Goal: Information Seeking & Learning: Learn about a topic

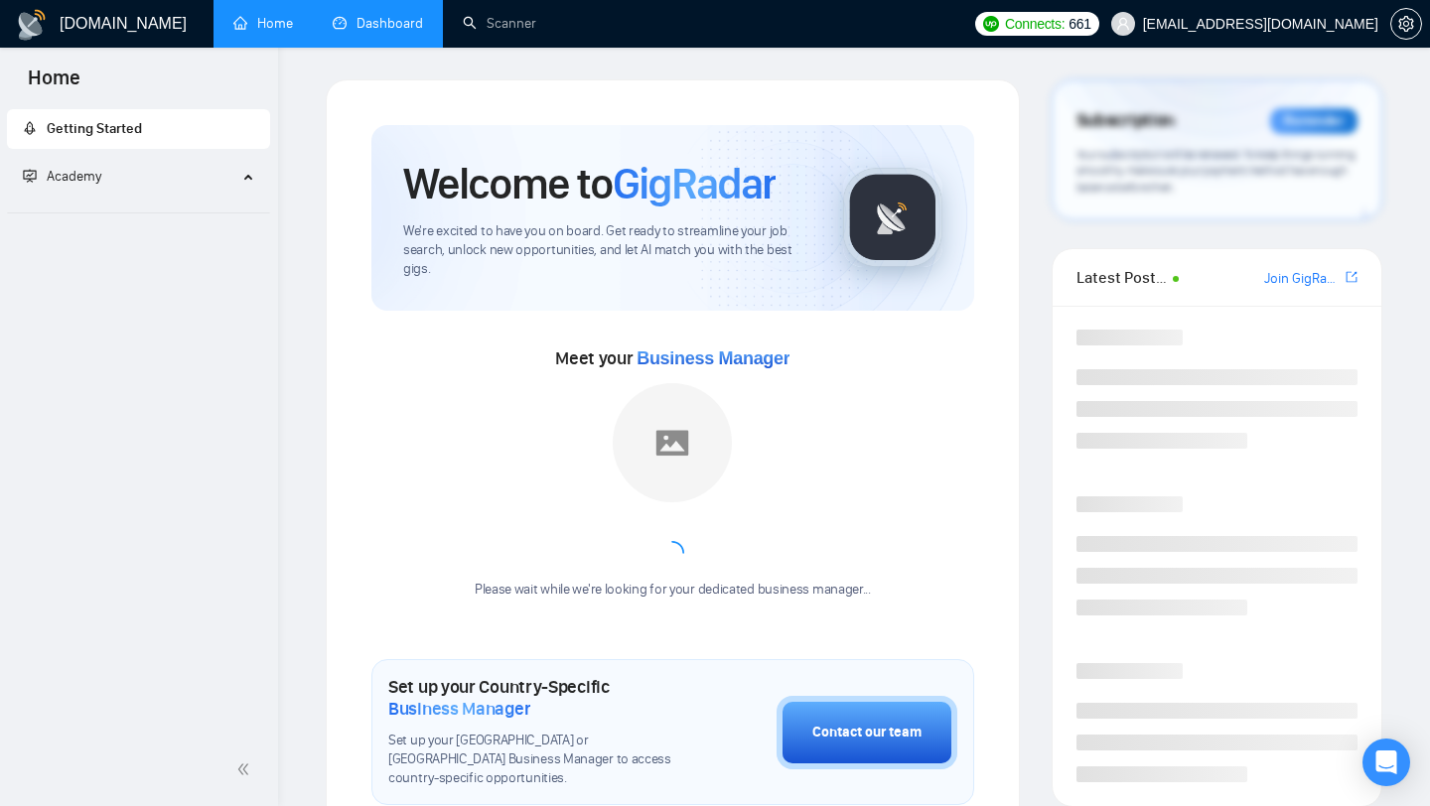
click at [381, 32] on link "Dashboard" at bounding box center [378, 23] width 90 height 17
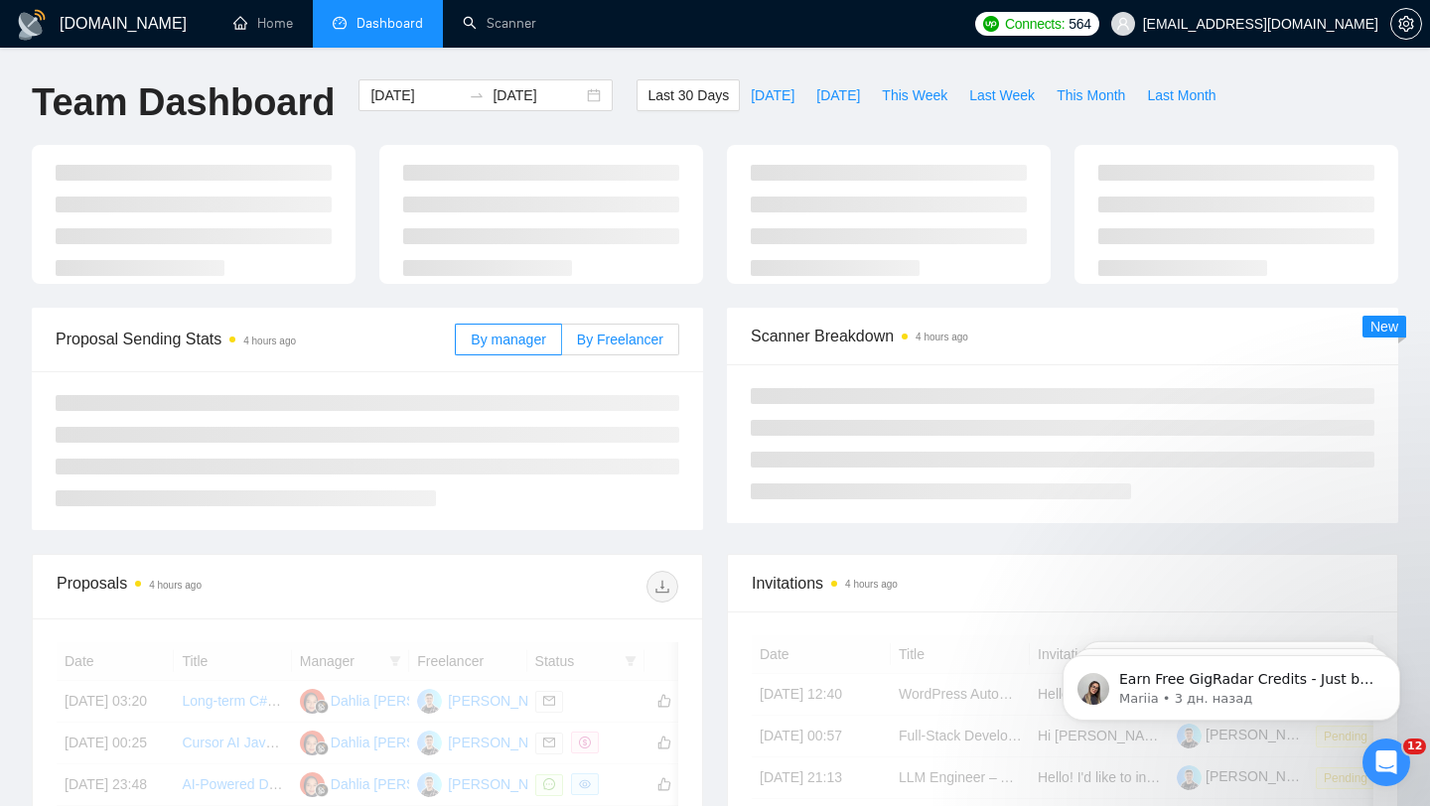
click at [677, 347] on main "Team Dashboard [DATE] [DATE] Last 30 Days [DATE] [DATE] This Week Last Week Thi…" at bounding box center [715, 646] width 1367 height 1134
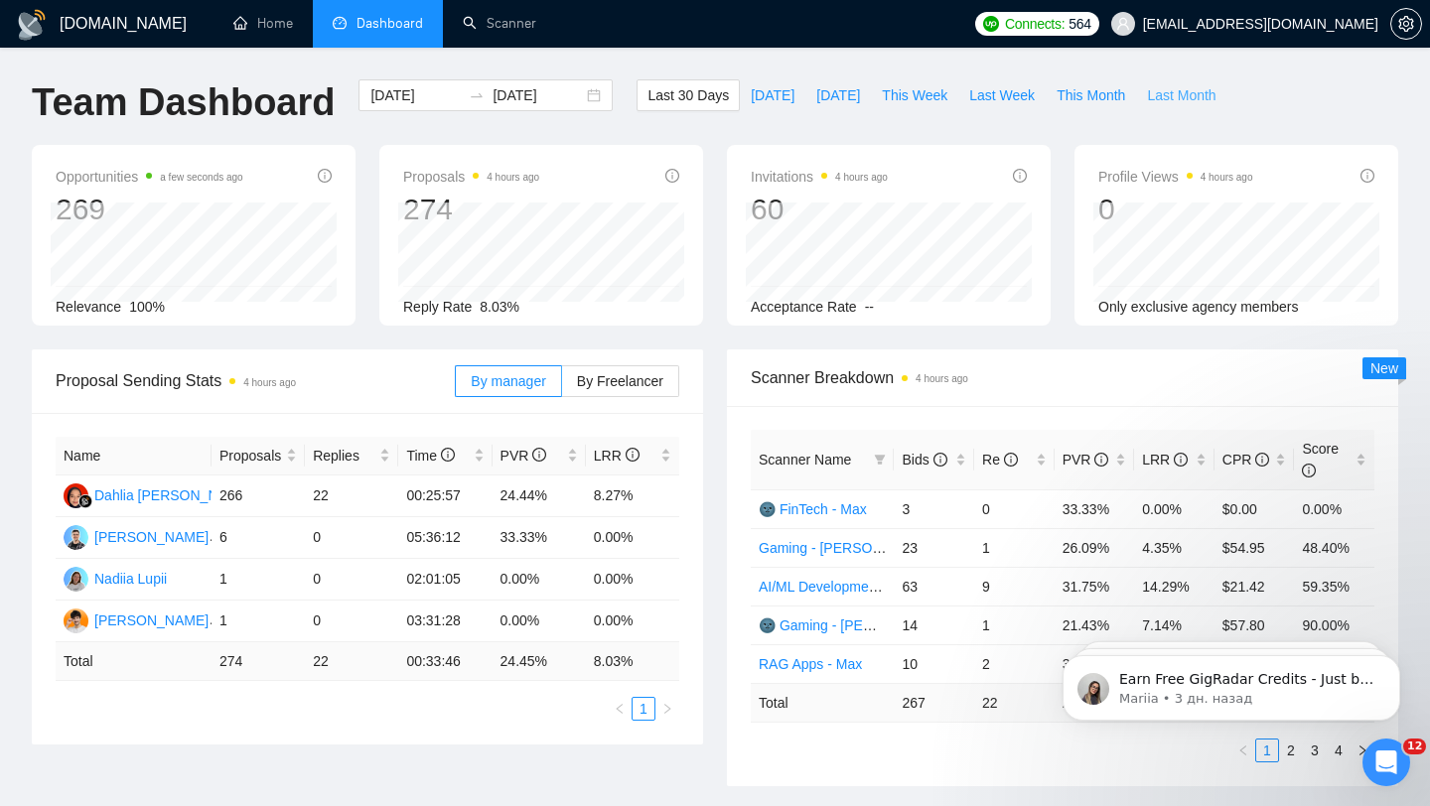
click at [1174, 93] on span "Last Month" at bounding box center [1181, 95] width 69 height 22
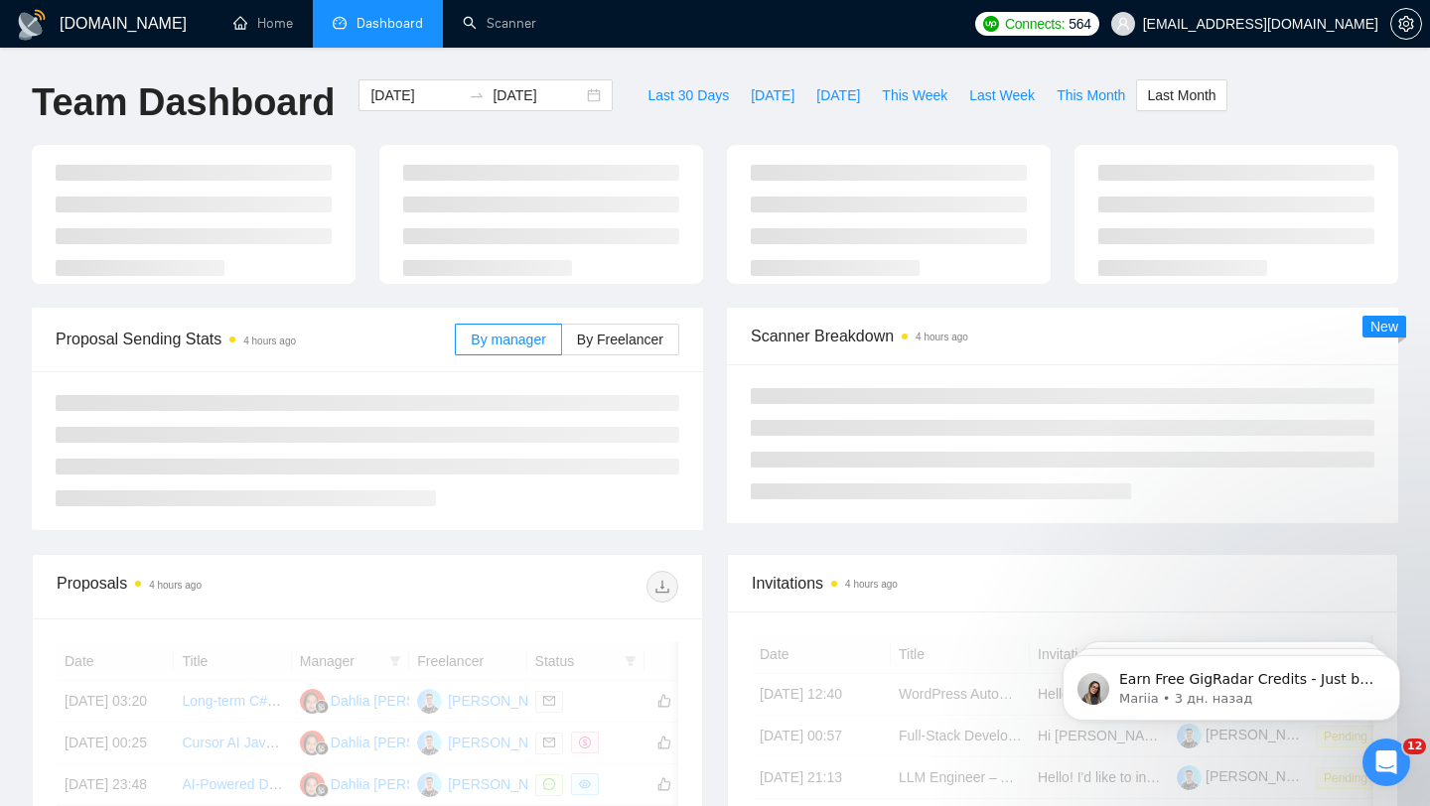
type input "[DATE]"
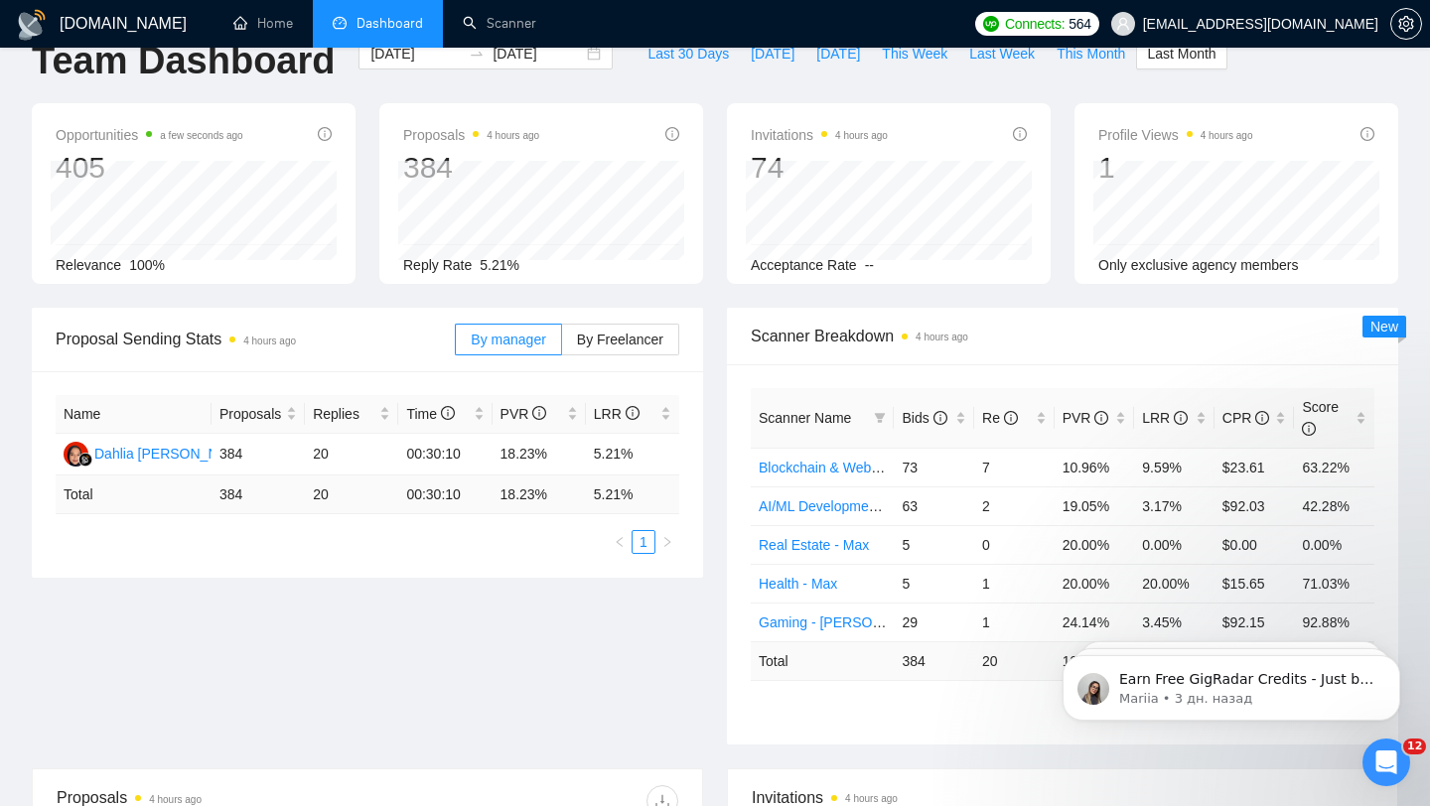
scroll to position [46, 0]
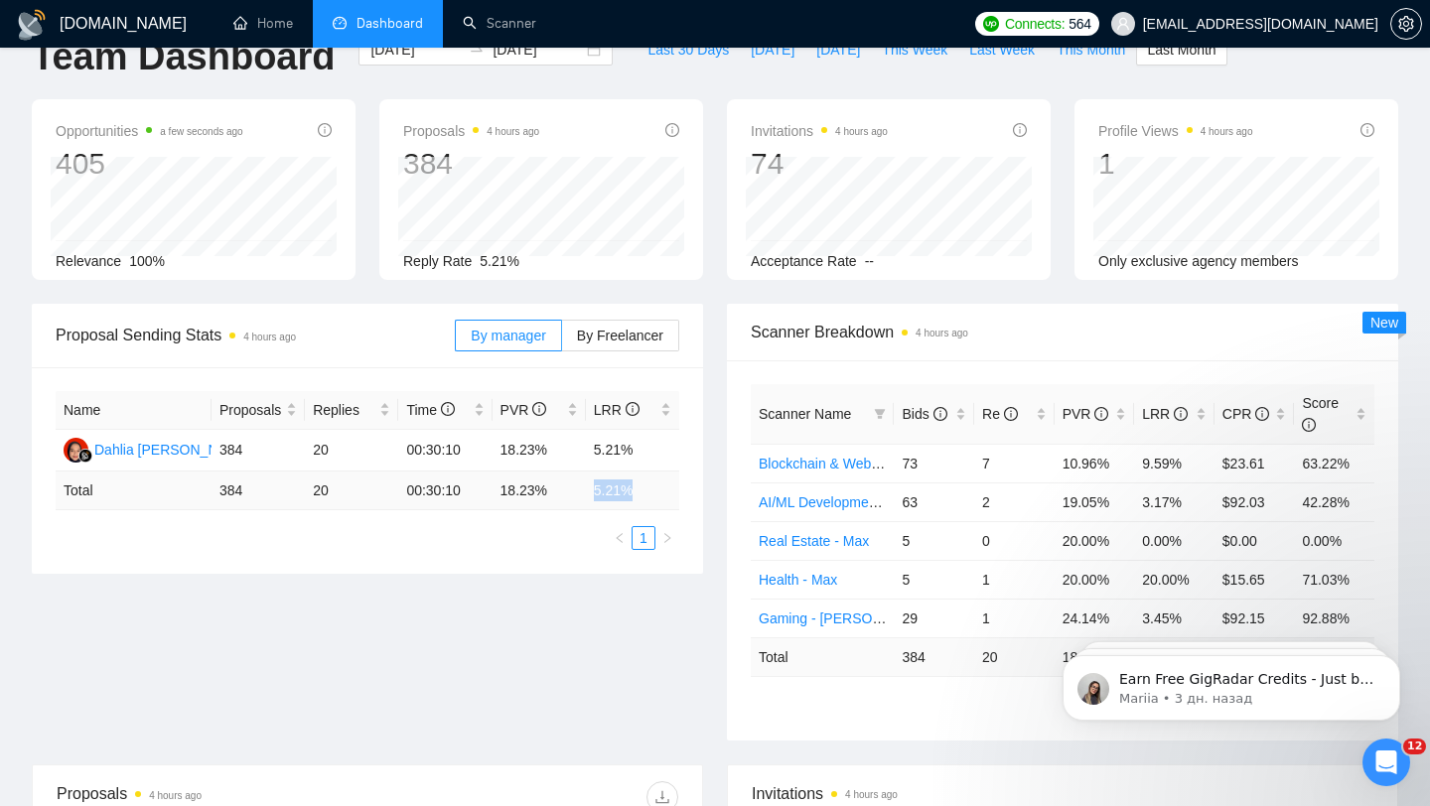
drag, startPoint x: 591, startPoint y: 487, endPoint x: 647, endPoint y: 486, distance: 55.6
click at [647, 488] on td "5.21 %" at bounding box center [632, 491] width 93 height 39
drag, startPoint x: 206, startPoint y: 489, endPoint x: 318, endPoint y: 489, distance: 112.2
click at [318, 489] on tr "Total 384 20 00:30:10 18.23 % 5.21 %" at bounding box center [368, 491] width 624 height 39
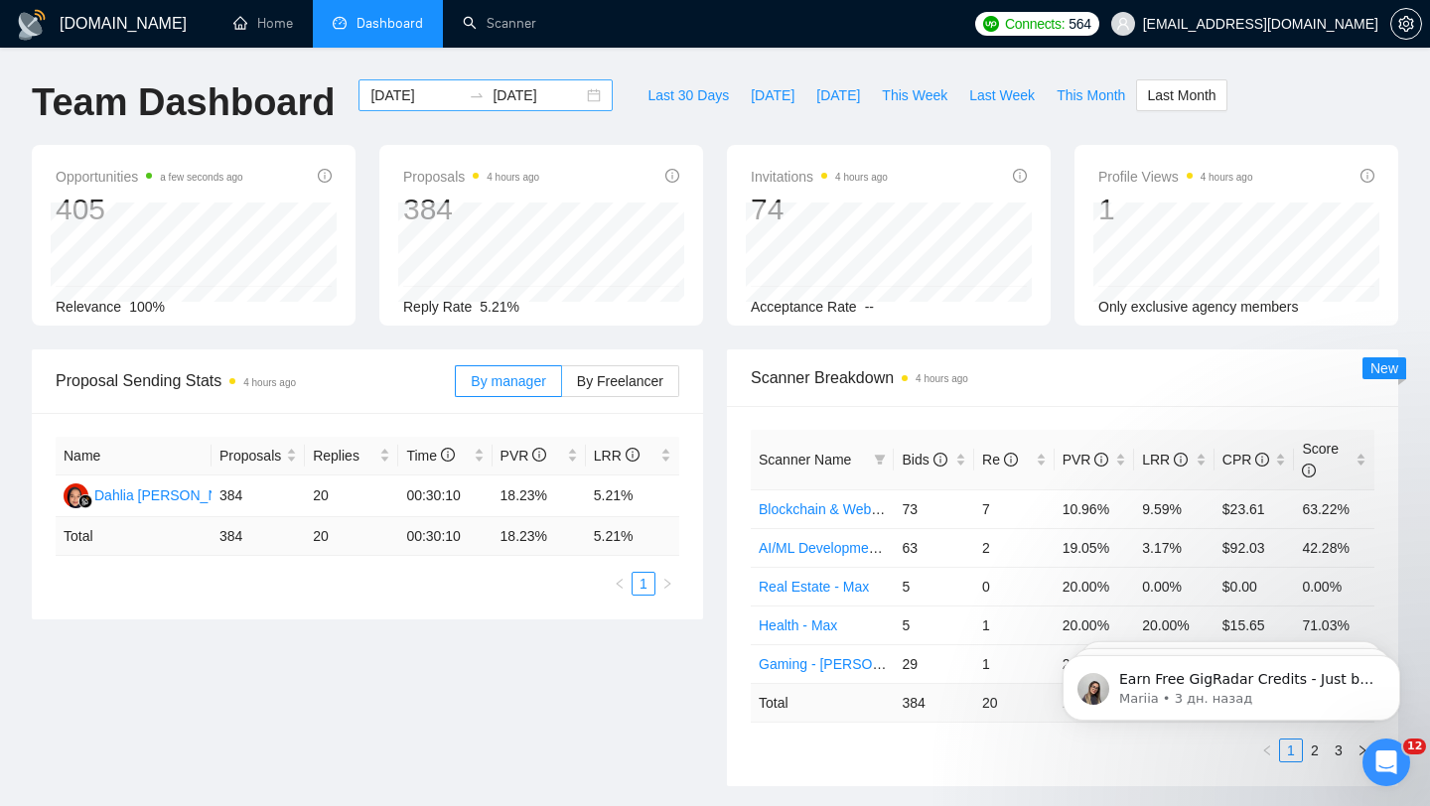
click at [589, 97] on div "[DATE] [DATE]" at bounding box center [486, 95] width 254 height 32
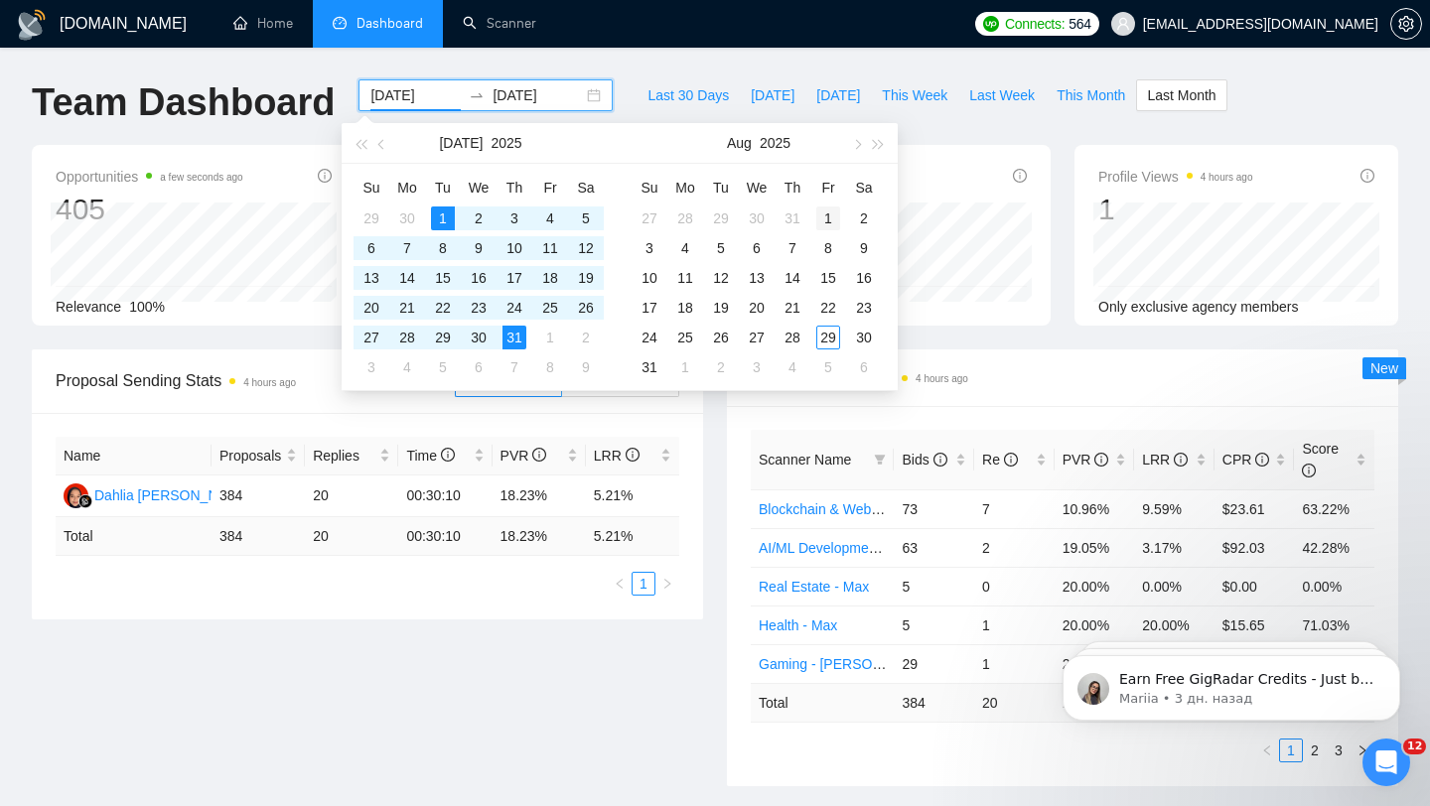
type input "[DATE]"
click at [820, 218] on div "1" at bounding box center [828, 219] width 24 height 24
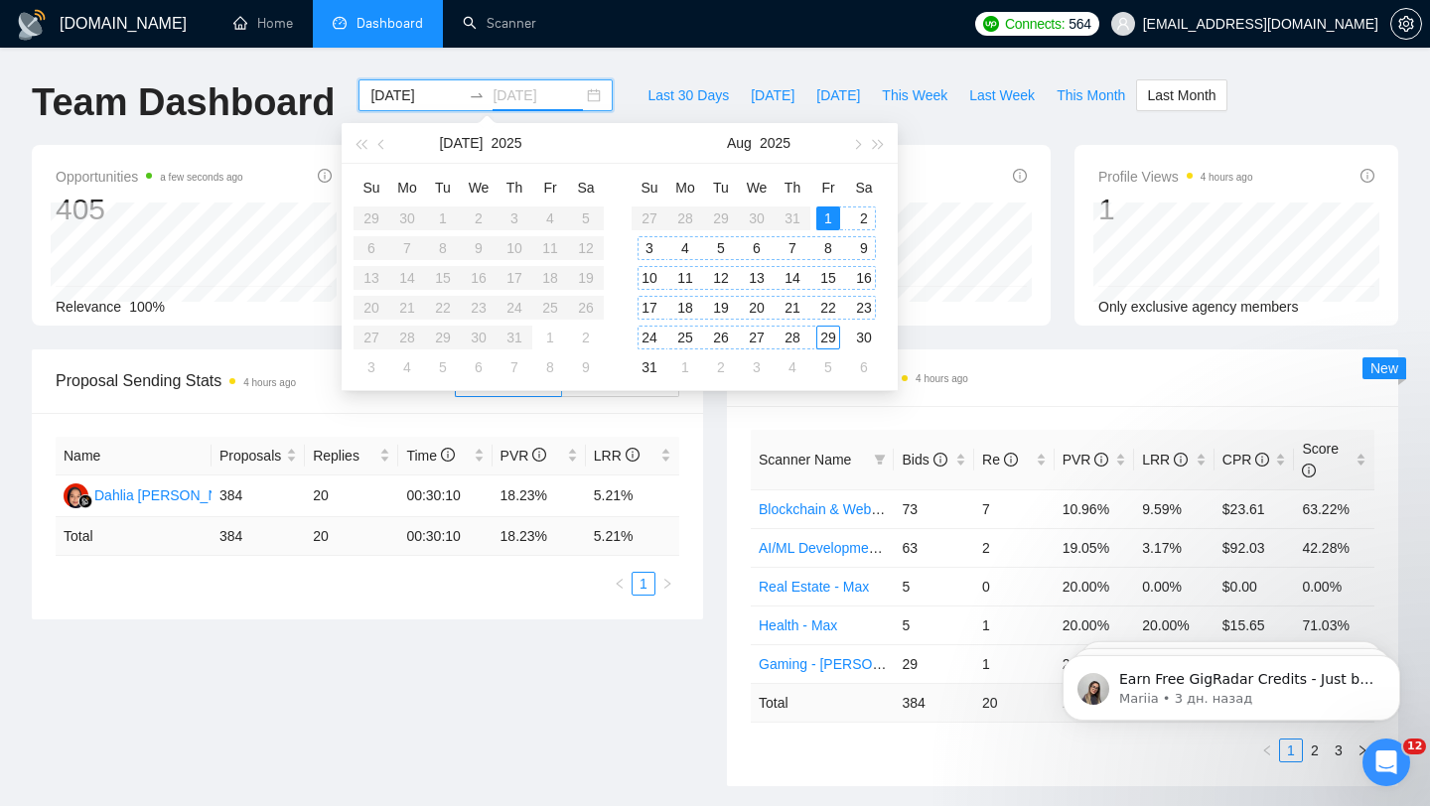
click at [824, 340] on div "29" at bounding box center [828, 338] width 24 height 24
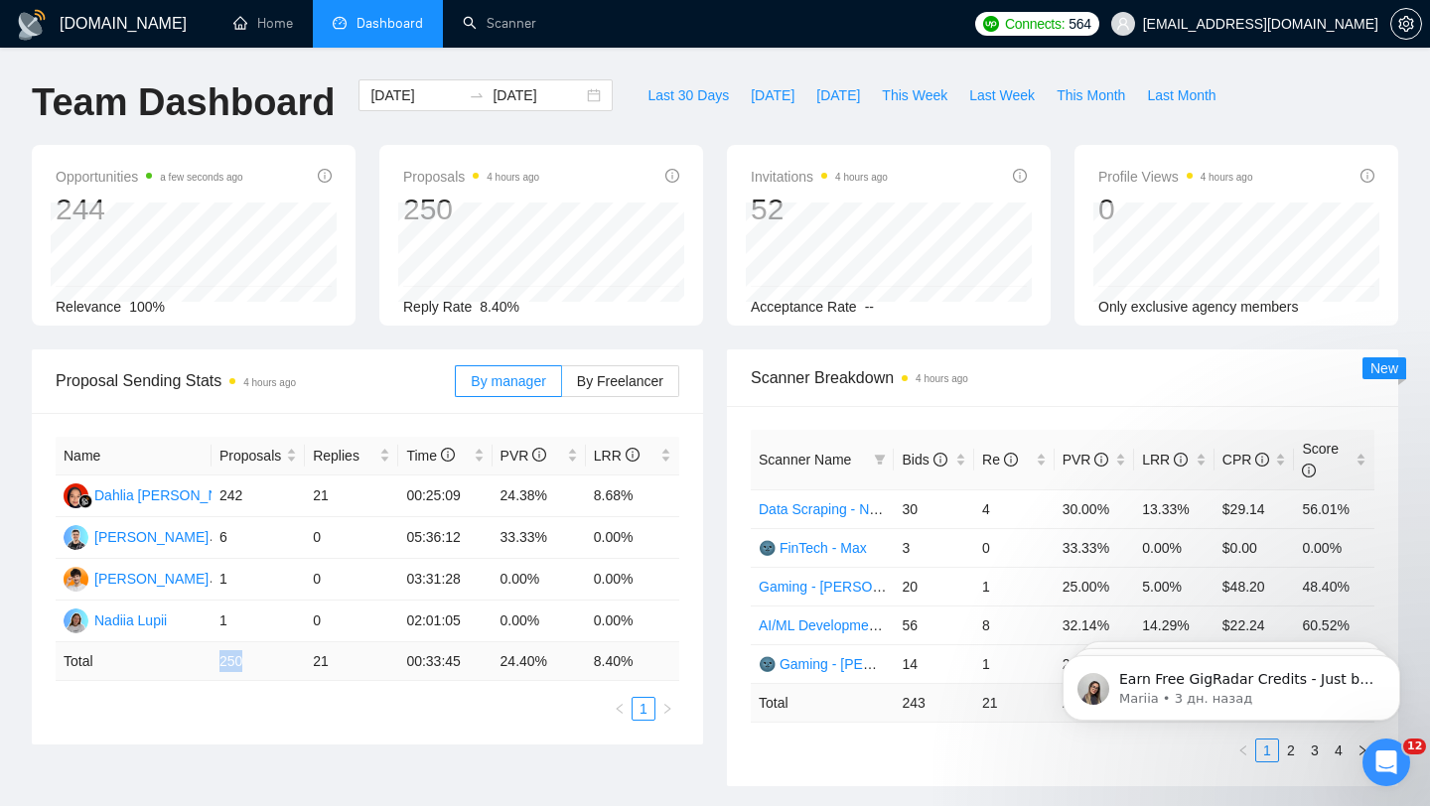
drag, startPoint x: 219, startPoint y: 663, endPoint x: 265, endPoint y: 657, distance: 46.1
click at [266, 657] on td "250" at bounding box center [258, 662] width 93 height 39
click at [566, 103] on input "[DATE]" at bounding box center [538, 95] width 90 height 22
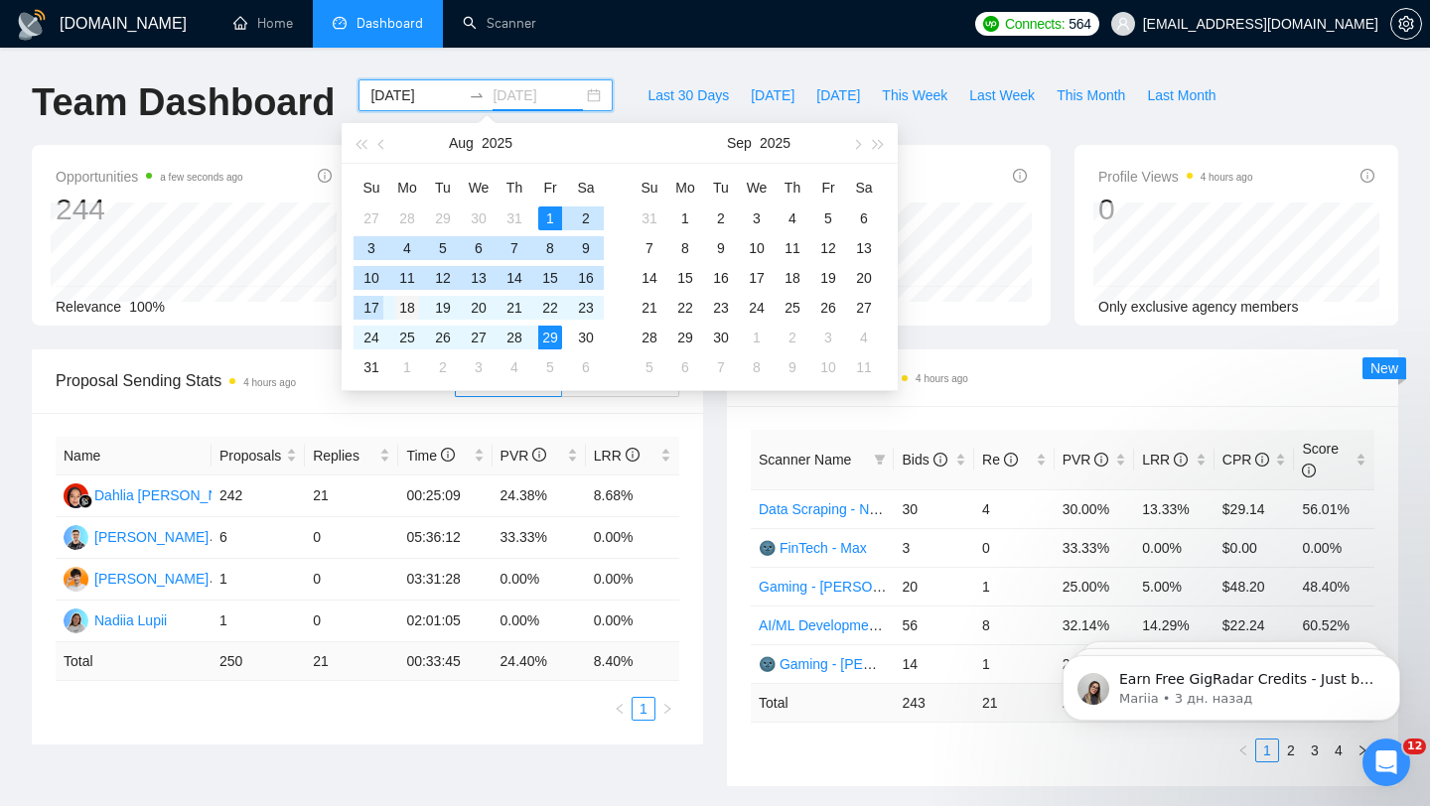
type input "[DATE]"
click at [413, 307] on div "18" at bounding box center [407, 308] width 24 height 24
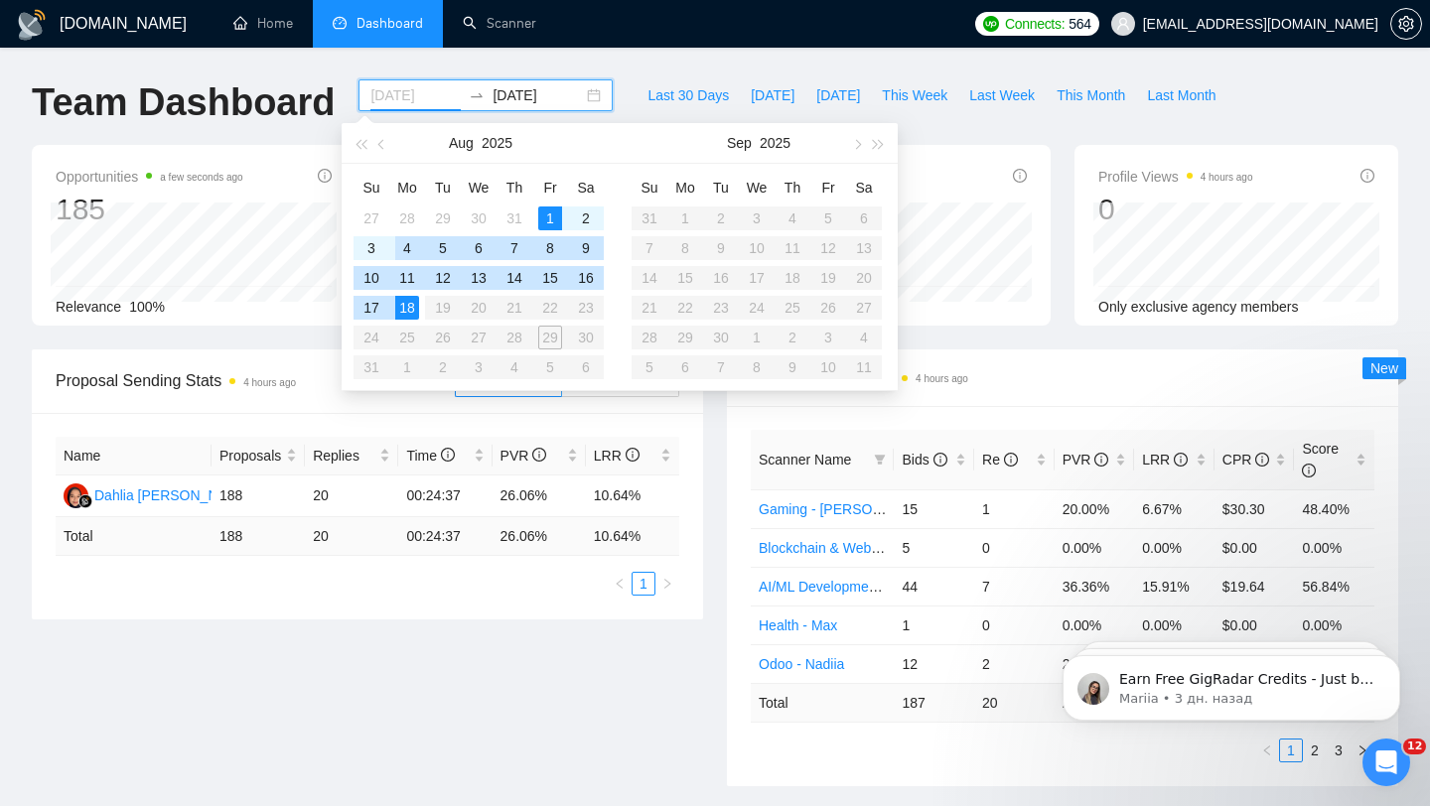
click at [412, 250] on div "4" at bounding box center [407, 248] width 24 height 24
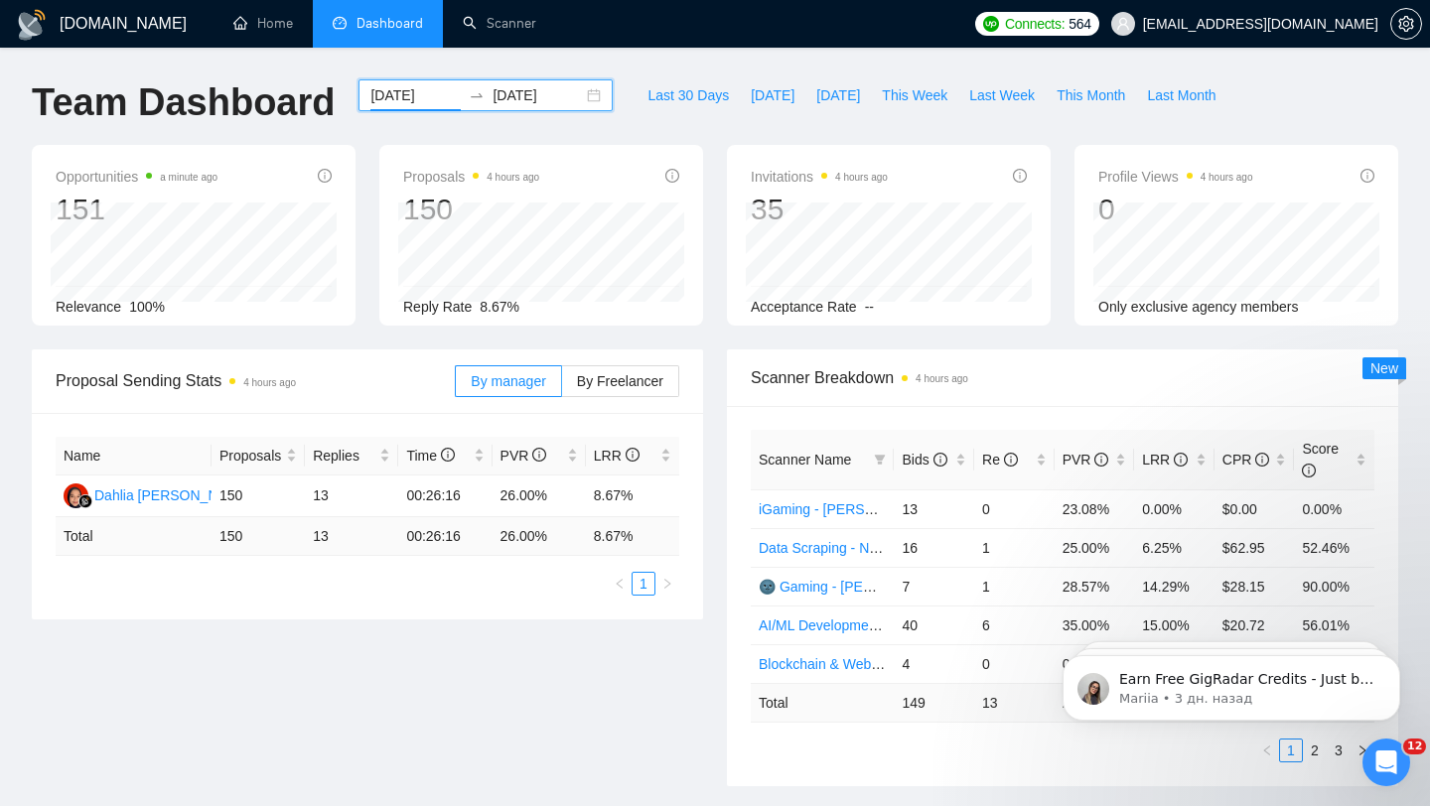
click at [571, 101] on div "[DATE] [DATE]" at bounding box center [486, 95] width 254 height 32
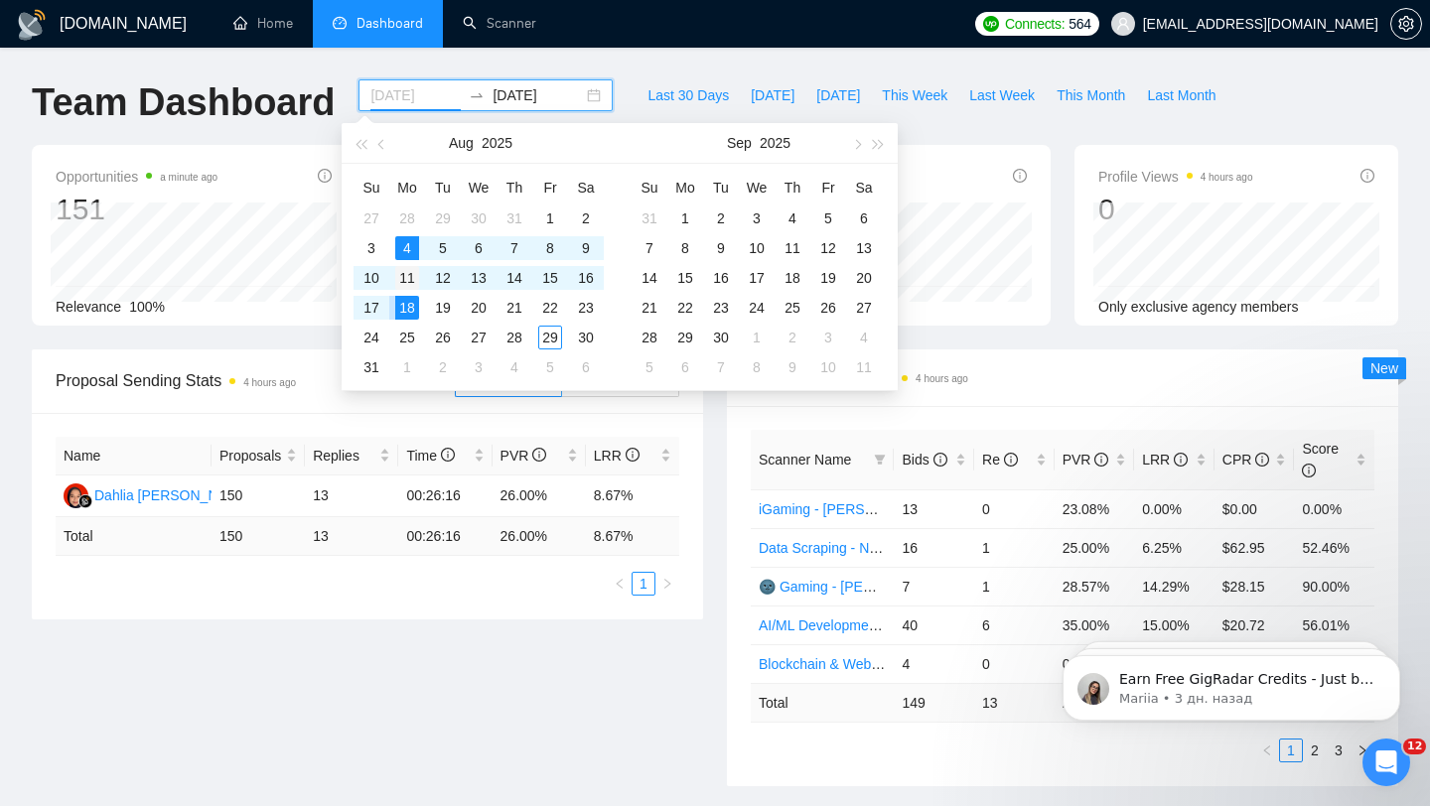
type input "[DATE]"
click at [409, 279] on div "11" at bounding box center [407, 278] width 24 height 24
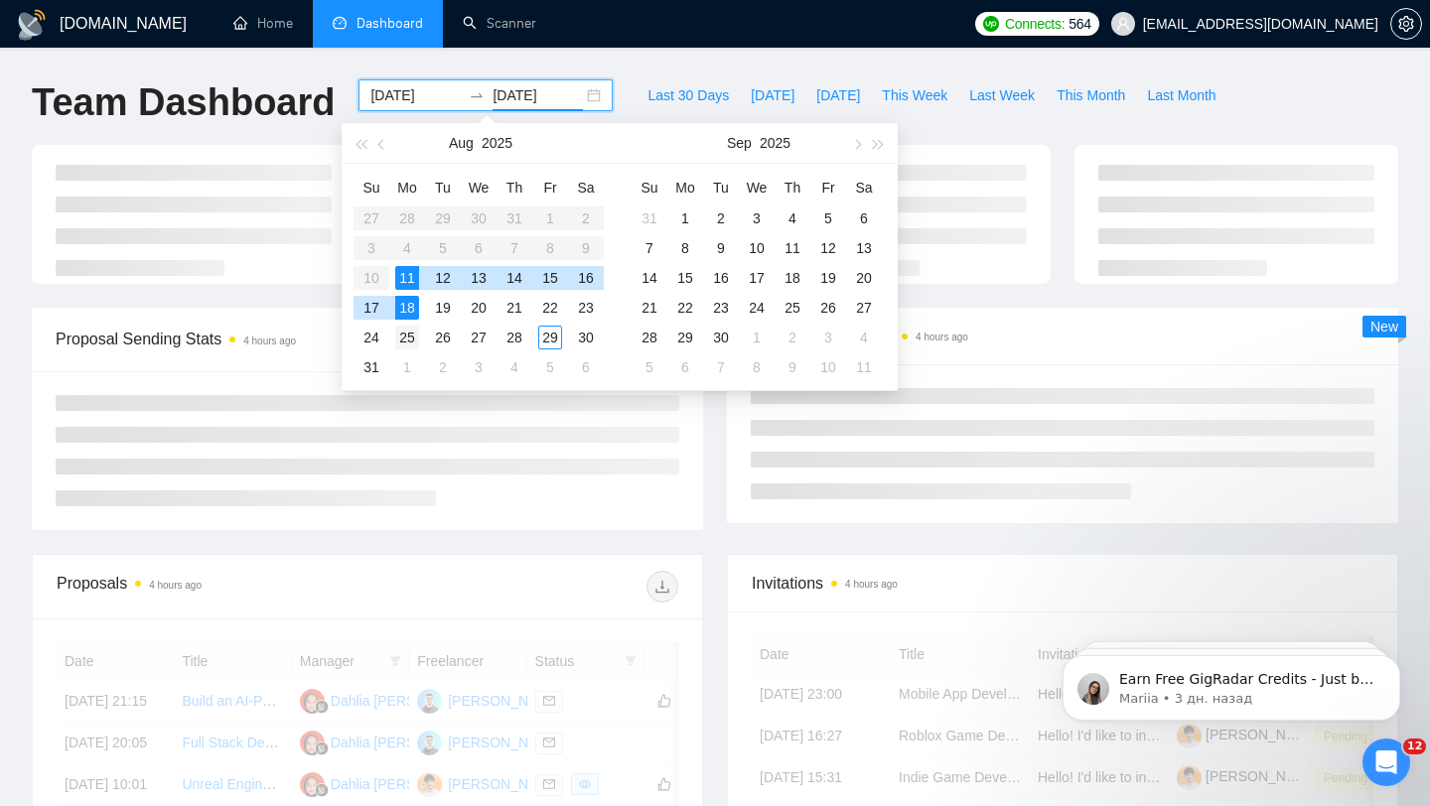
type input "[DATE]"
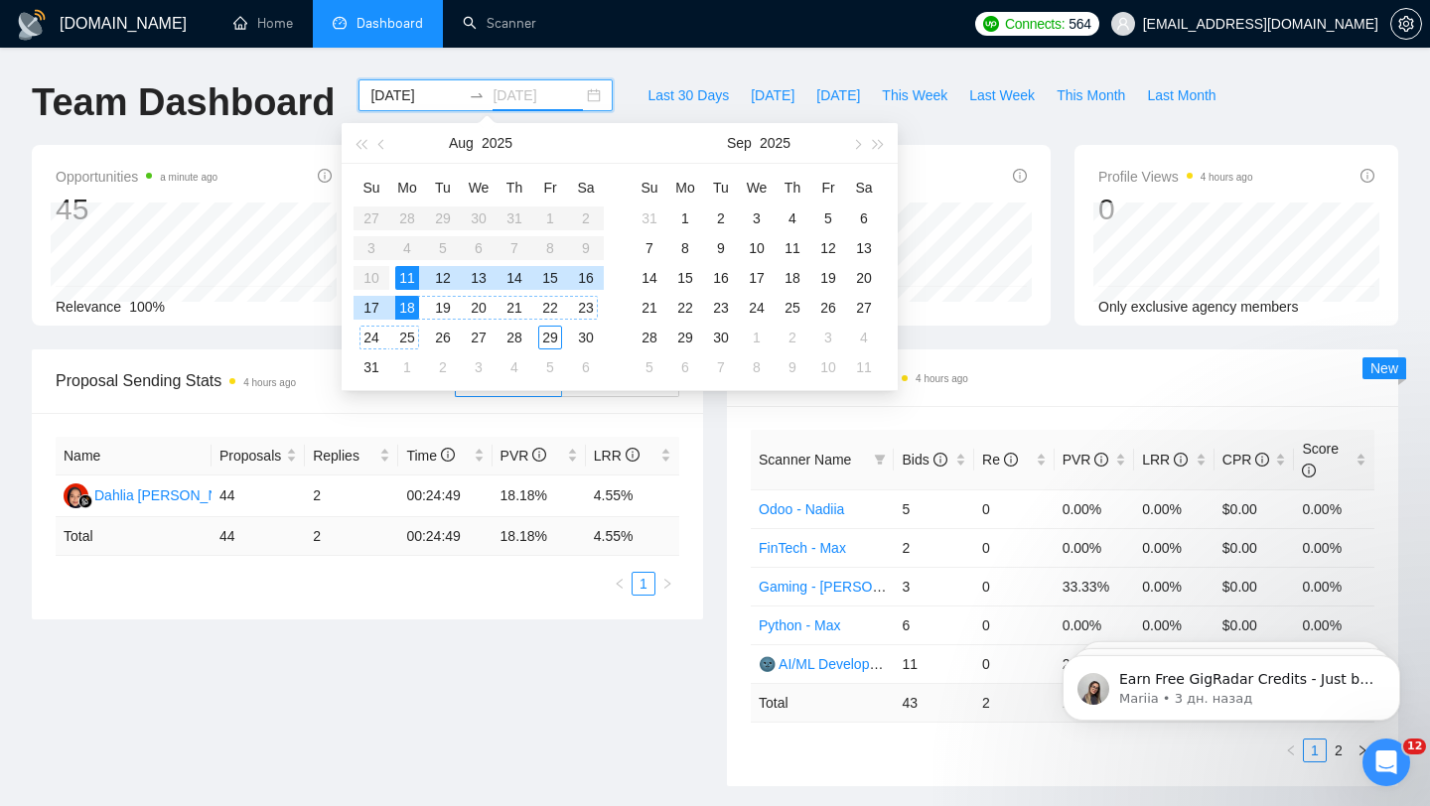
click at [405, 335] on div "25" at bounding box center [407, 338] width 24 height 24
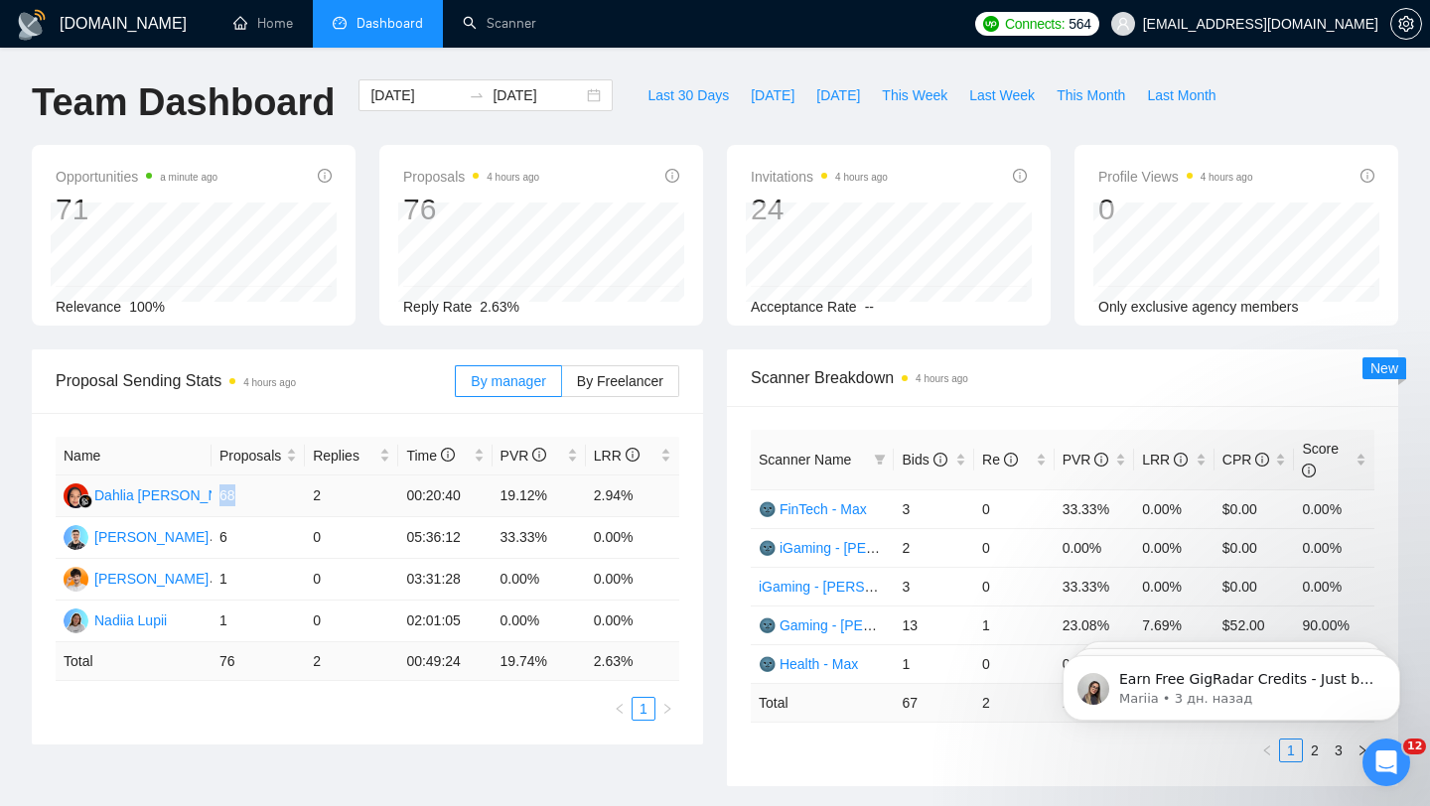
drag, startPoint x: 222, startPoint y: 492, endPoint x: 287, endPoint y: 491, distance: 64.6
click at [285, 492] on td "68" at bounding box center [258, 497] width 93 height 42
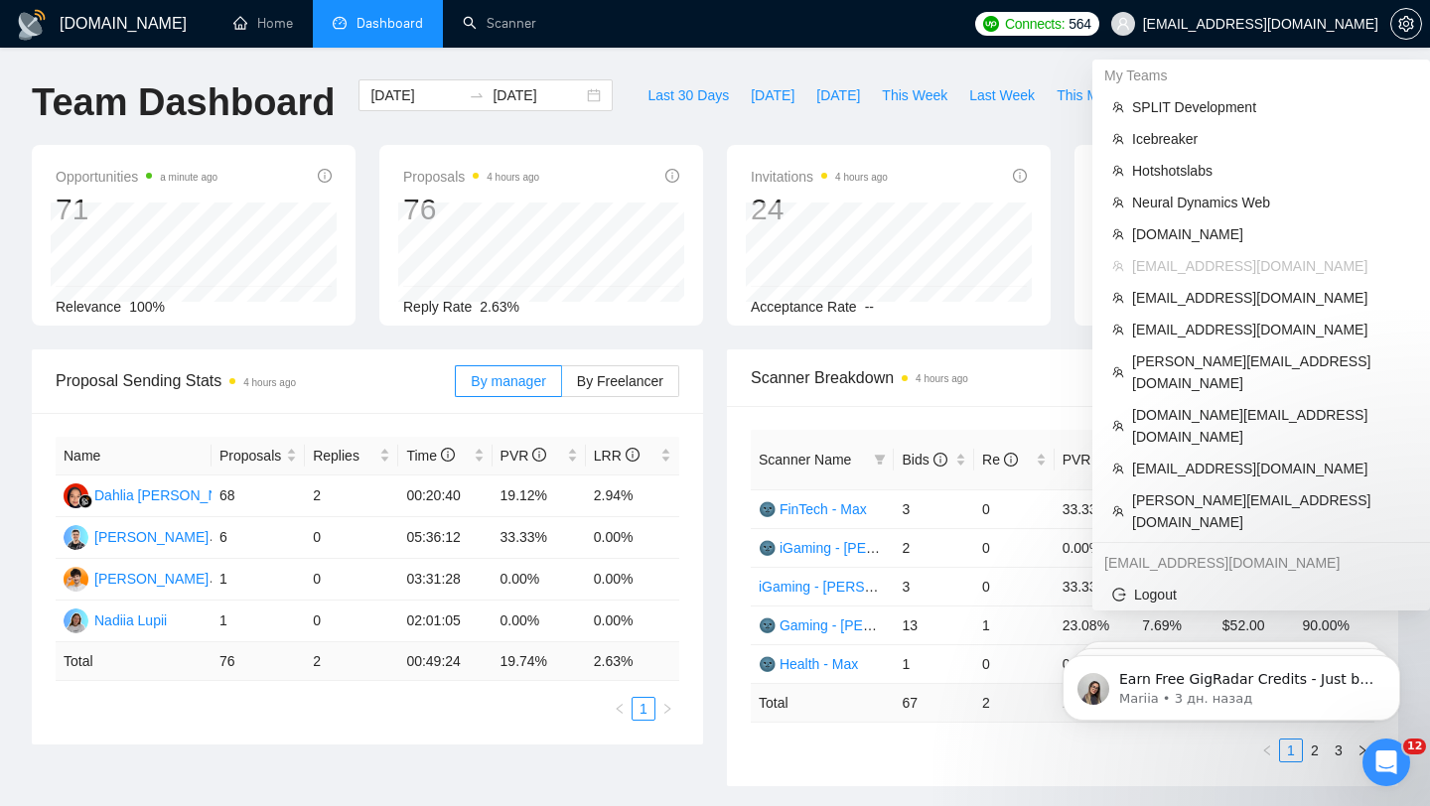
click at [1252, 24] on span "[EMAIL_ADDRESS][DOMAIN_NAME]" at bounding box center [1260, 24] width 235 height 0
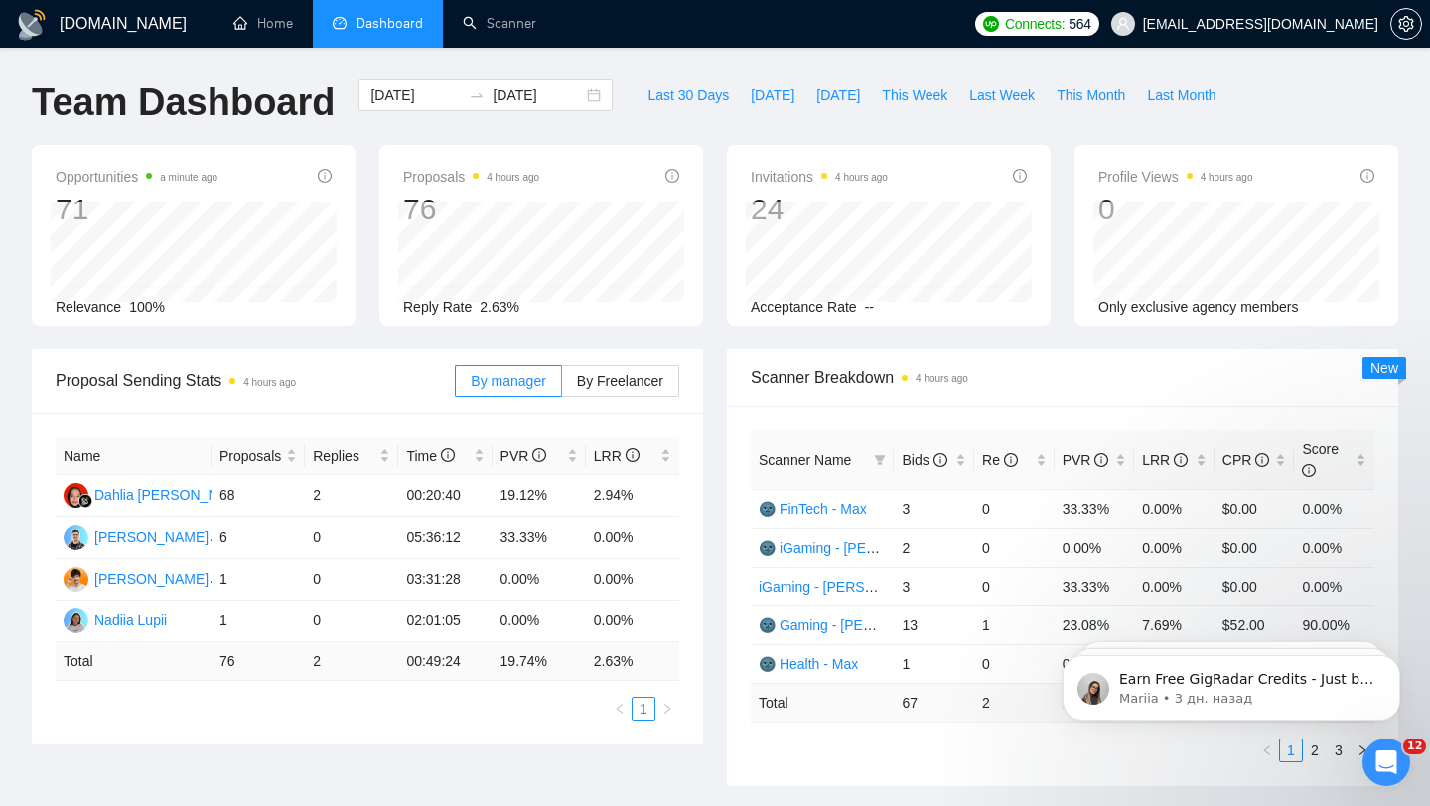
click at [1344, 37] on span "[EMAIL_ADDRESS][DOMAIN_NAME]" at bounding box center [1244, 24] width 291 height 64
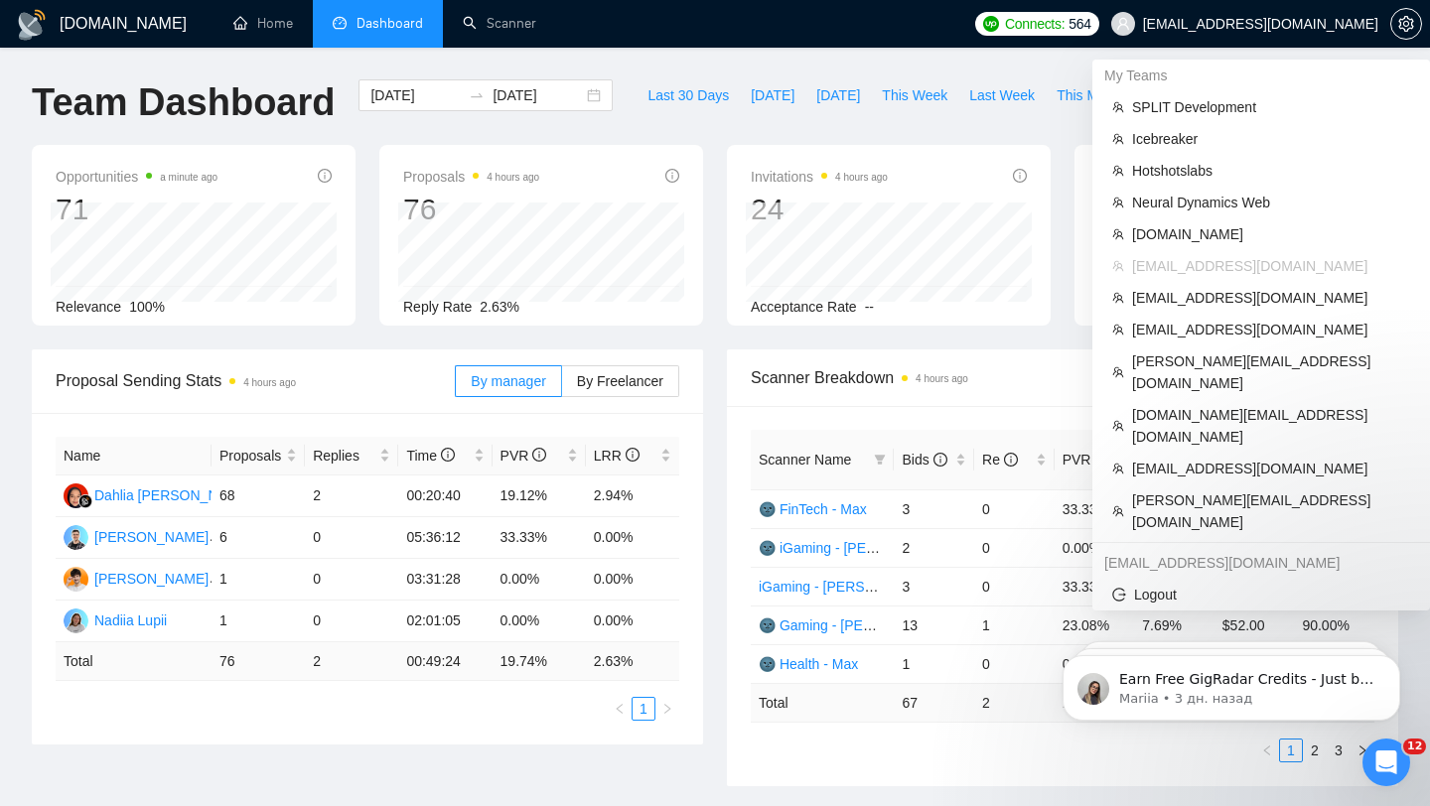
click at [1275, 24] on span "[EMAIL_ADDRESS][DOMAIN_NAME]" at bounding box center [1260, 24] width 235 height 0
click at [1180, 111] on span "SPLIT Development" at bounding box center [1271, 107] width 278 height 22
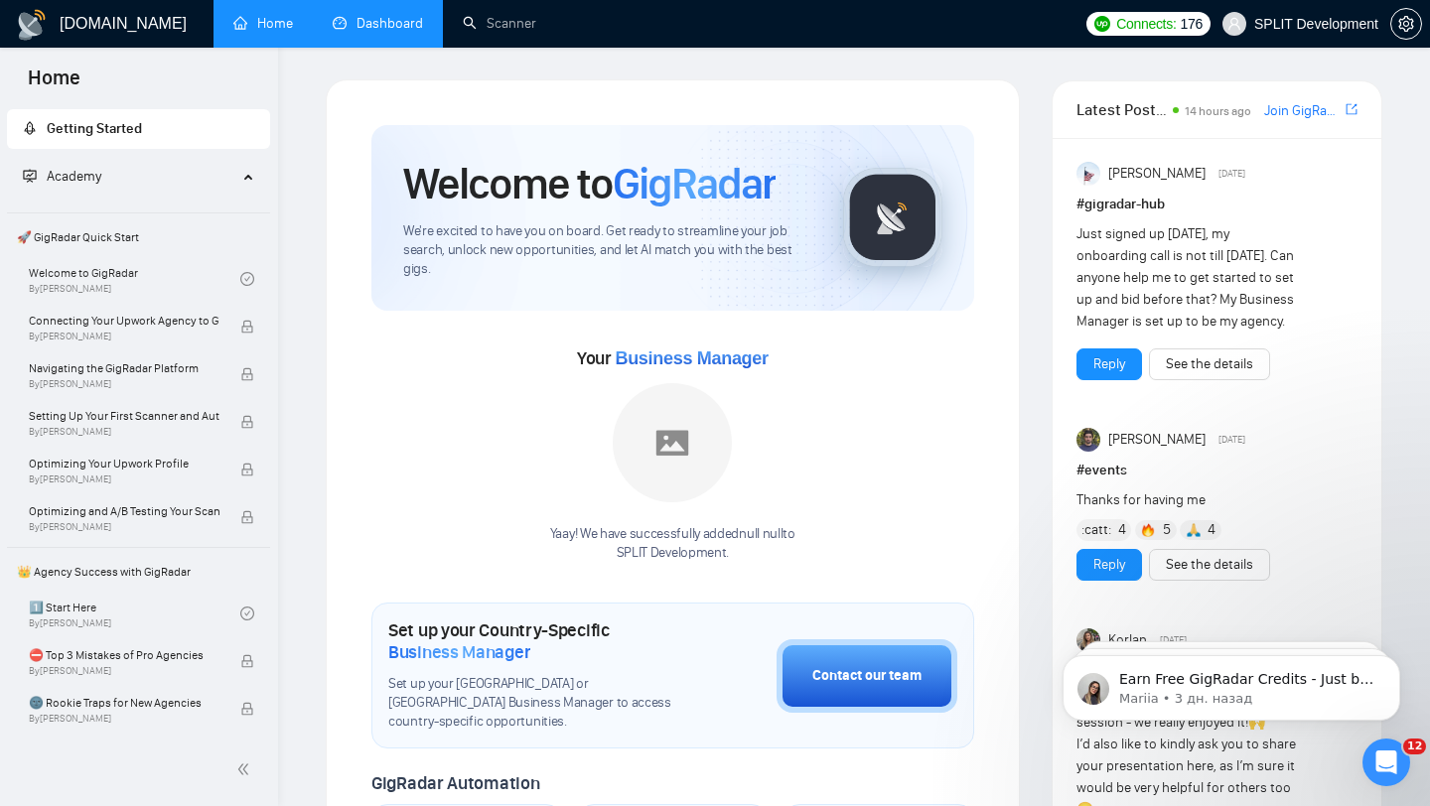
click at [380, 32] on link "Dashboard" at bounding box center [378, 23] width 90 height 17
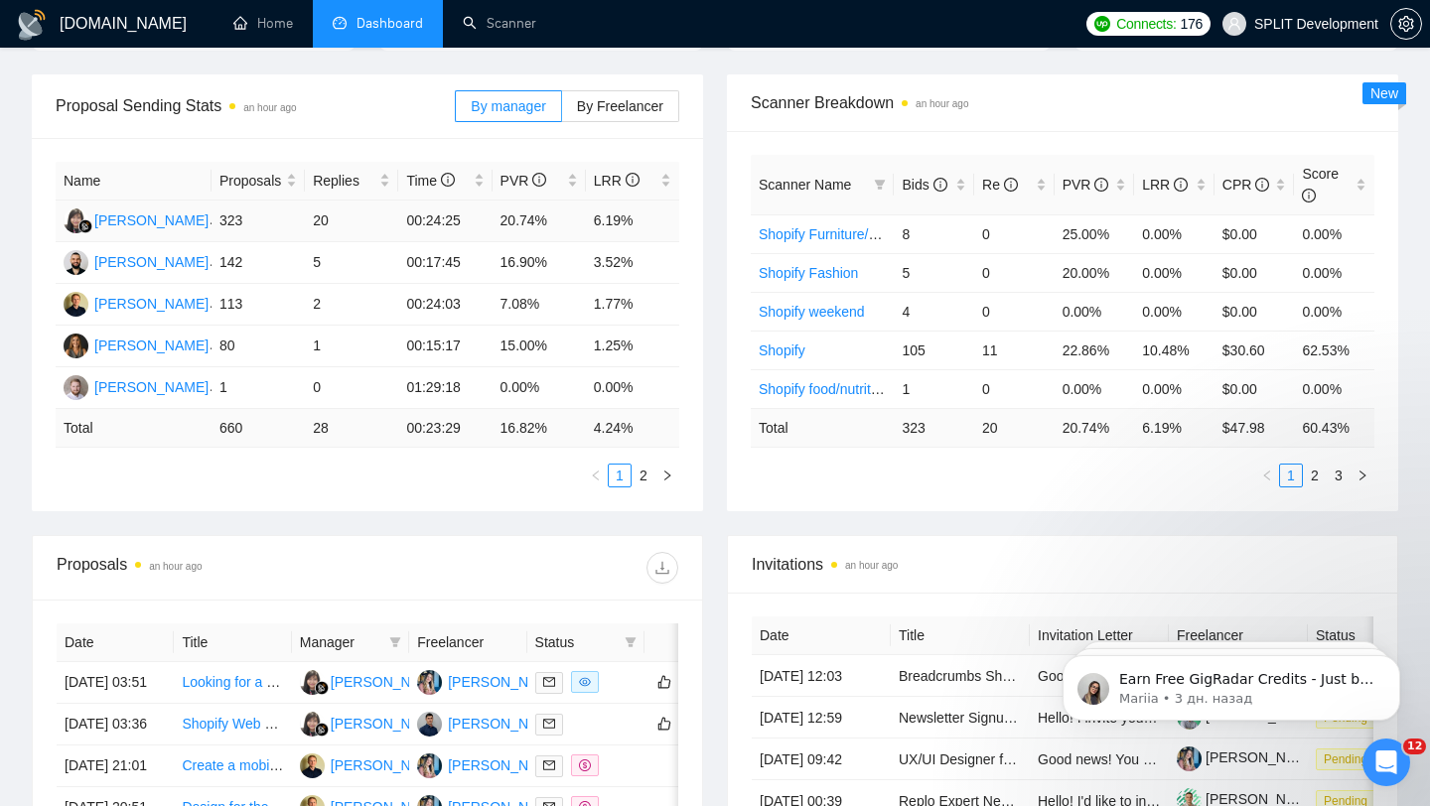
scroll to position [289, 0]
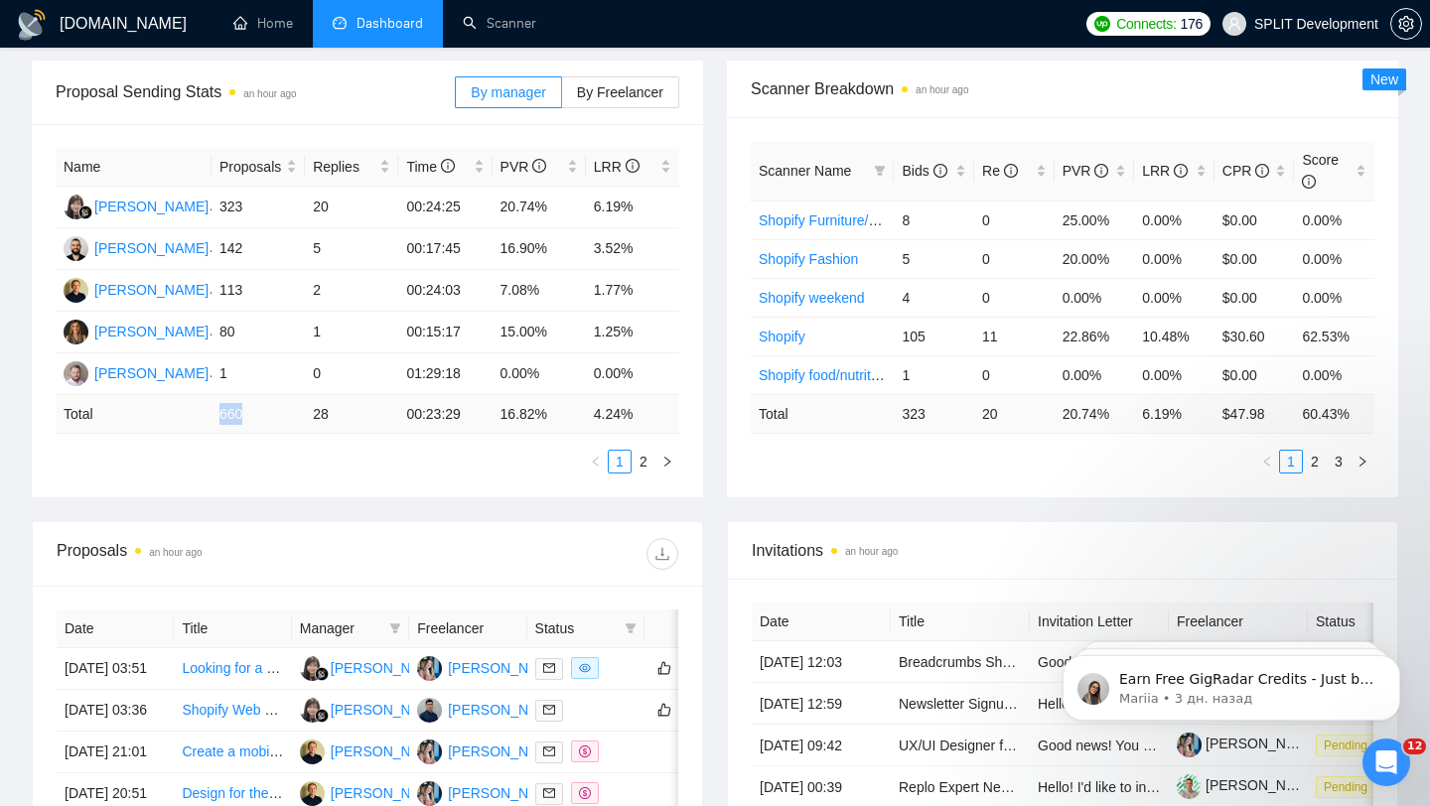
drag, startPoint x: 217, startPoint y: 415, endPoint x: 296, endPoint y: 416, distance: 78.5
click at [253, 416] on td "660" at bounding box center [258, 414] width 93 height 39
drag, startPoint x: 370, startPoint y: 379, endPoint x: 320, endPoint y: 417, distance: 63.2
click at [320, 417] on td "28" at bounding box center [351, 414] width 93 height 39
drag, startPoint x: 320, startPoint y: 417, endPoint x: 345, endPoint y: 413, distance: 25.1
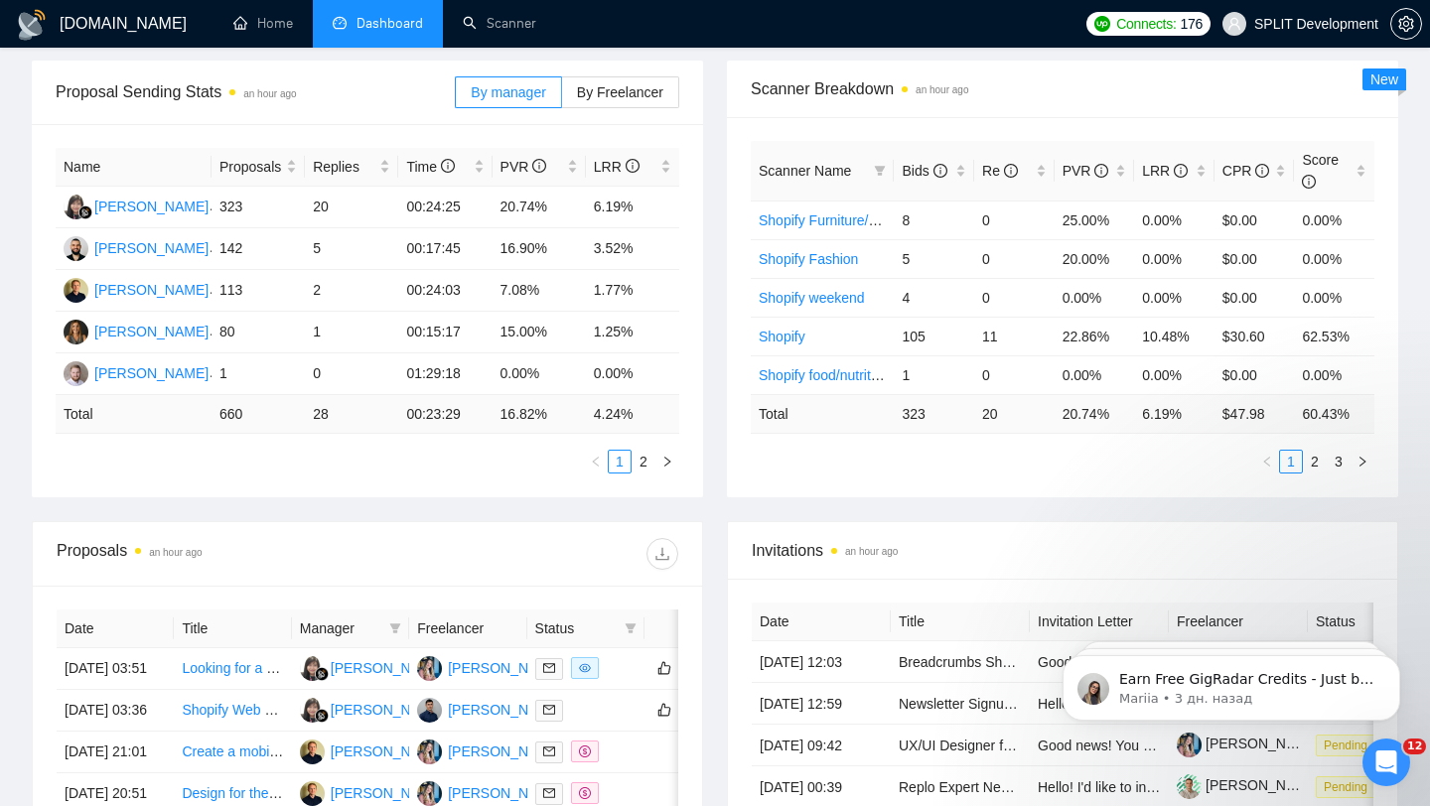
click at [345, 413] on td "28" at bounding box center [351, 414] width 93 height 39
drag, startPoint x: 345, startPoint y: 413, endPoint x: 302, endPoint y: 402, distance: 44.1
click at [302, 402] on tr "Total 660 28 00:23:29 16.82 % 4.24 %" at bounding box center [368, 414] width 624 height 39
drag, startPoint x: 302, startPoint y: 402, endPoint x: 706, endPoint y: 288, distance: 420.0
click at [706, 288] on div "Proposal Sending Stats an hour ago By manager By Freelancer Name Proposals Repl…" at bounding box center [367, 279] width 695 height 437
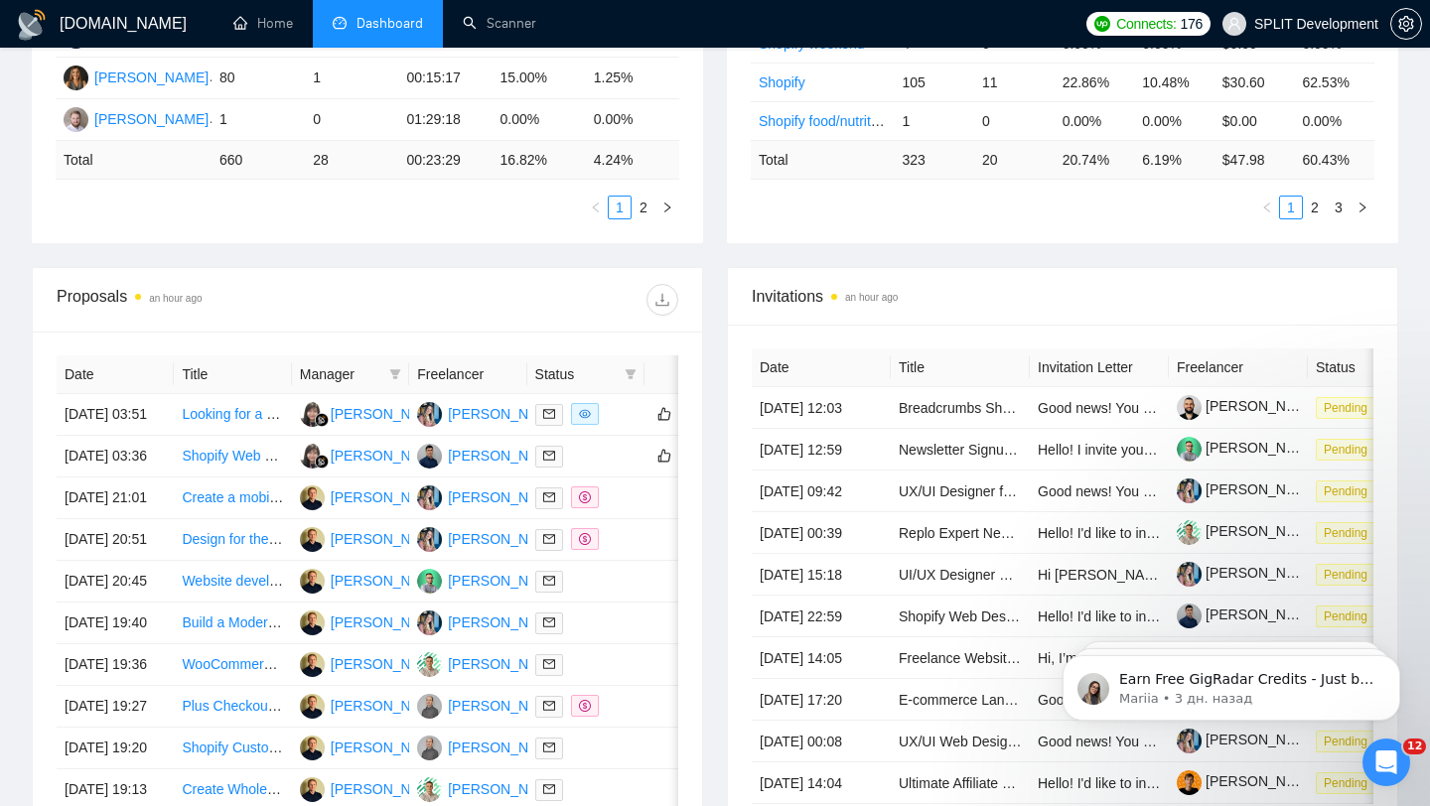
scroll to position [978, 0]
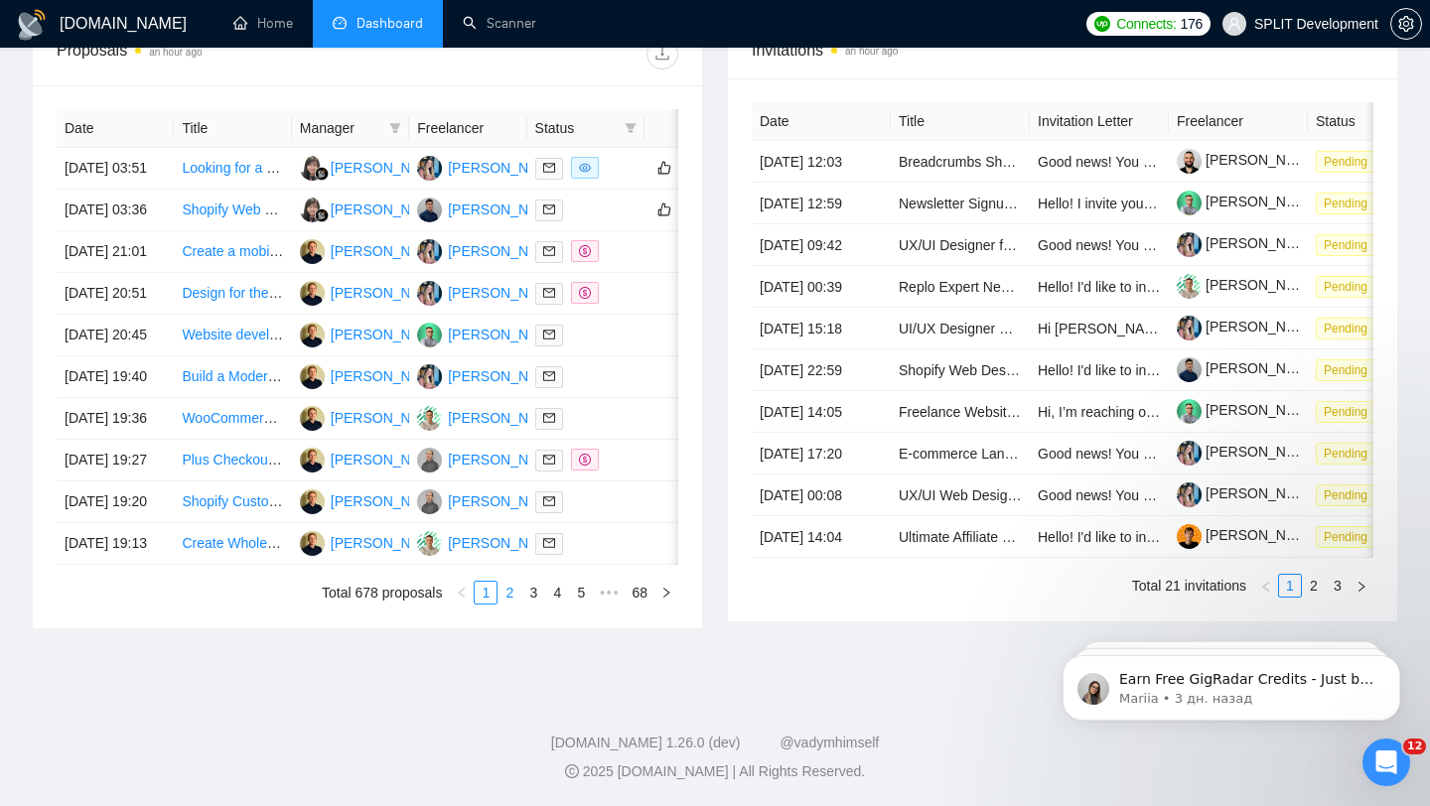
click at [510, 597] on link "2" at bounding box center [510, 593] width 22 height 22
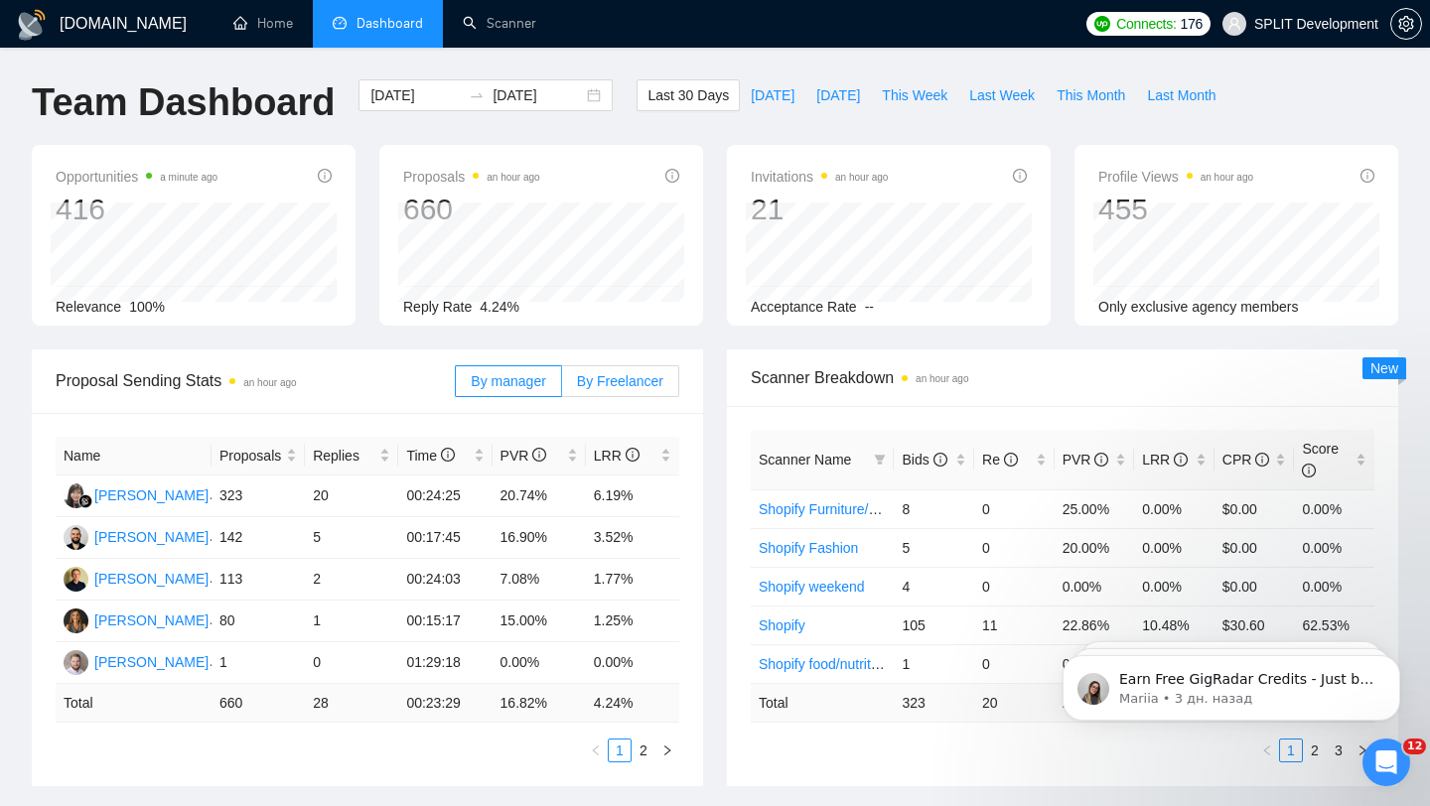
click at [616, 383] on span "By Freelancer" at bounding box center [620, 381] width 86 height 16
click at [562, 386] on input "By Freelancer" at bounding box center [562, 386] width 0 height 0
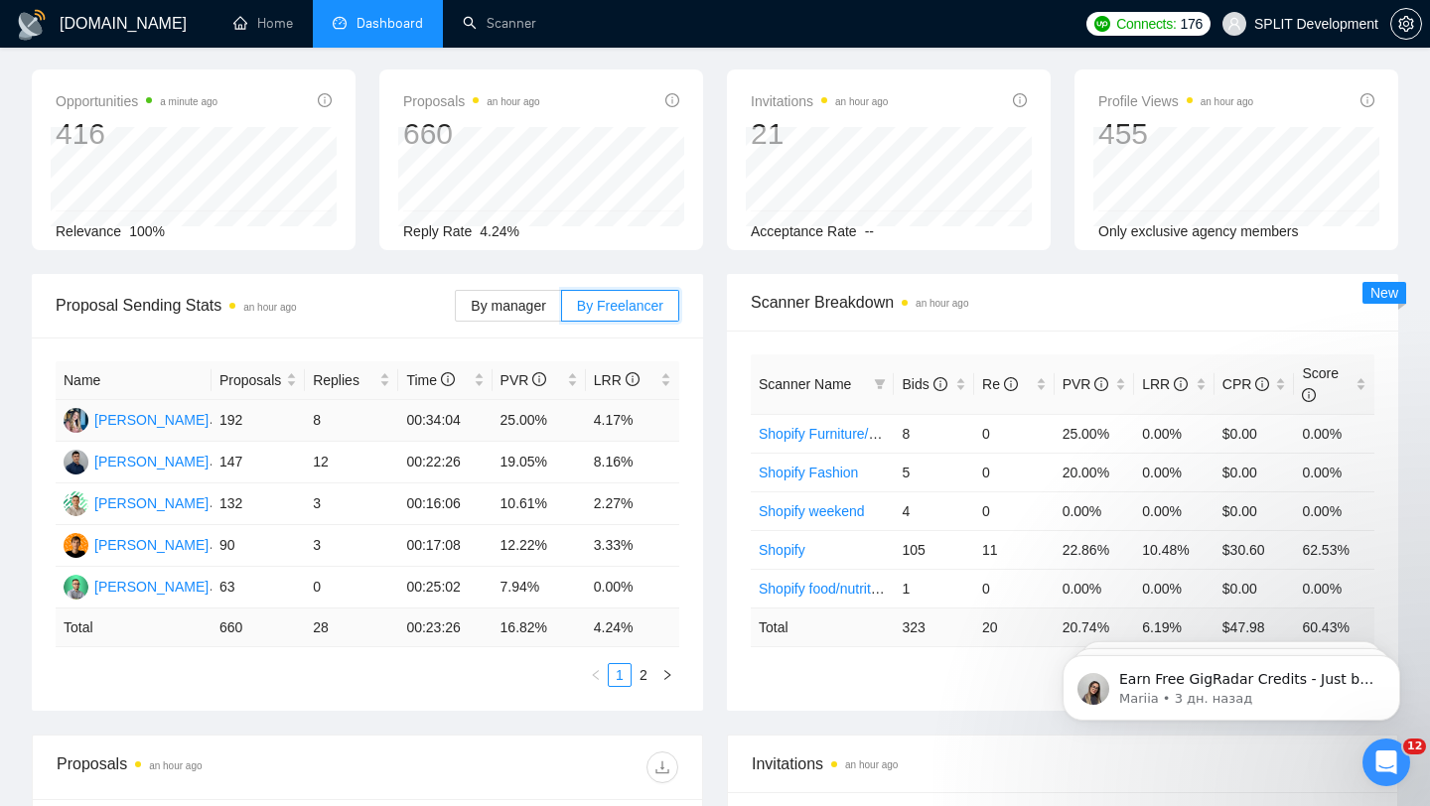
scroll to position [128, 0]
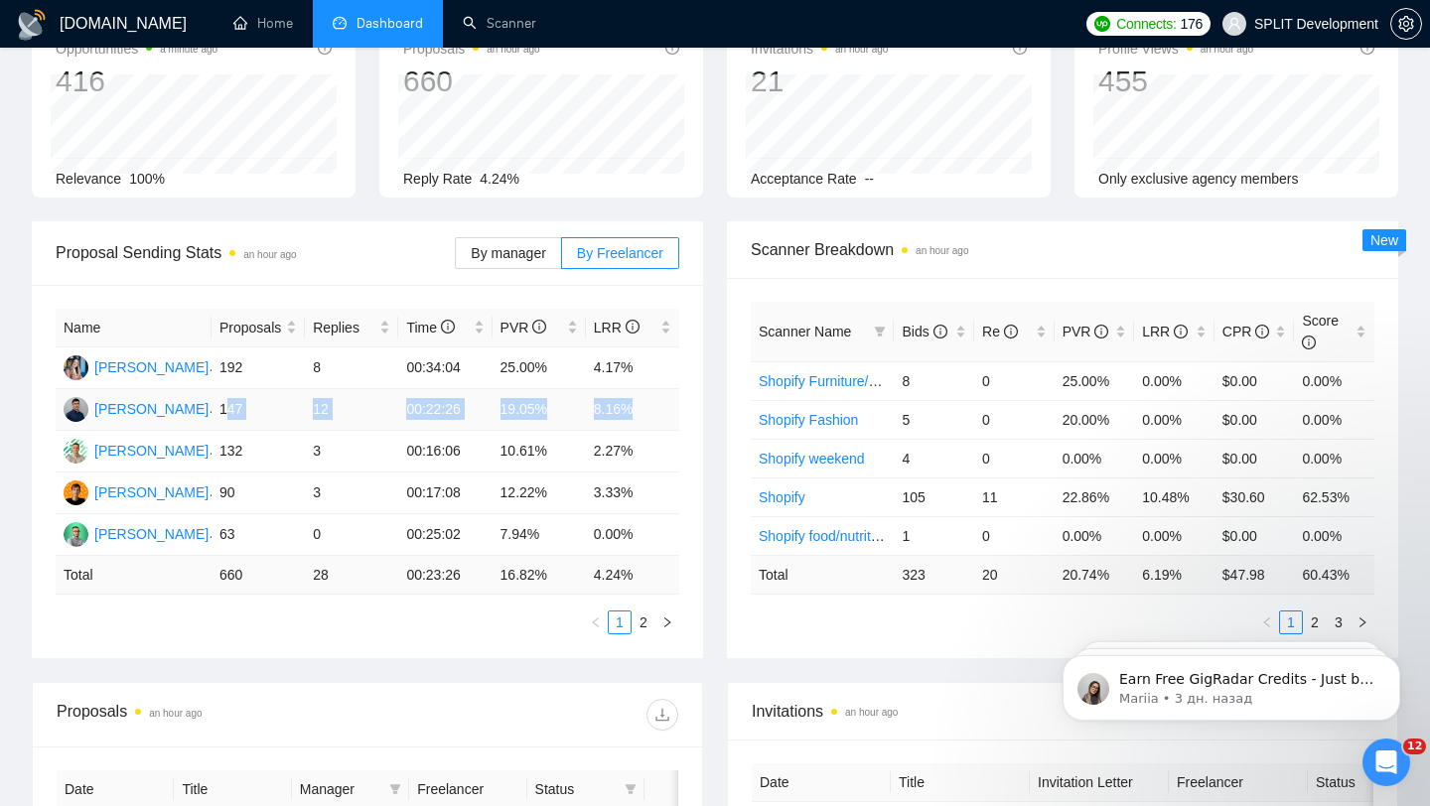
drag, startPoint x: 231, startPoint y: 400, endPoint x: 634, endPoint y: 418, distance: 402.6
click at [634, 418] on tr "[PERSON_NAME] 147 12 00:22:26 19.05% 8.16%" at bounding box center [368, 410] width 624 height 42
click at [634, 418] on td "8.16%" at bounding box center [632, 410] width 93 height 42
drag, startPoint x: 635, startPoint y: 415, endPoint x: 207, endPoint y: 404, distance: 428.2
click at [206, 404] on tr "[PERSON_NAME] 147 12 00:22:26 19.05% 8.16%" at bounding box center [368, 410] width 624 height 42
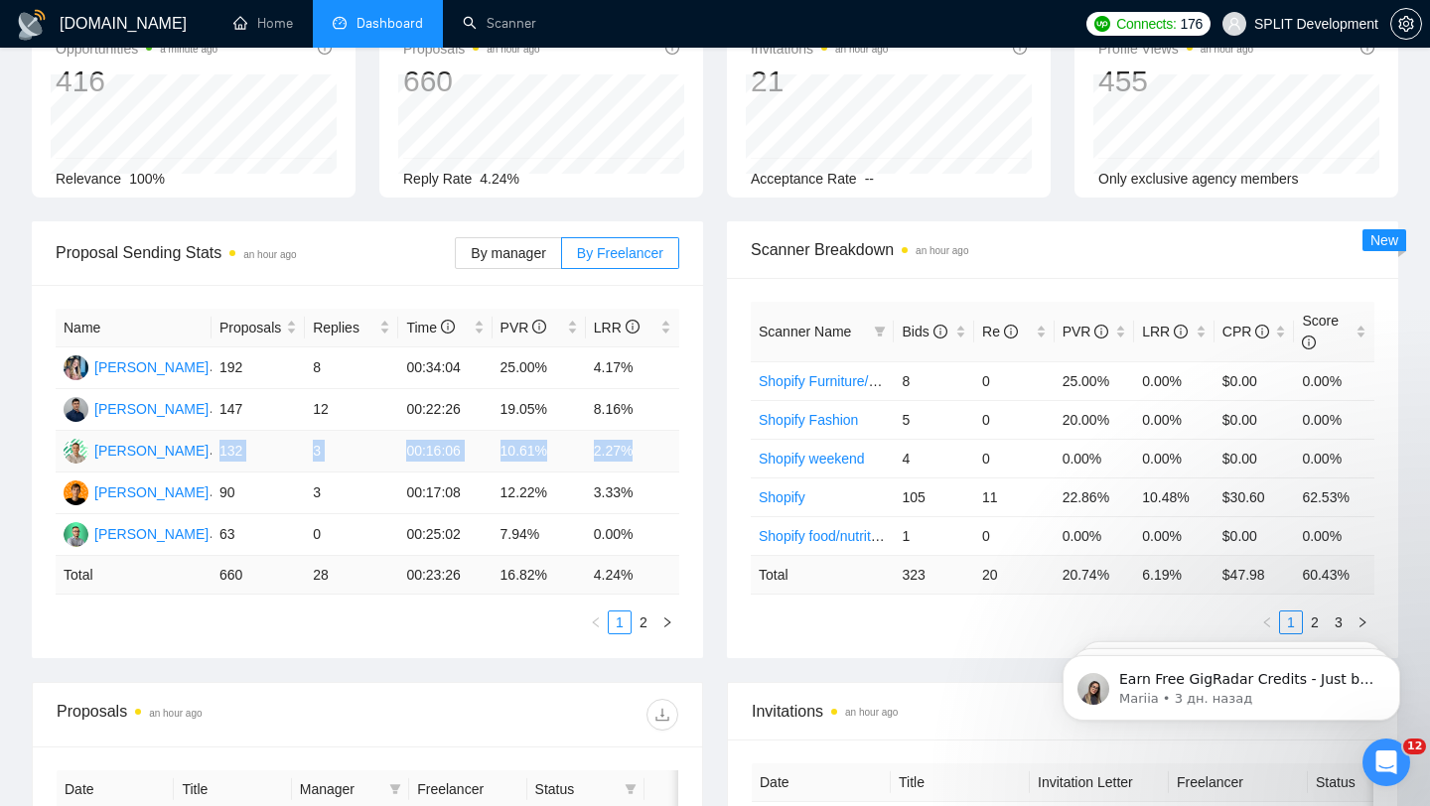
drag, startPoint x: 216, startPoint y: 451, endPoint x: 650, endPoint y: 442, distance: 435.1
click at [650, 442] on tr "[PERSON_NAME] 132 3 00:16:06 10.61% 2.27%" at bounding box center [368, 452] width 624 height 42
drag, startPoint x: 211, startPoint y: 524, endPoint x: 668, endPoint y: 527, distance: 457.8
click at [669, 527] on tr "[PERSON_NAME] 63 0 00:25:02 7.94% 0.00%" at bounding box center [368, 535] width 624 height 42
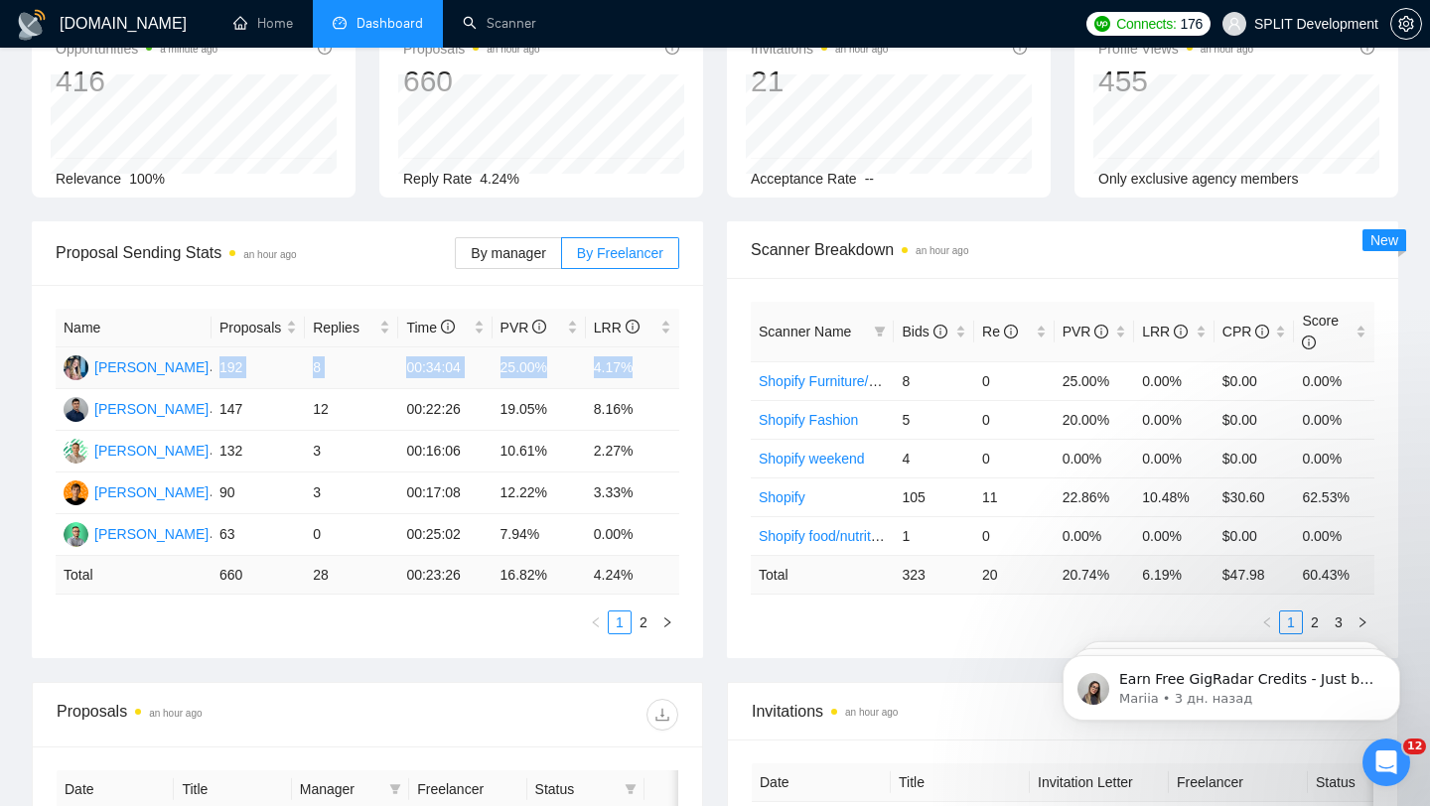
drag, startPoint x: 216, startPoint y: 359, endPoint x: 634, endPoint y: 371, distance: 418.3
click at [636, 371] on tr "[PERSON_NAME] 192 8 00:34:04 25.00% 4.17%" at bounding box center [368, 369] width 624 height 42
click at [602, 370] on td "4.17%" at bounding box center [632, 369] width 93 height 42
drag, startPoint x: 493, startPoint y: 367, endPoint x: 560, endPoint y: 370, distance: 67.6
click at [560, 370] on td "25.00%" at bounding box center [539, 369] width 93 height 42
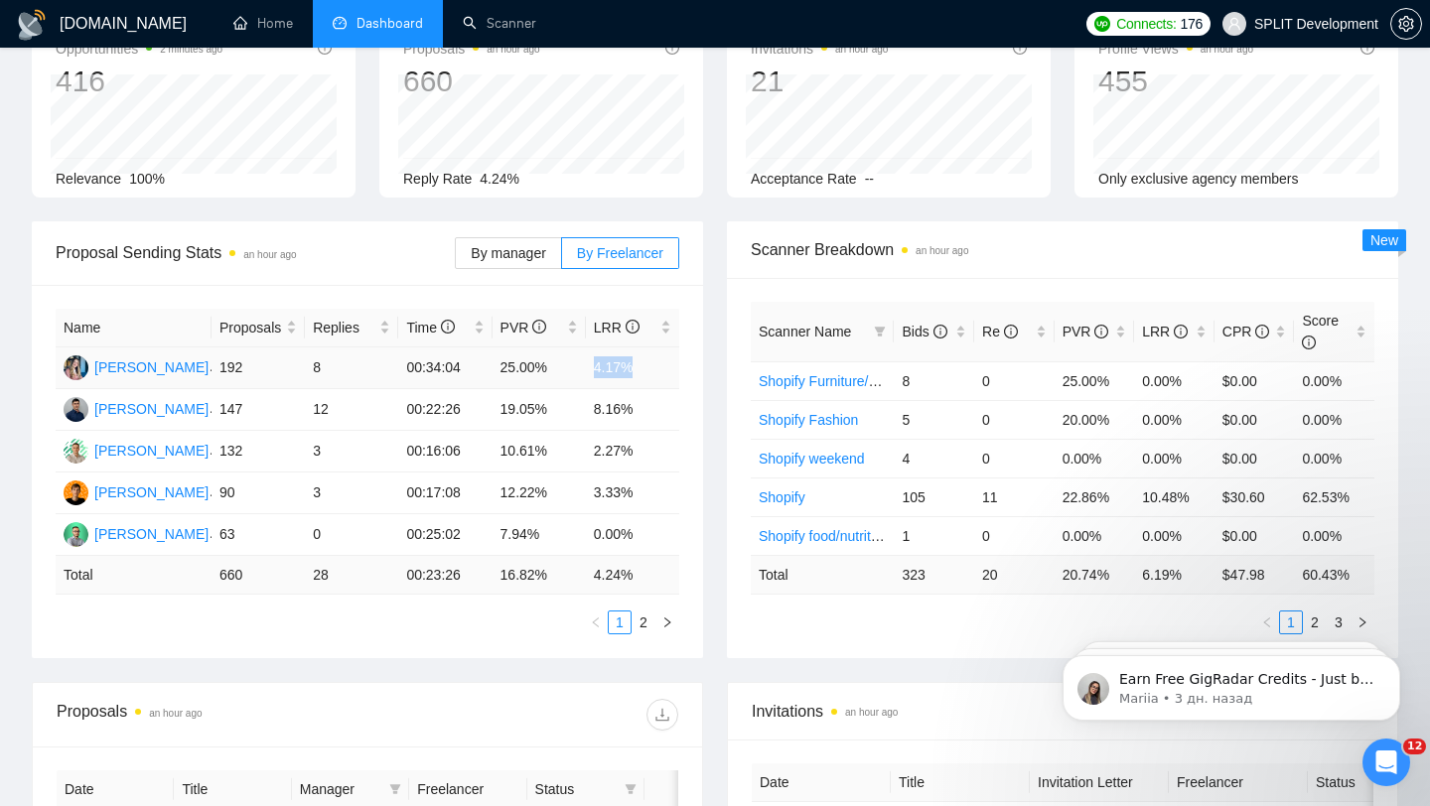
drag, startPoint x: 586, startPoint y: 368, endPoint x: 641, endPoint y: 370, distance: 54.7
click at [641, 370] on td "4.17%" at bounding box center [632, 369] width 93 height 42
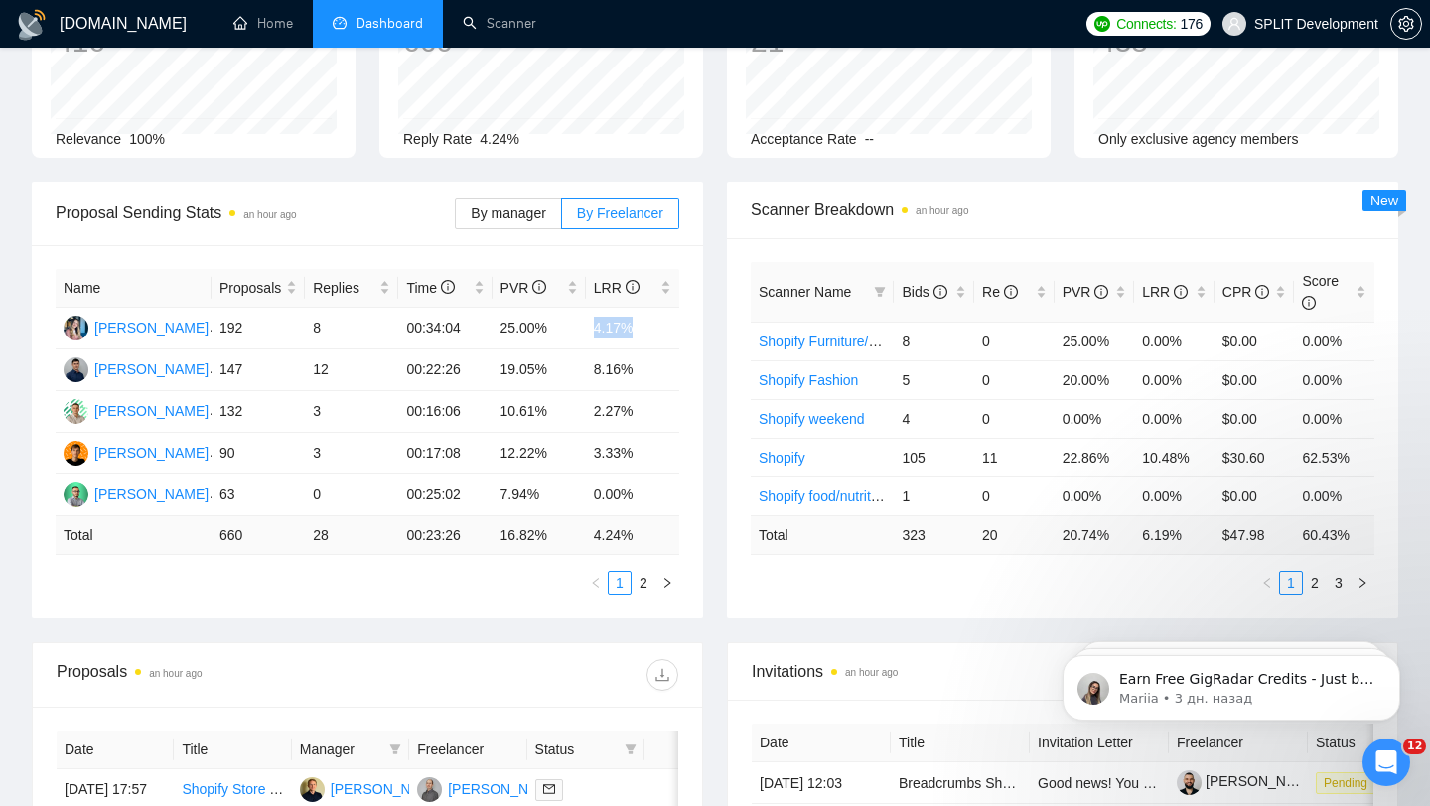
scroll to position [215, 0]
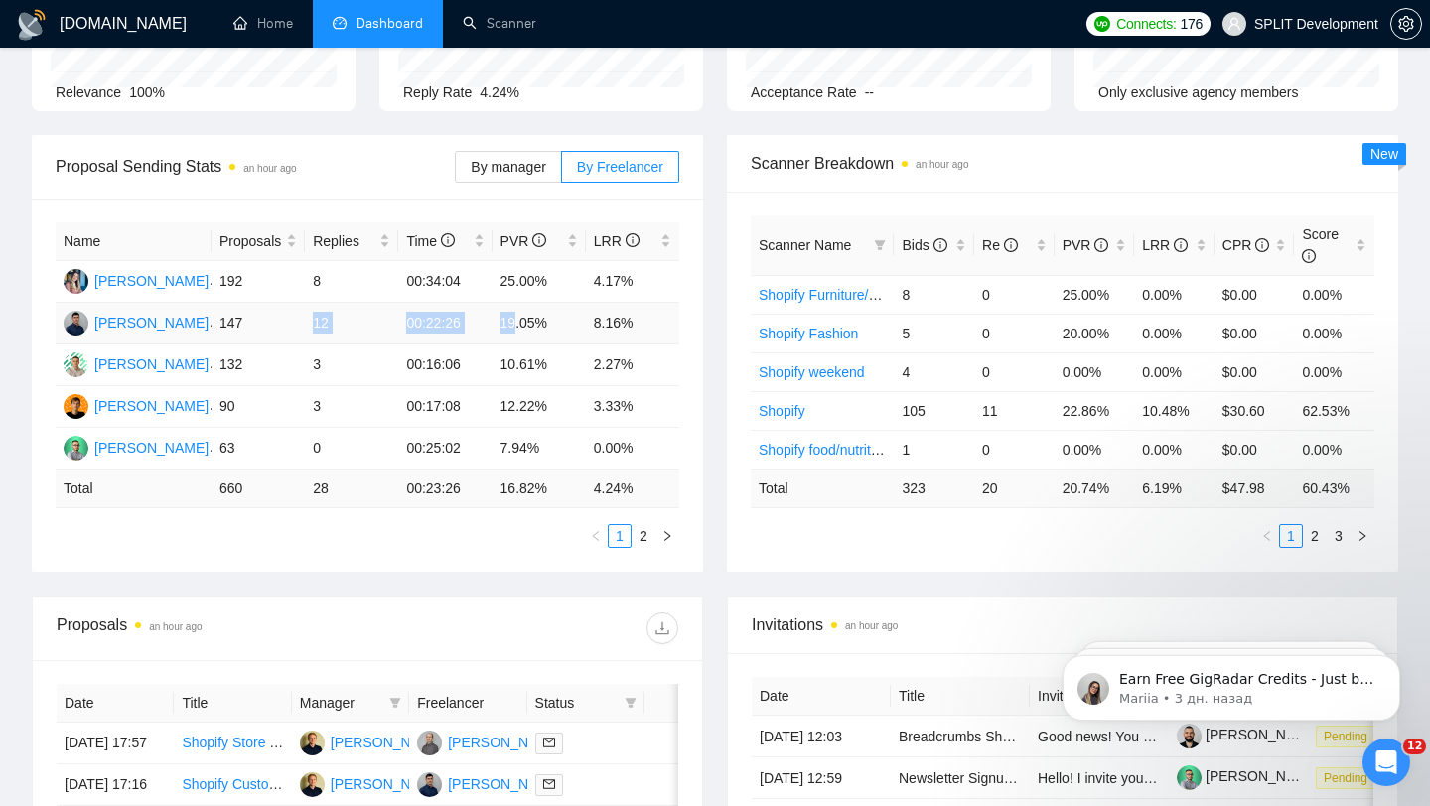
drag, startPoint x: 216, startPoint y: 339, endPoint x: 517, endPoint y: 324, distance: 302.3
click at [517, 324] on tr "[PERSON_NAME] 147 12 00:22:26 19.05% 8.16%" at bounding box center [368, 324] width 624 height 42
click at [521, 324] on td "19.05%" at bounding box center [539, 324] width 93 height 42
drag, startPoint x: 568, startPoint y: 317, endPoint x: 500, endPoint y: 324, distance: 68.9
click at [495, 324] on td "19.05%" at bounding box center [539, 324] width 93 height 42
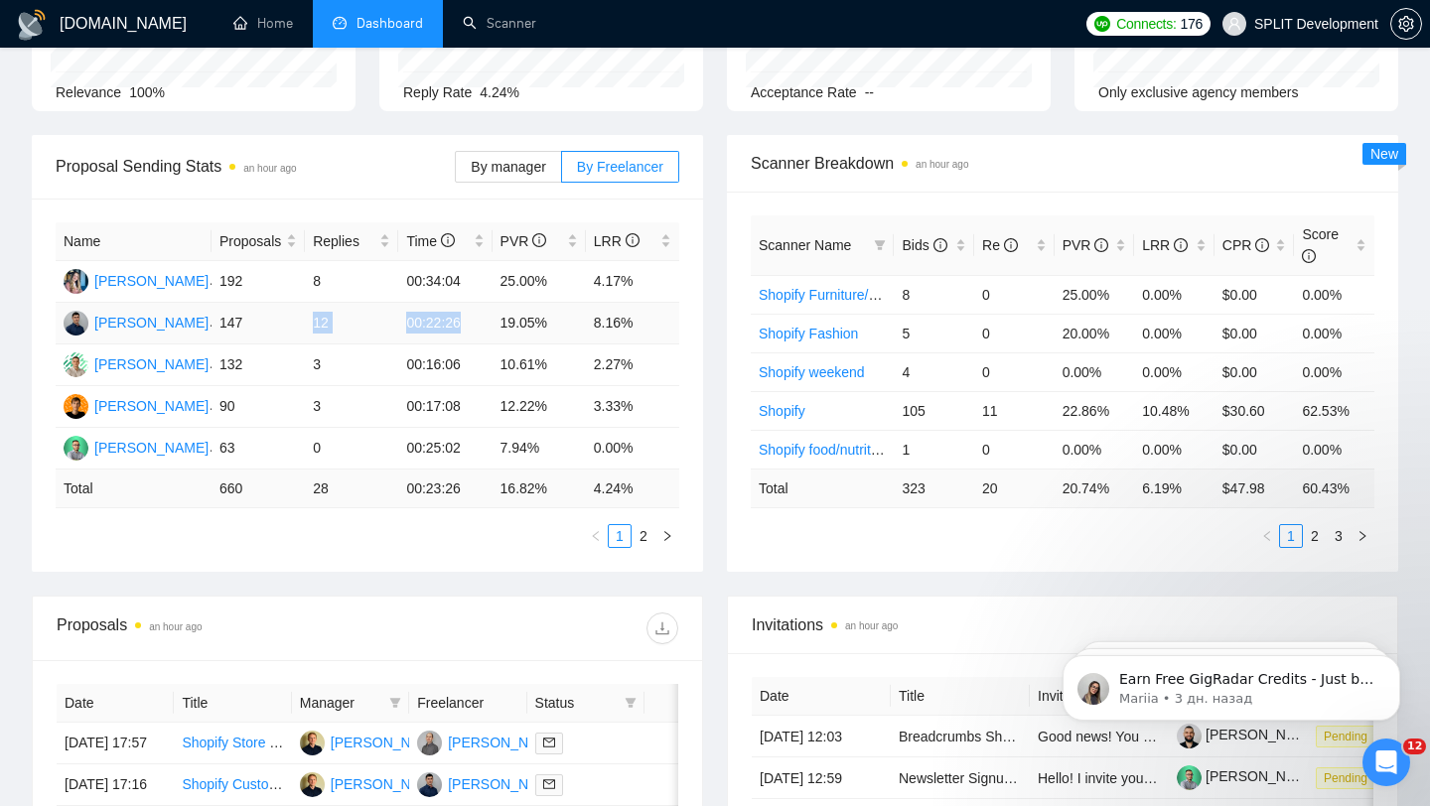
drag, startPoint x: 292, startPoint y: 326, endPoint x: 401, endPoint y: 341, distance: 110.3
click at [401, 341] on tr "[PERSON_NAME] 147 12 00:22:26 19.05% 8.16%" at bounding box center [368, 324] width 624 height 42
drag, startPoint x: 490, startPoint y: 308, endPoint x: 504, endPoint y: 312, distance: 14.5
click at [719, 388] on div "Scanner Breakdown an hour ago Scanner Name Bids Re PVR LRR CPR Score Shopify Fu…" at bounding box center [1062, 353] width 695 height 437
drag, startPoint x: 502, startPoint y: 319, endPoint x: 528, endPoint y: 319, distance: 26.8
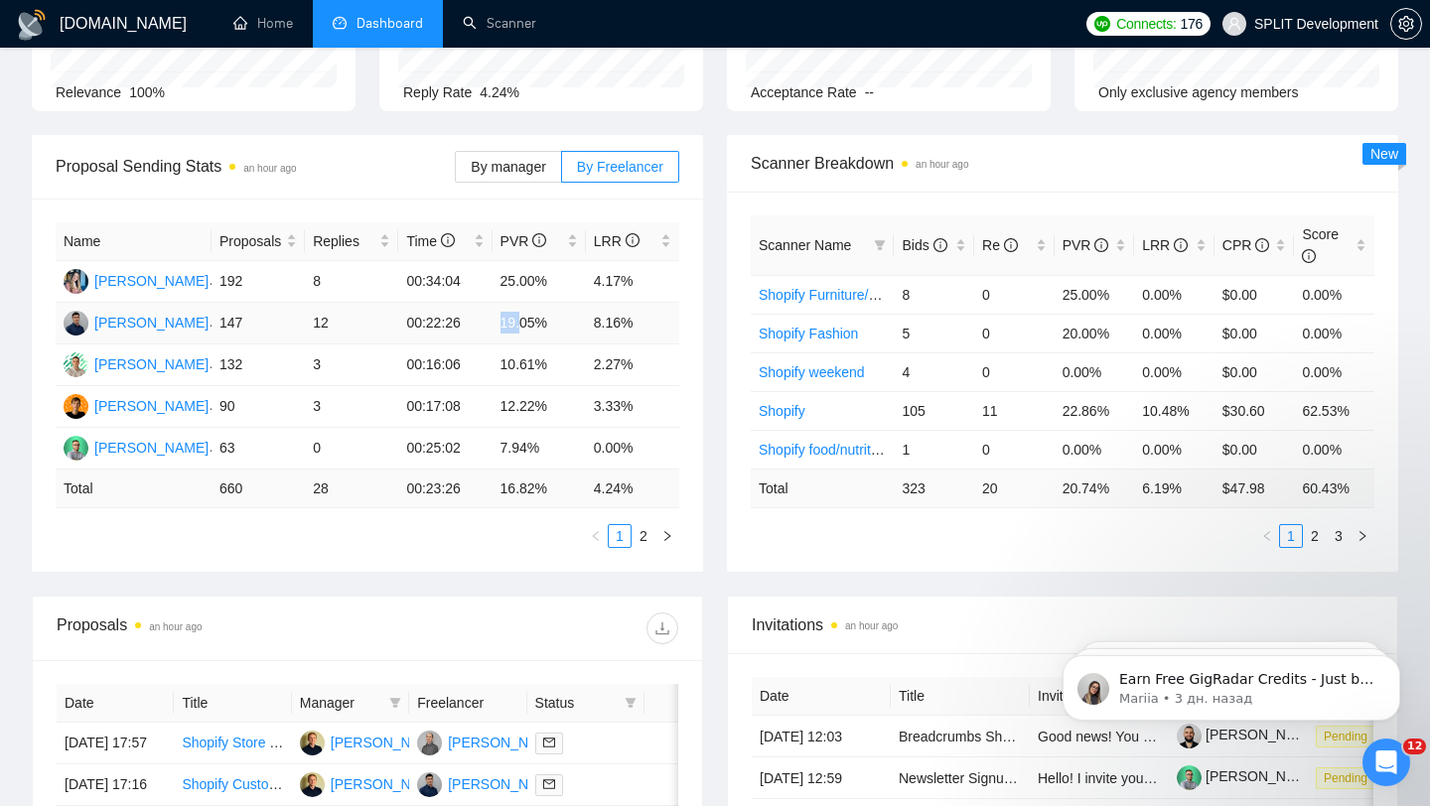
click at [525, 319] on td "19.05%" at bounding box center [539, 324] width 93 height 42
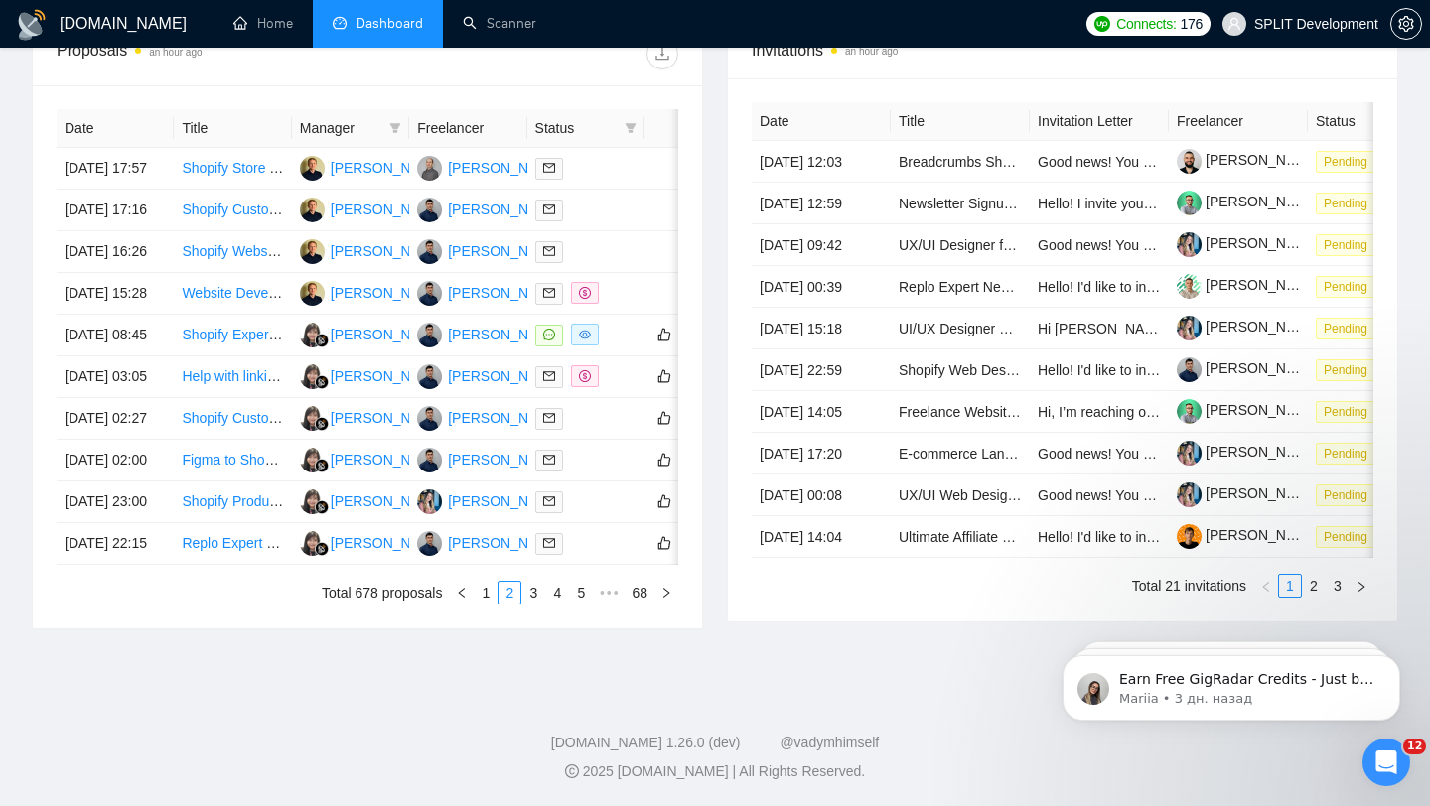
scroll to position [0, 0]
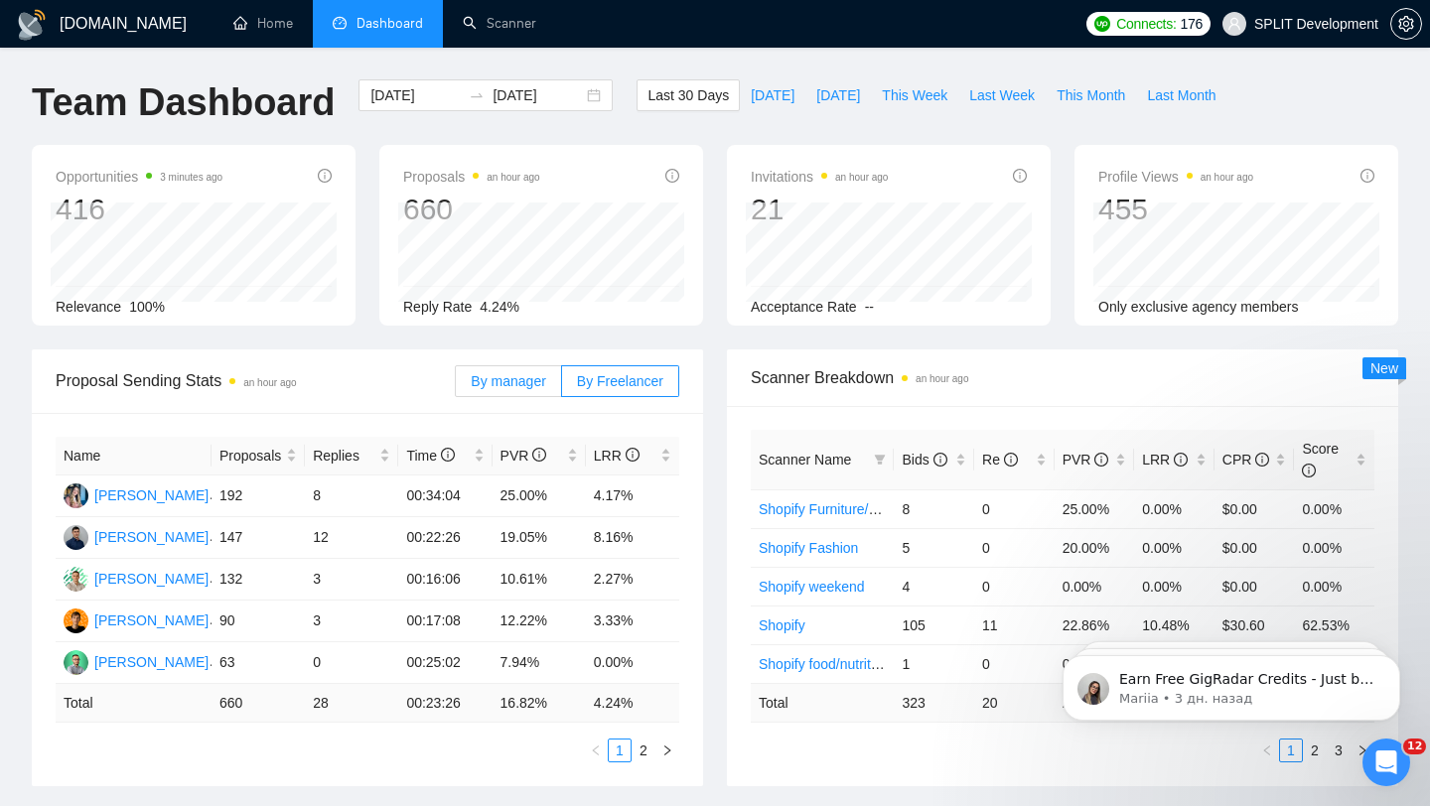
click at [513, 390] on label "By manager" at bounding box center [508, 381] width 106 height 32
click at [456, 386] on input "By manager" at bounding box center [456, 386] width 0 height 0
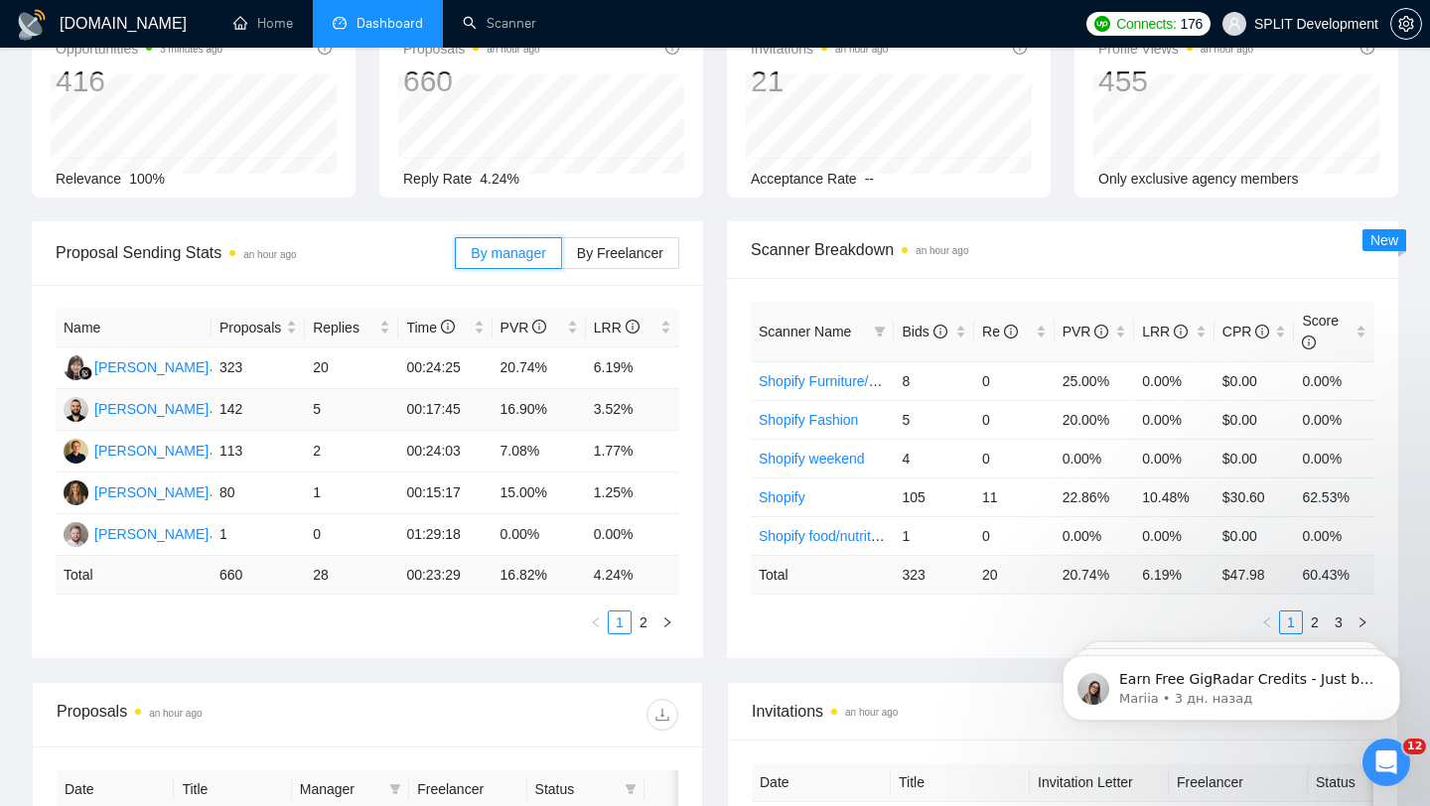
scroll to position [152, 0]
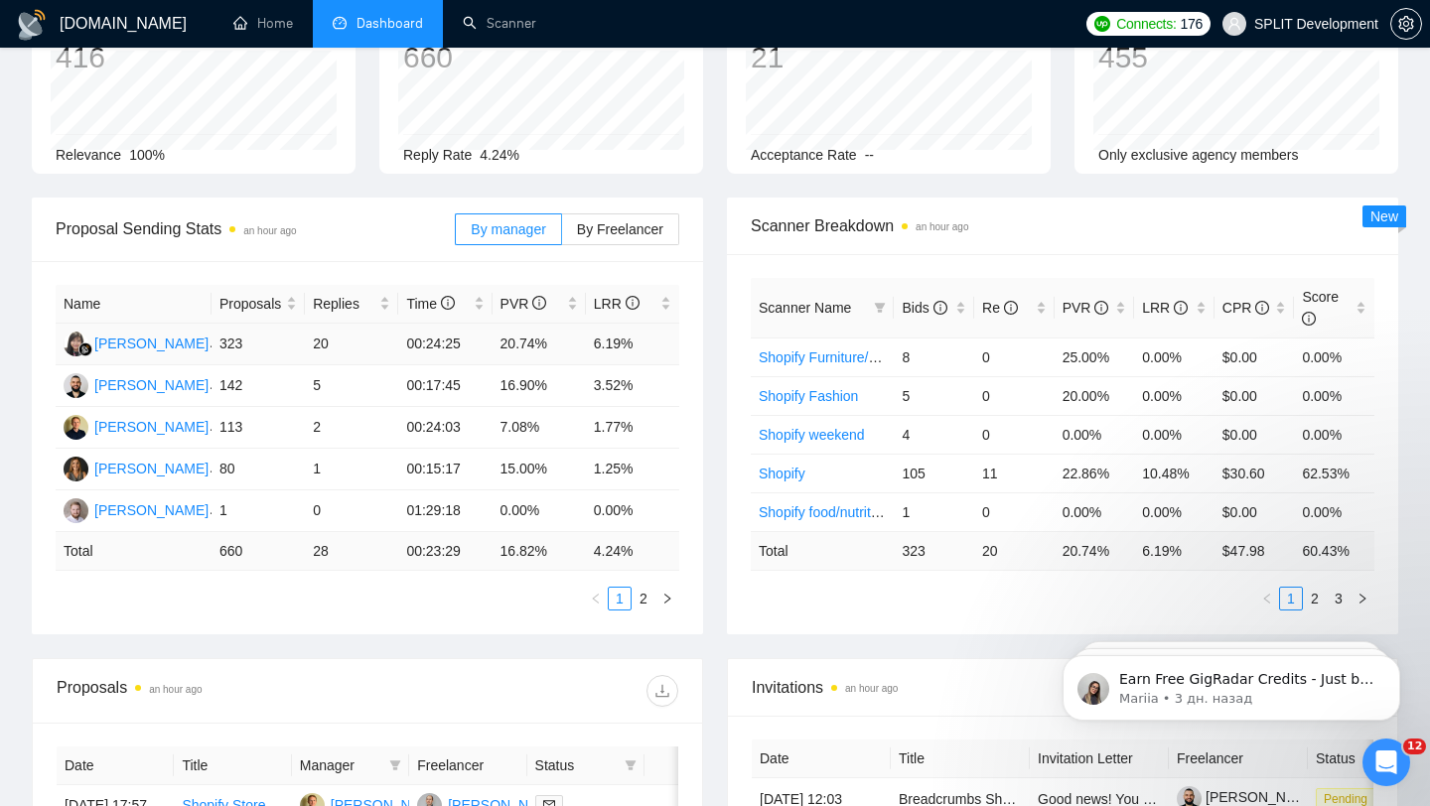
click at [521, 349] on td "20.74%" at bounding box center [539, 345] width 93 height 42
drag, startPoint x: 498, startPoint y: 390, endPoint x: 873, endPoint y: 281, distance: 391.0
click at [534, 380] on td "16.90%" at bounding box center [539, 386] width 93 height 42
click at [664, 416] on td "1.77%" at bounding box center [632, 428] width 93 height 42
drag, startPoint x: 632, startPoint y: 386, endPoint x: 488, endPoint y: 404, distance: 145.1
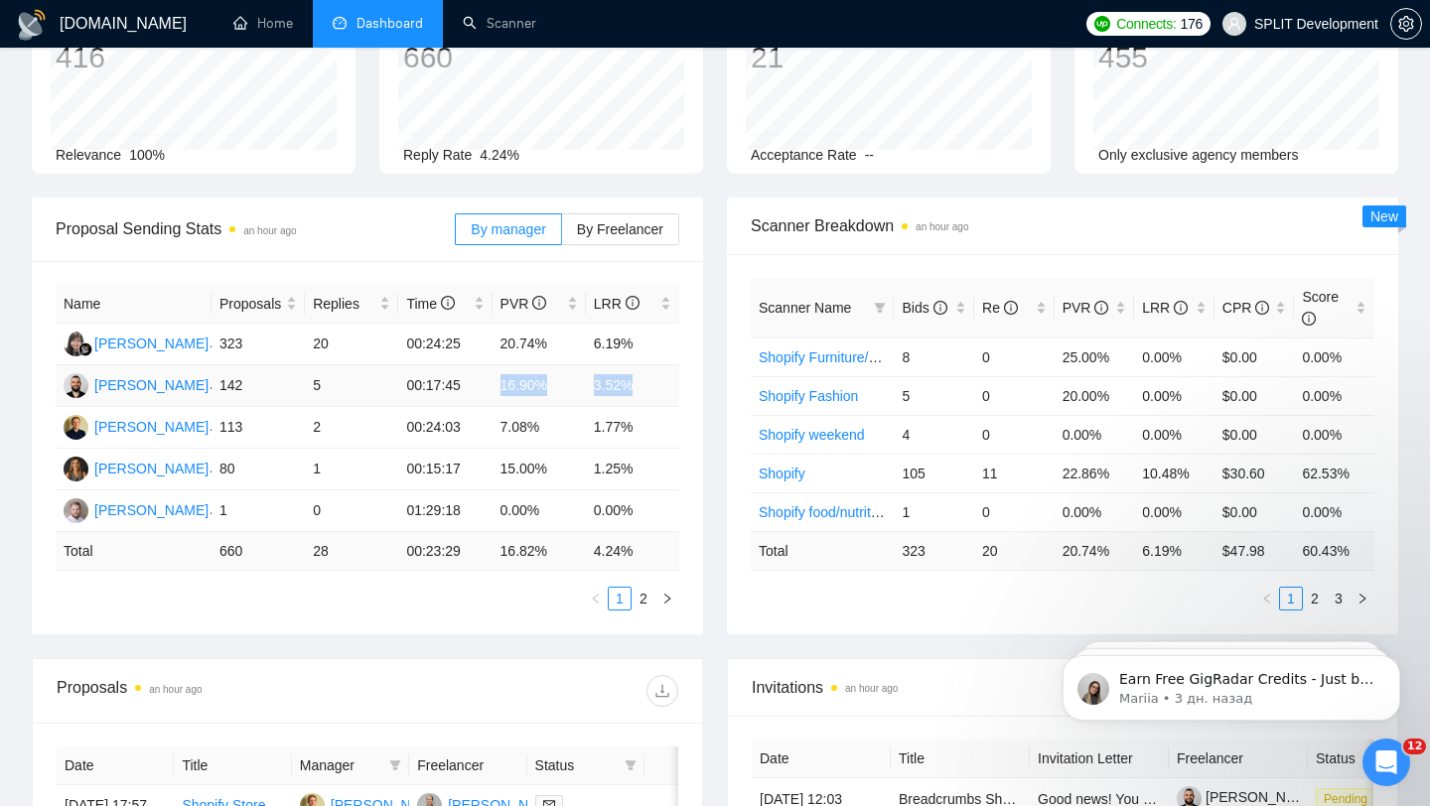
click at [485, 403] on tr "[PERSON_NAME] 142 5 00:17:45 16.90% 3.52%" at bounding box center [368, 386] width 624 height 42
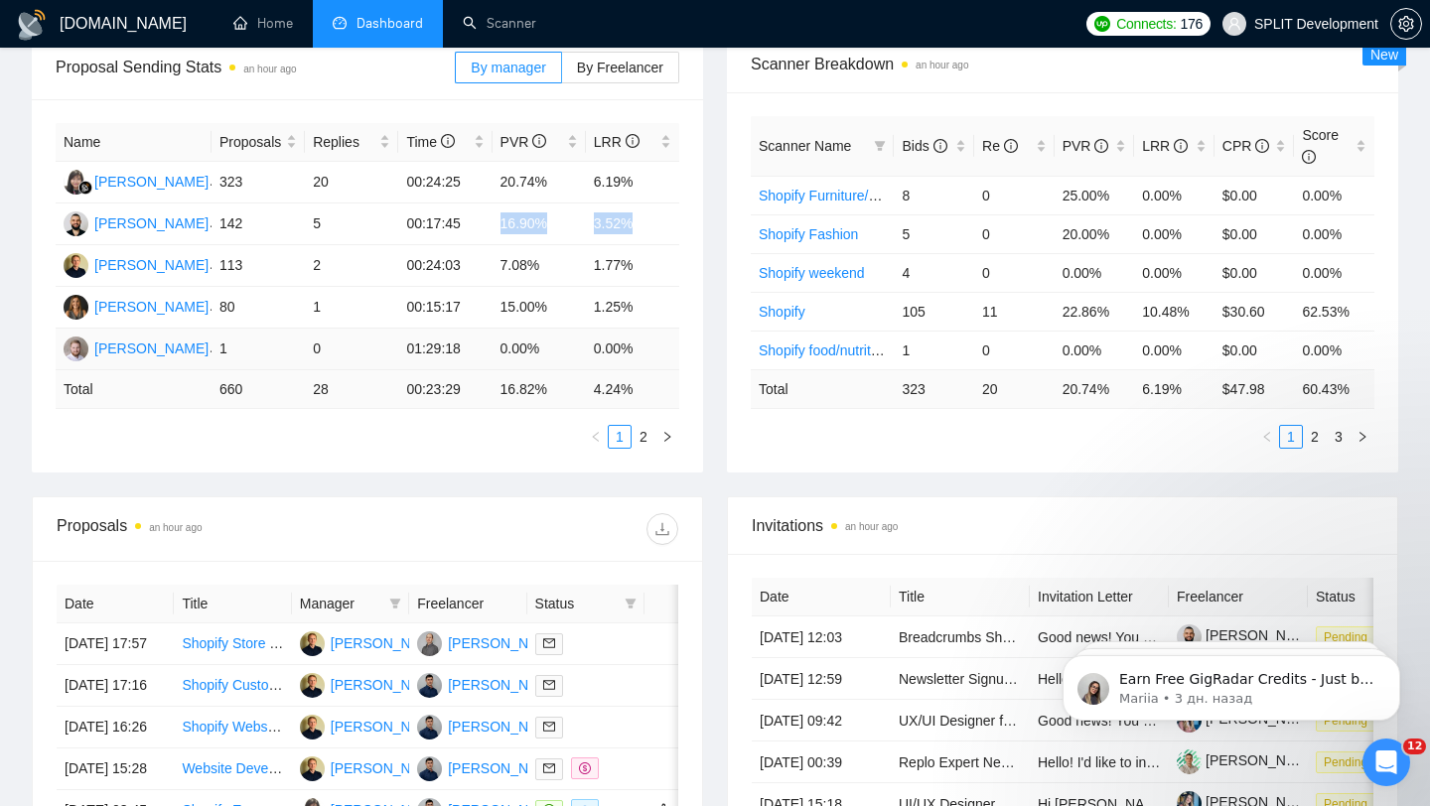
scroll to position [309, 0]
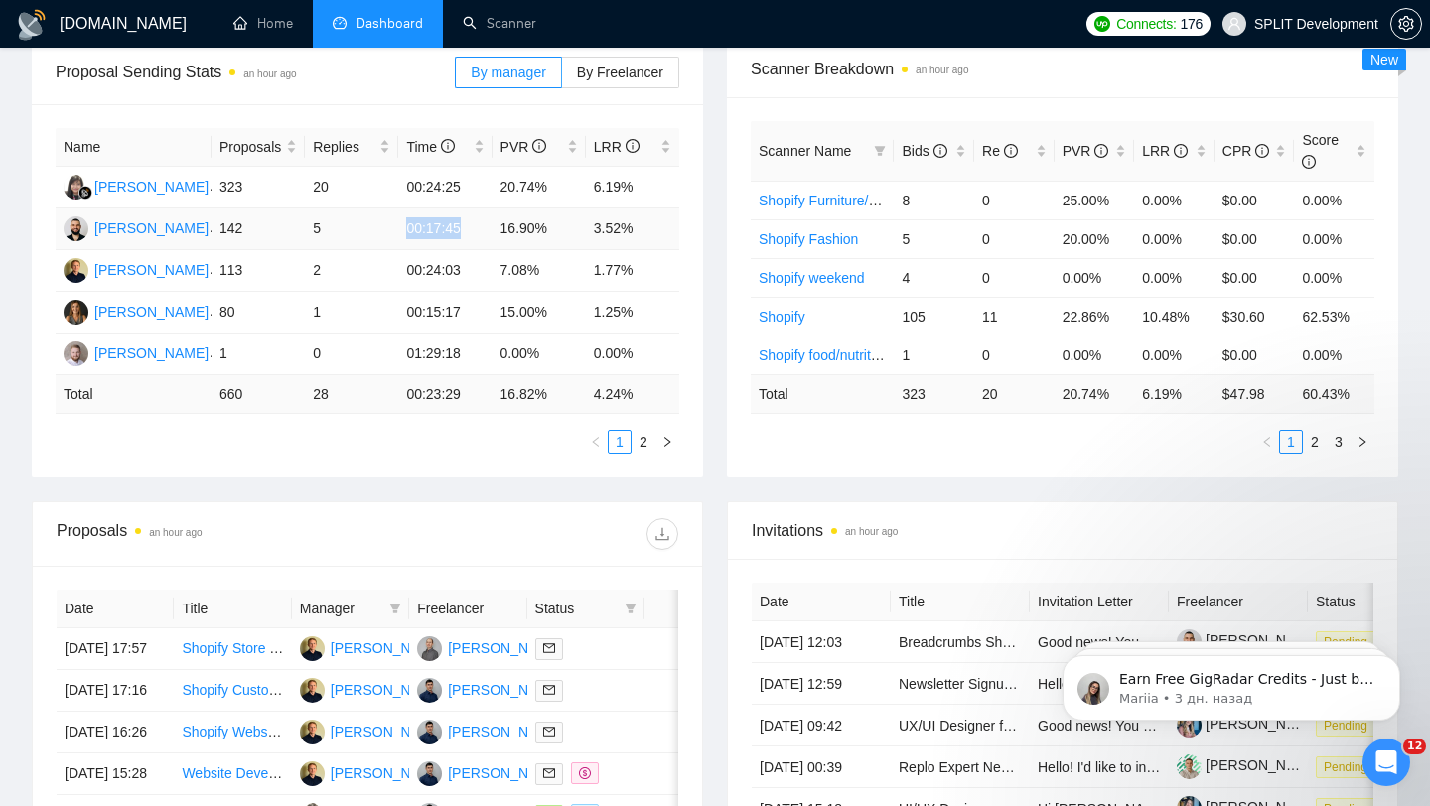
drag, startPoint x: 392, startPoint y: 220, endPoint x: 483, endPoint y: 234, distance: 91.4
click at [483, 234] on tr "[PERSON_NAME] 142 5 00:17:45 16.90% 3.52%" at bounding box center [368, 230] width 624 height 42
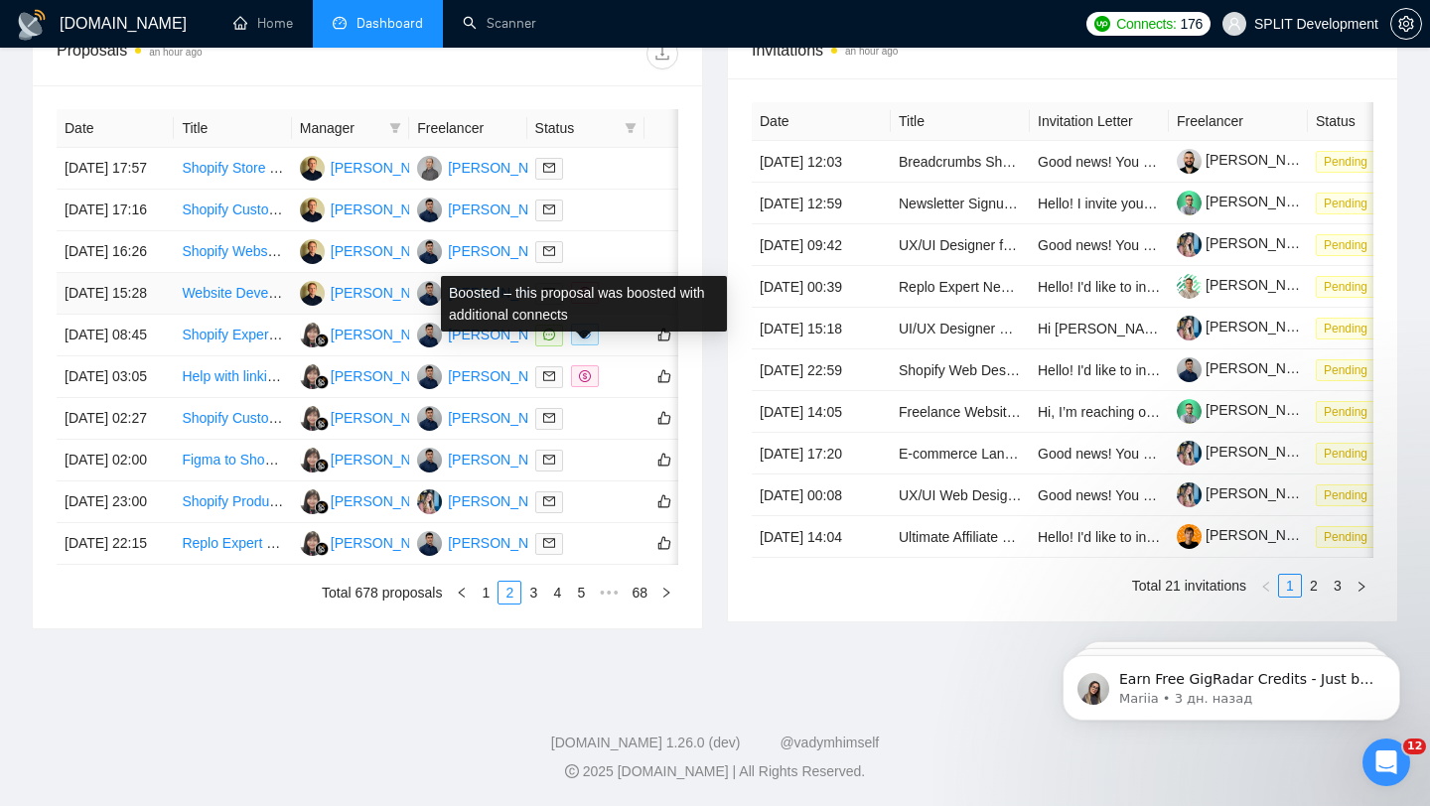
scroll to position [832, 0]
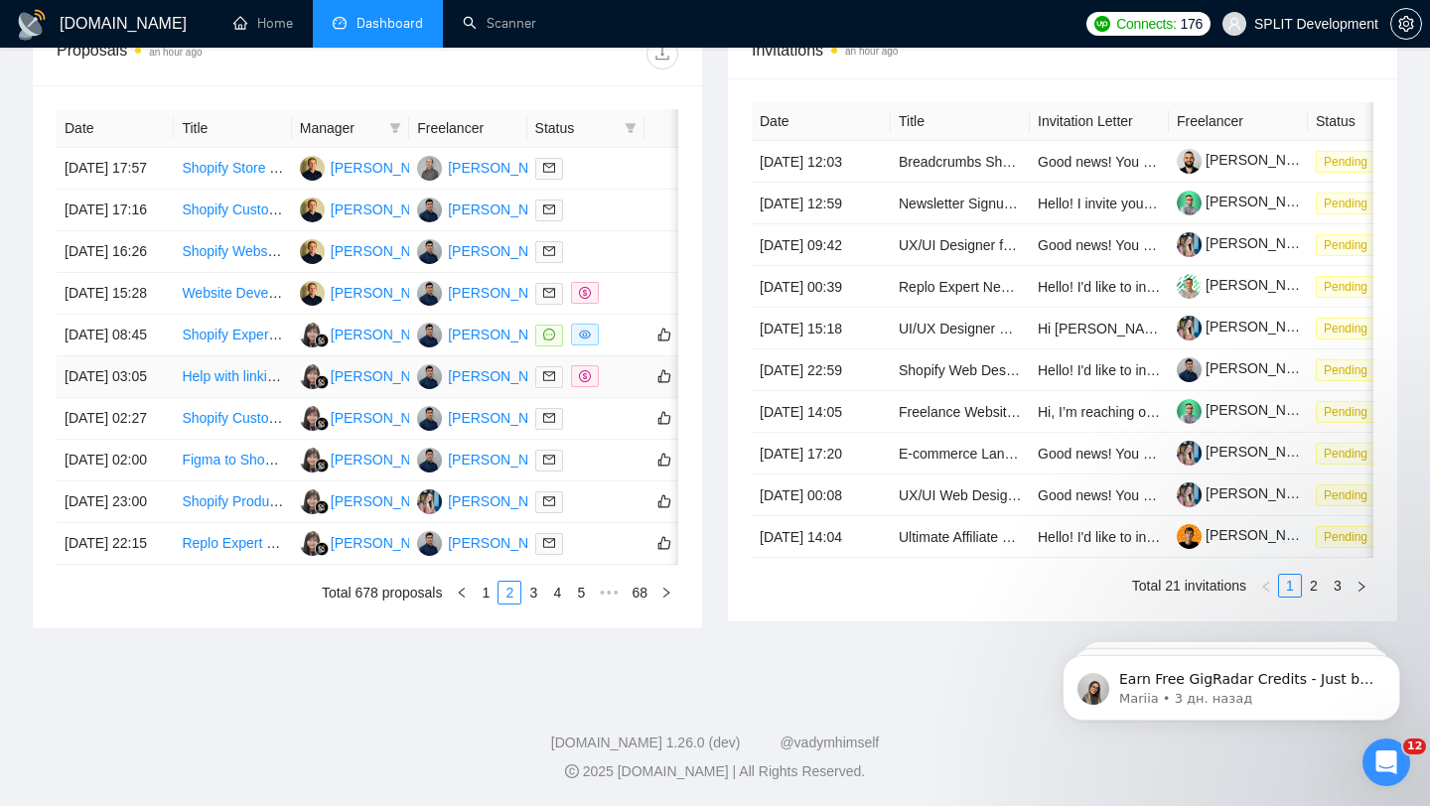
click at [607, 388] on div at bounding box center [585, 376] width 101 height 23
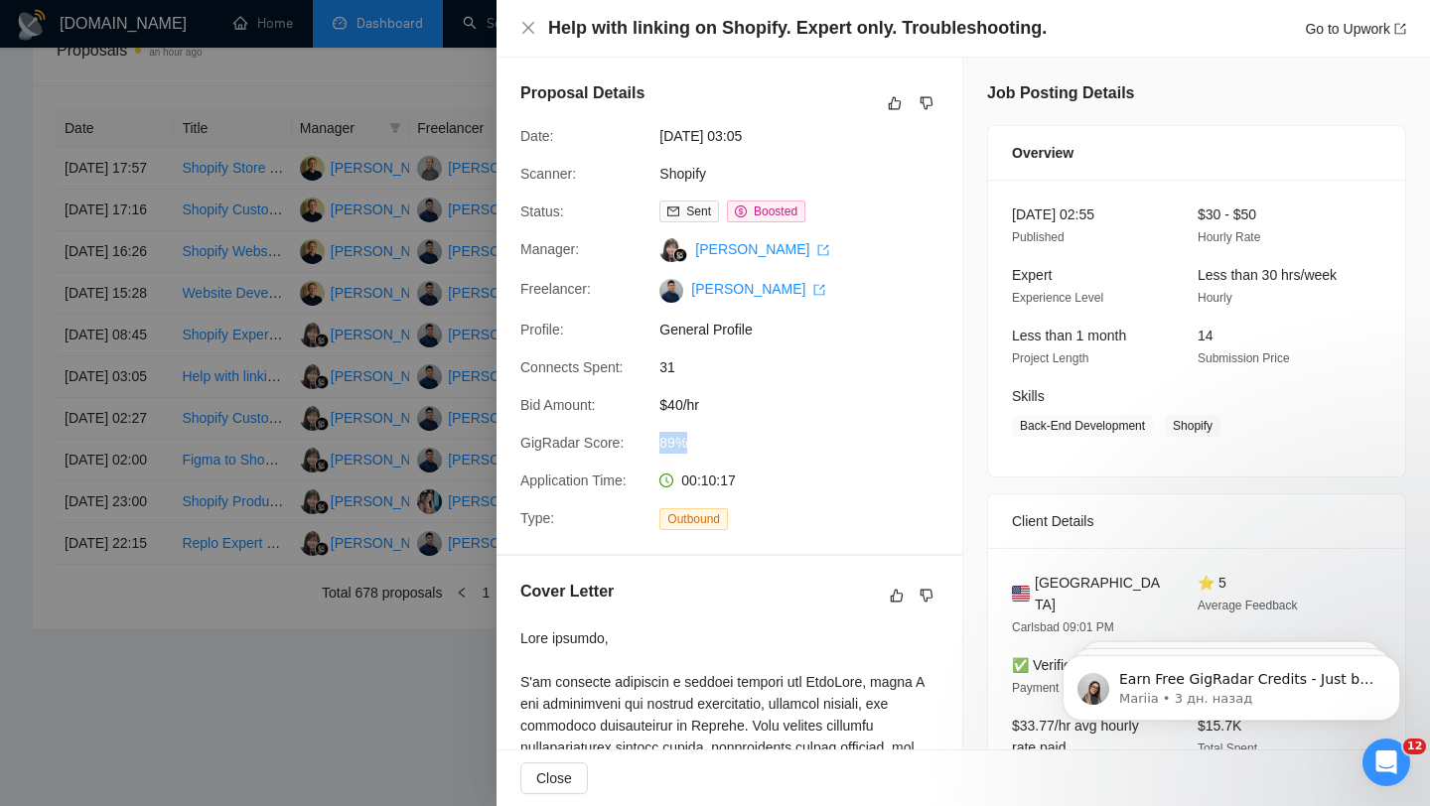
drag, startPoint x: 660, startPoint y: 445, endPoint x: 704, endPoint y: 438, distance: 44.2
click at [704, 438] on span "89%" at bounding box center [808, 443] width 298 height 22
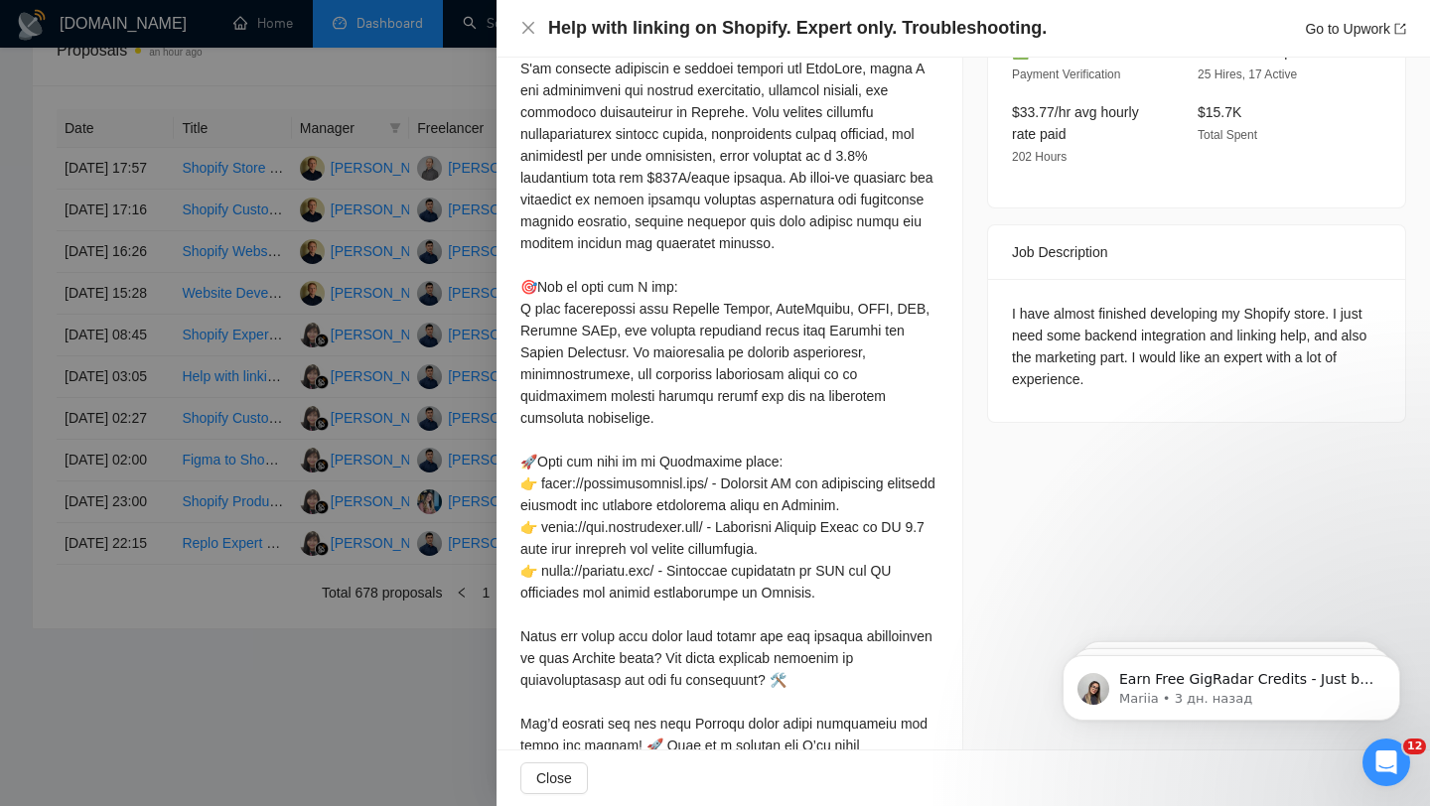
scroll to position [437, 0]
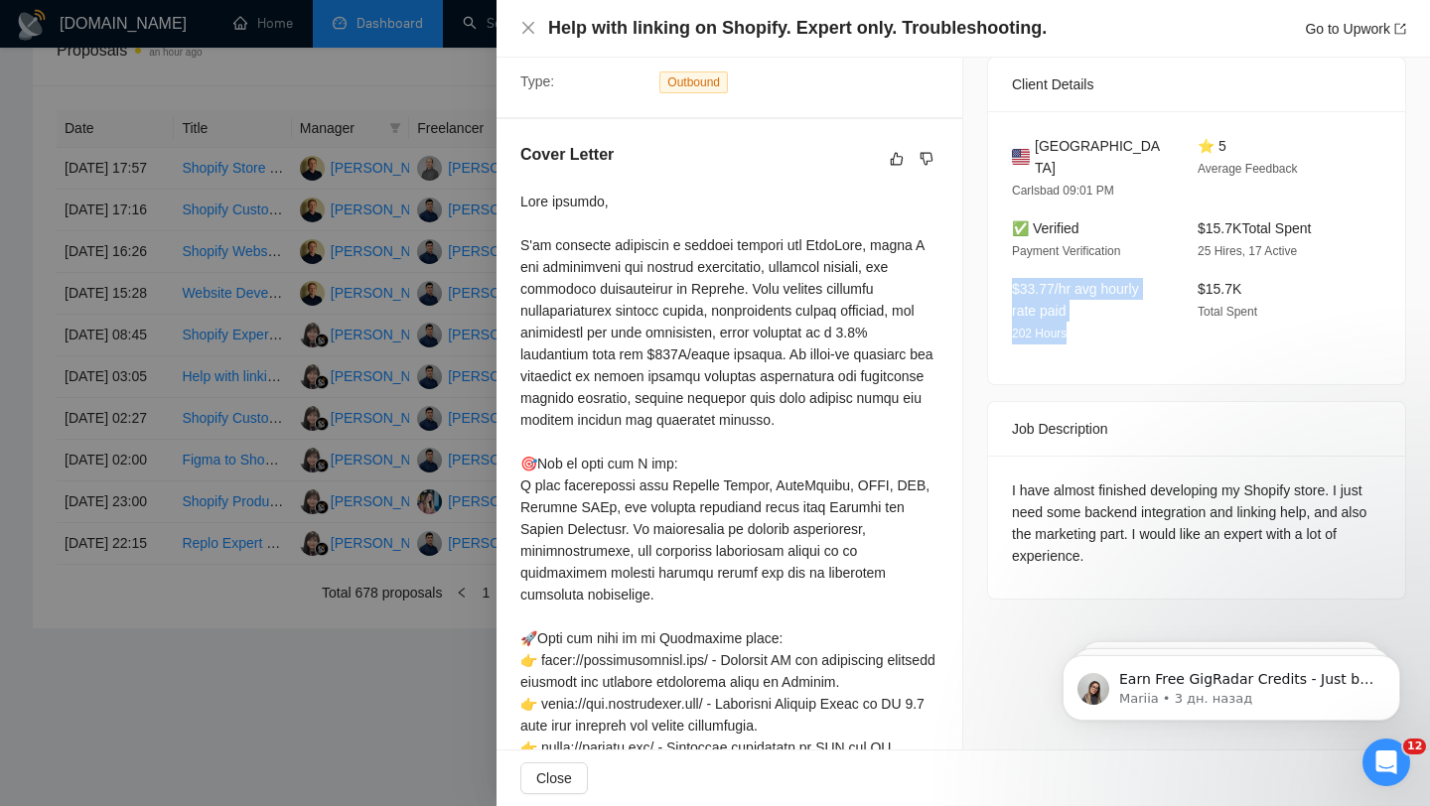
drag, startPoint x: 999, startPoint y: 268, endPoint x: 1081, endPoint y: 298, distance: 86.7
click at [1081, 298] on div "[GEOGRAPHIC_DATA] Carlsbad 09:01 PM ⭐ 5 Average Feedback ✅ Verified Payment Ver…" at bounding box center [1196, 247] width 417 height 273
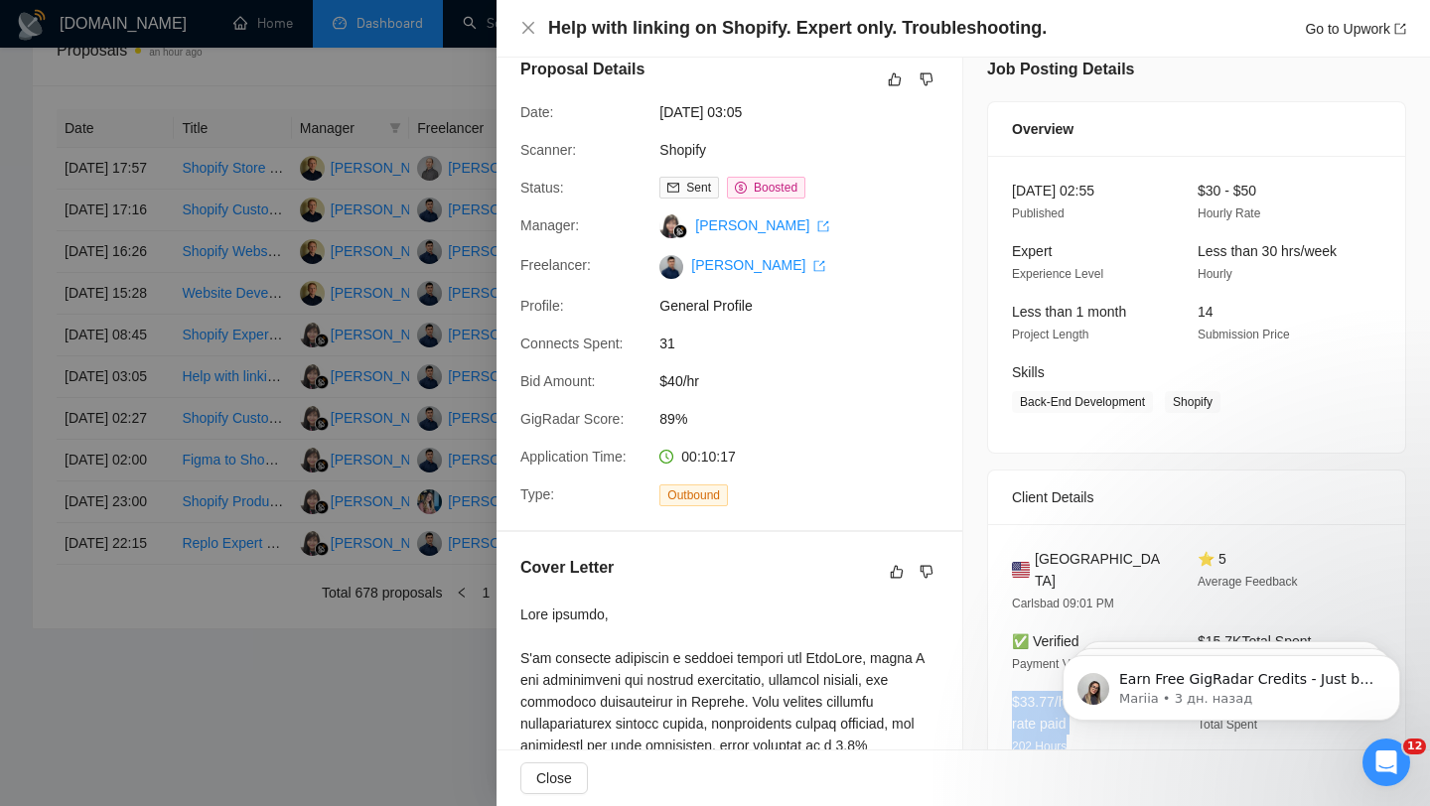
scroll to position [0, 0]
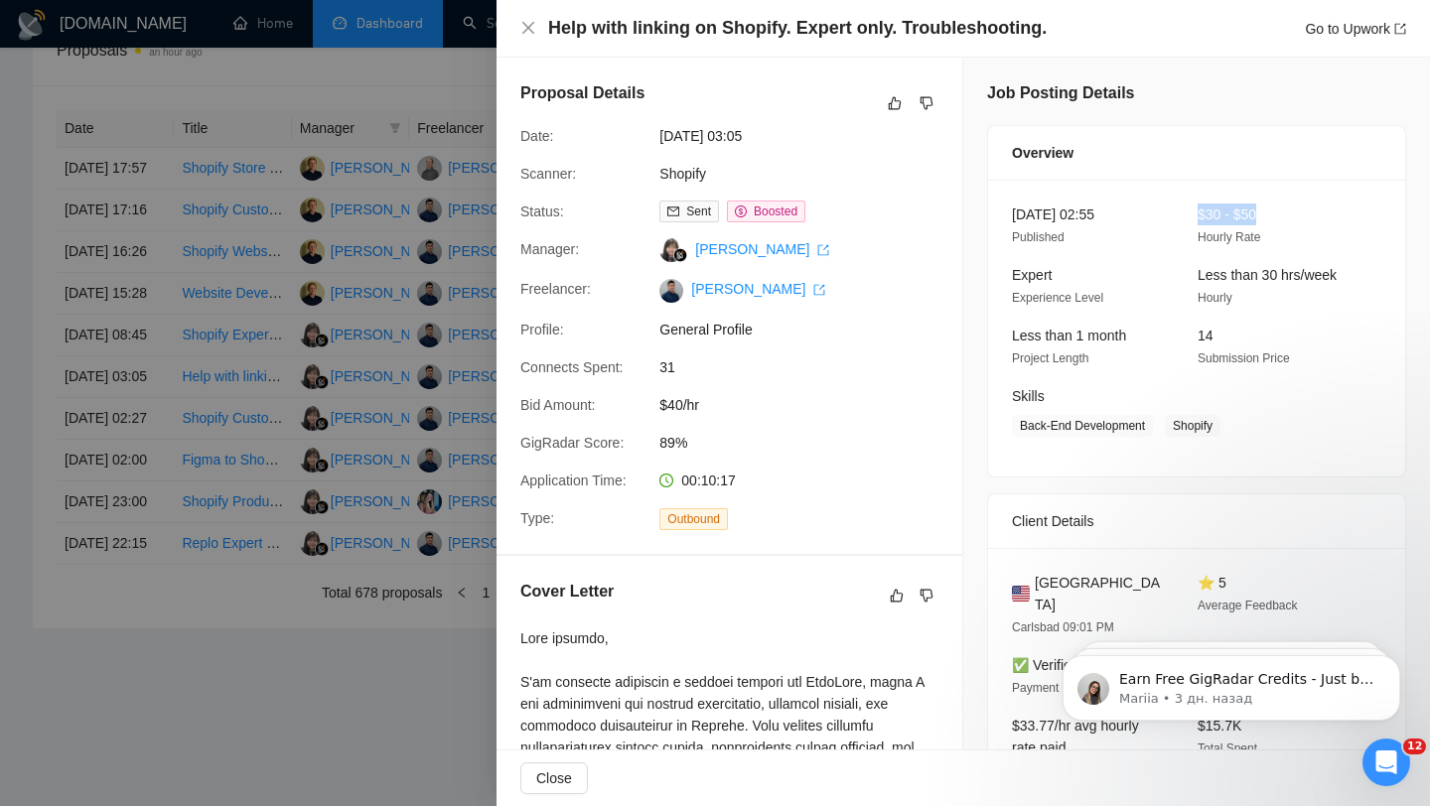
drag, startPoint x: 1193, startPoint y: 205, endPoint x: 1296, endPoint y: 207, distance: 103.3
click at [1296, 208] on div "$30 - $50 Hourly Rate" at bounding box center [1275, 226] width 170 height 45
drag, startPoint x: 653, startPoint y: 443, endPoint x: 743, endPoint y: 441, distance: 89.4
click at [743, 441] on div "89%" at bounding box center [756, 443] width 210 height 22
click at [448, 500] on div at bounding box center [715, 403] width 1430 height 806
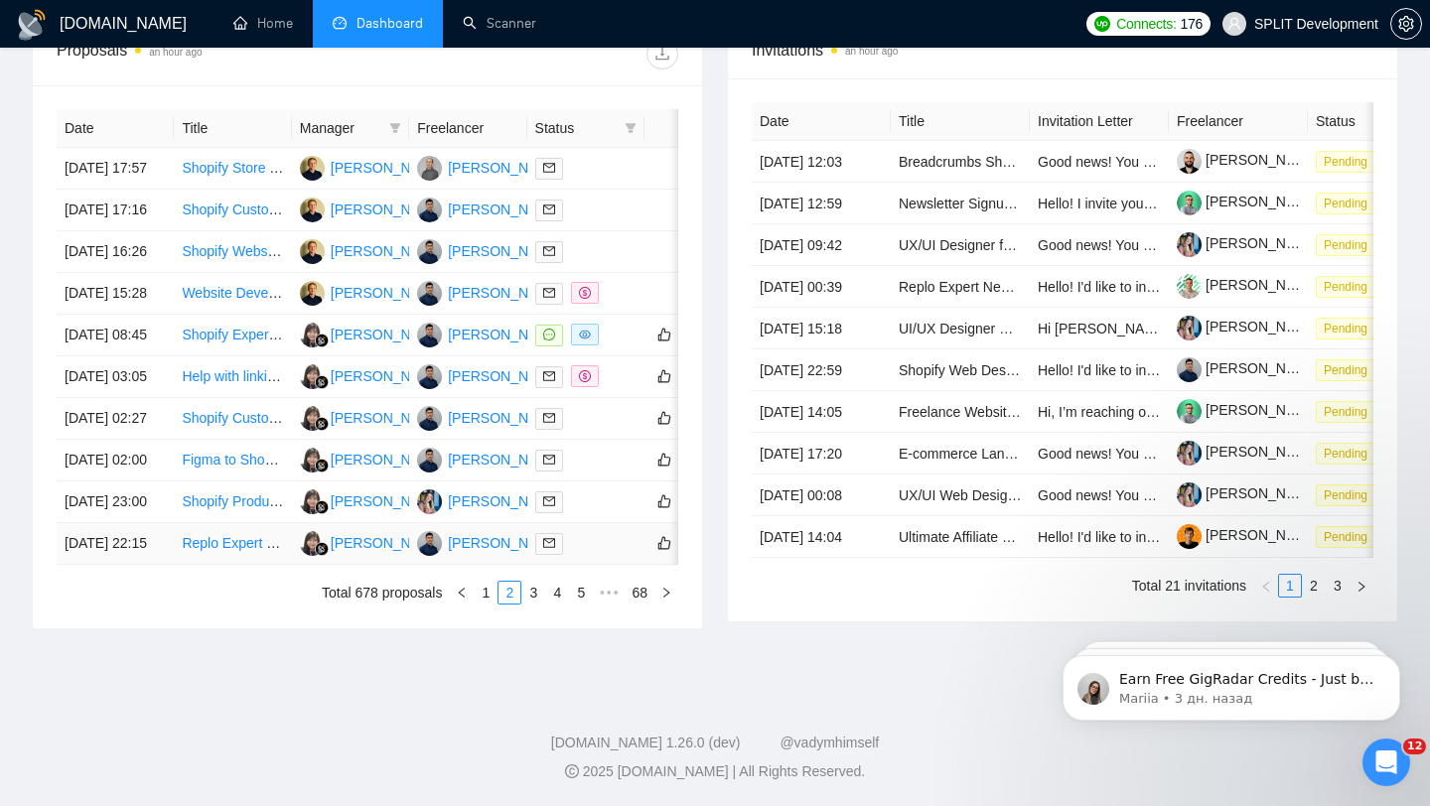
scroll to position [884, 0]
click at [529, 604] on link "3" at bounding box center [533, 593] width 22 height 22
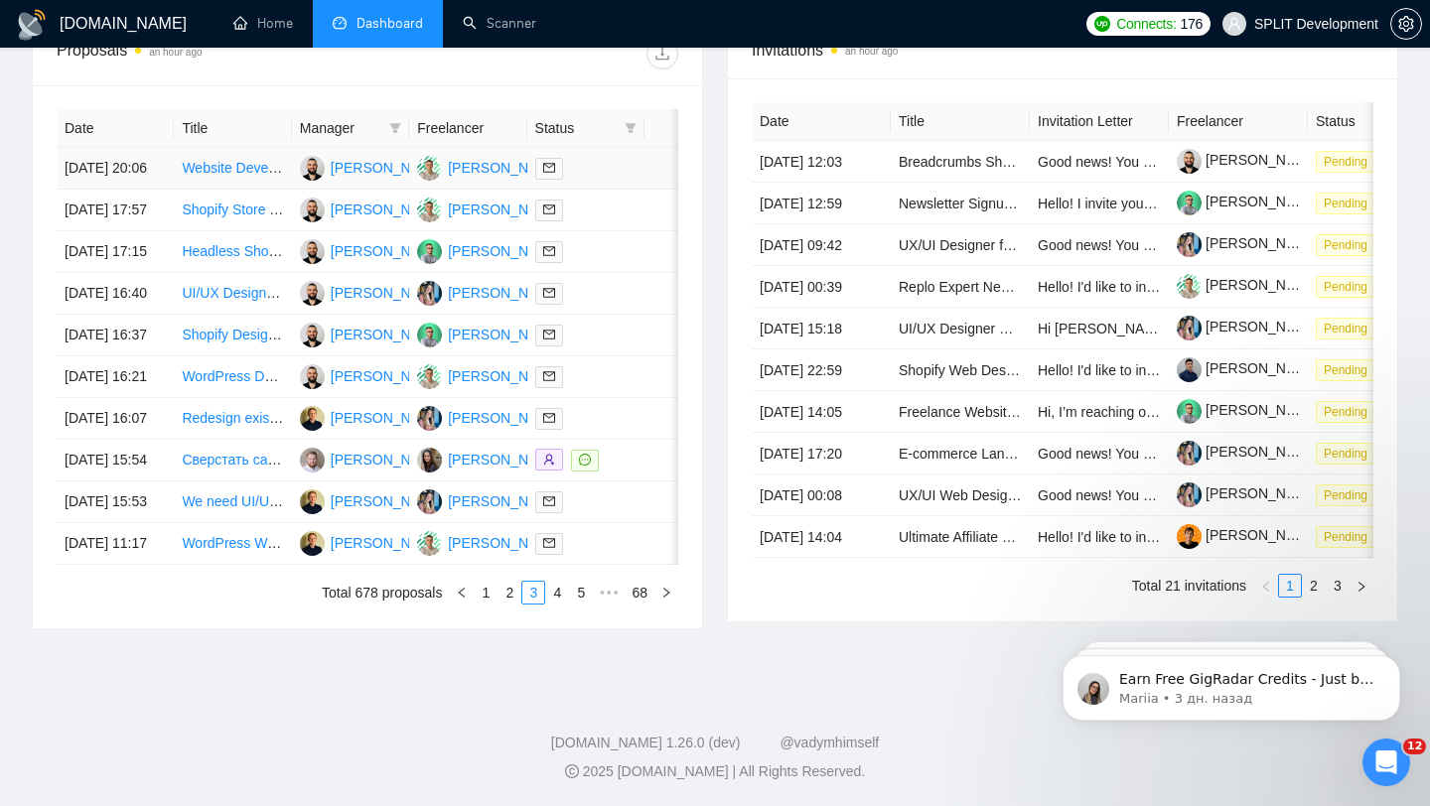
scroll to position [891, 0]
click at [554, 604] on link "4" at bounding box center [557, 593] width 22 height 22
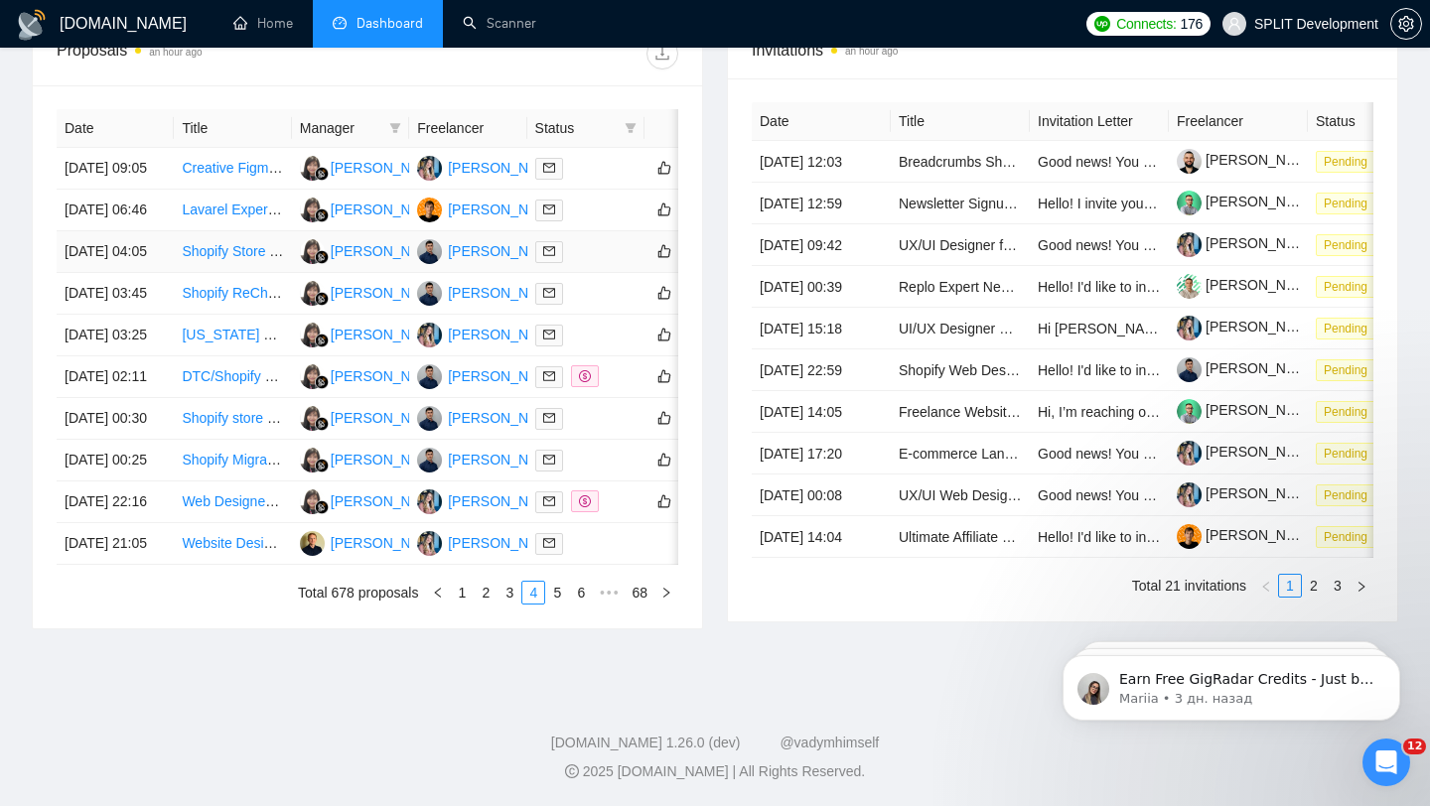
scroll to position [951, 0]
click at [556, 605] on li "5" at bounding box center [557, 593] width 24 height 24
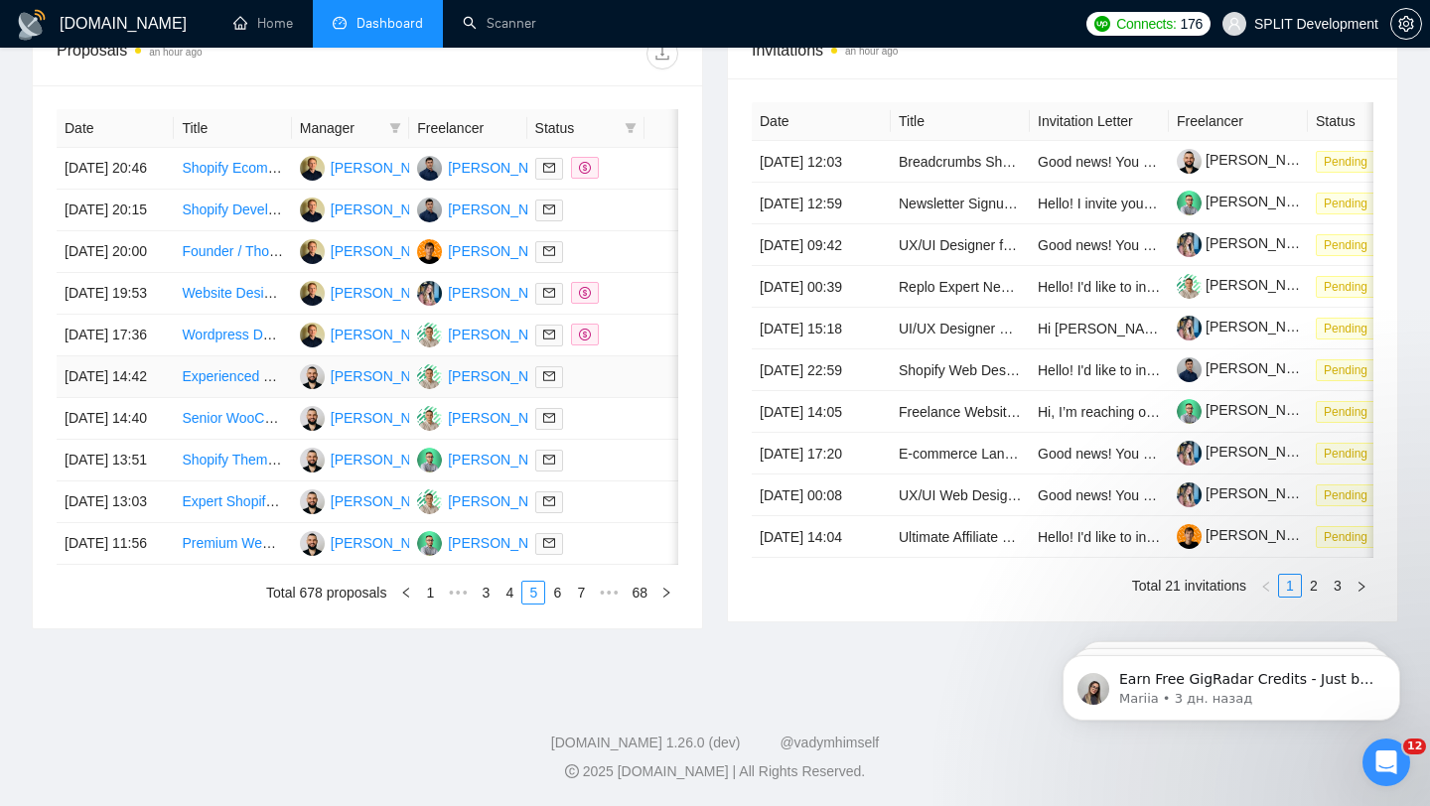
scroll to position [978, 0]
click at [562, 600] on link "6" at bounding box center [557, 593] width 22 height 22
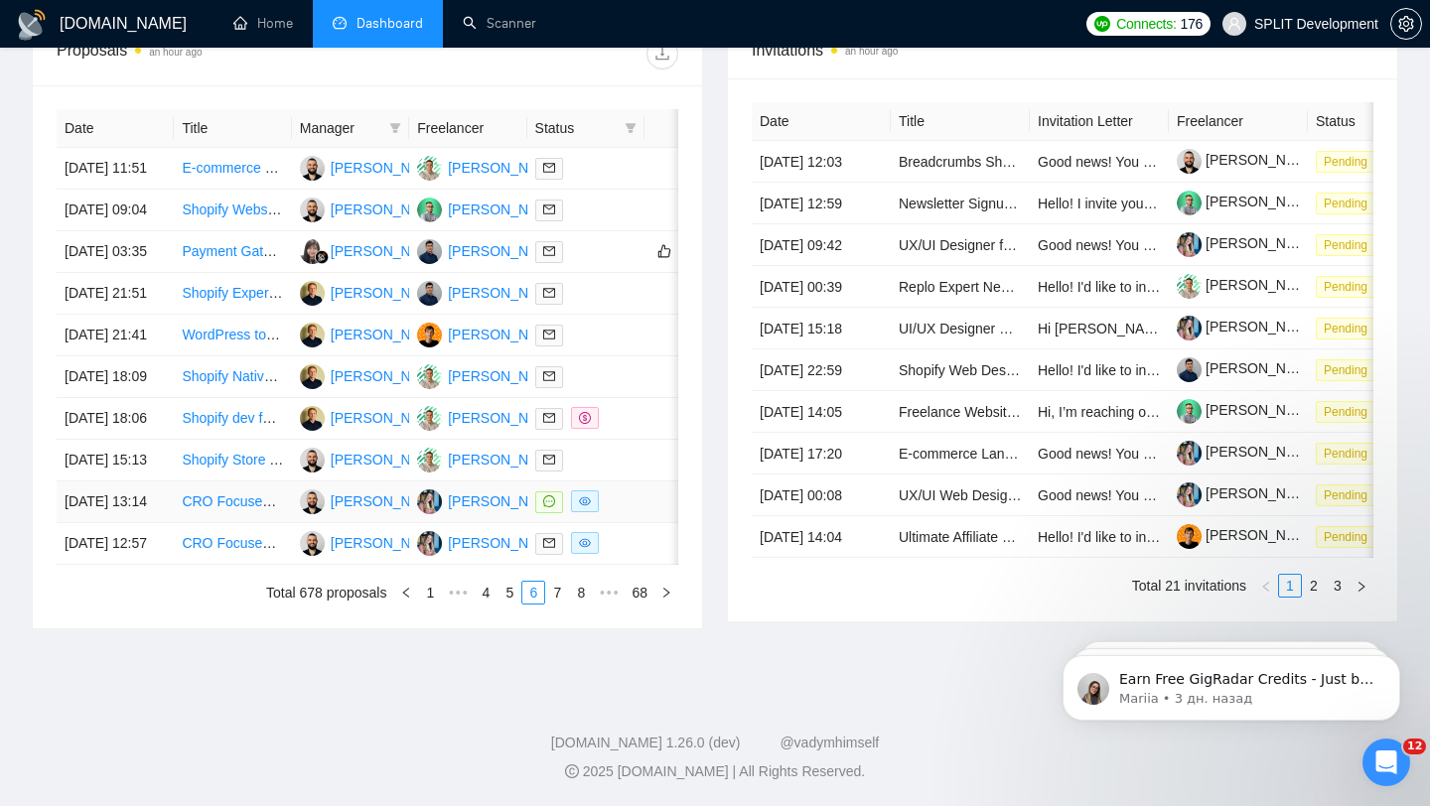
scroll to position [906, 0]
click at [551, 604] on link "7" at bounding box center [557, 593] width 22 height 22
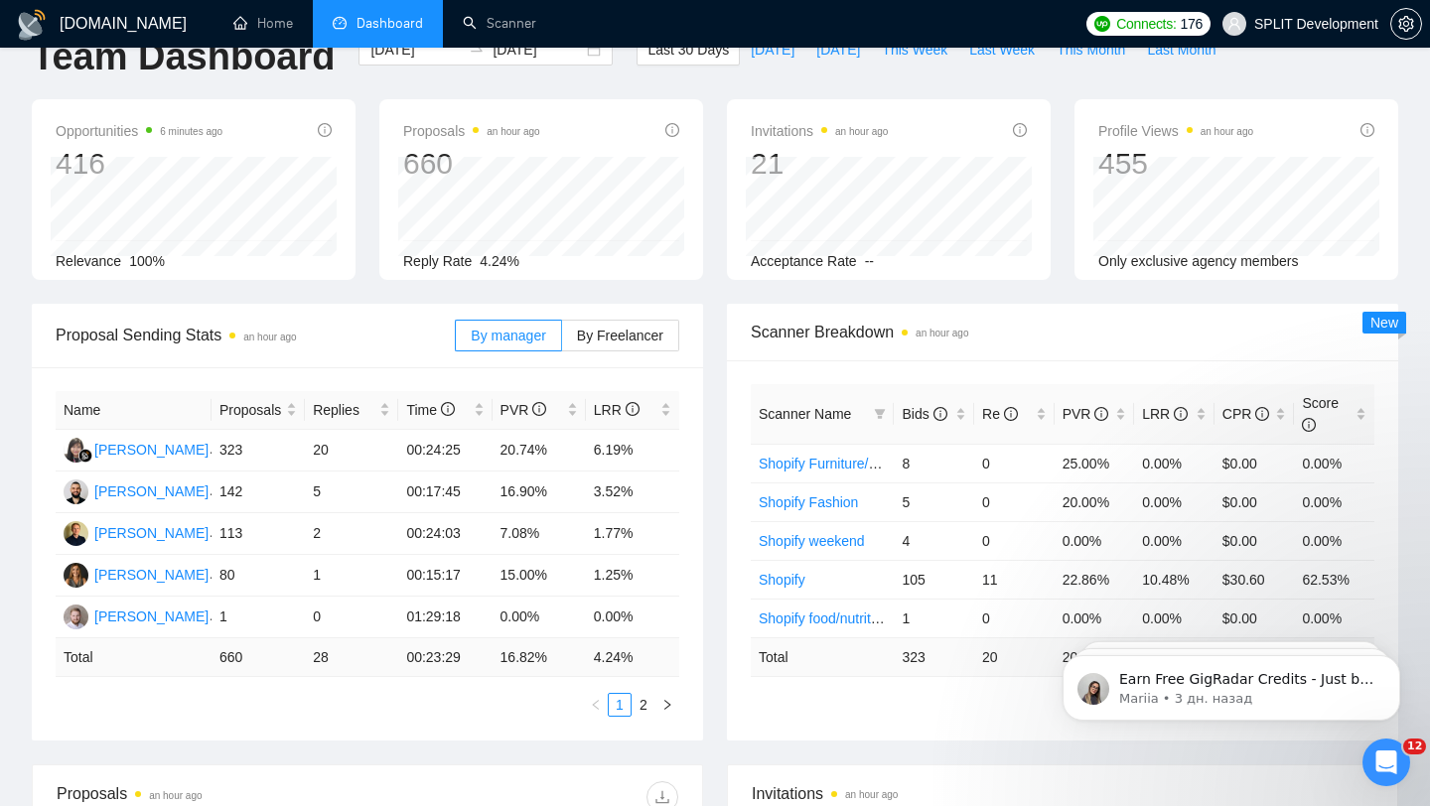
scroll to position [23, 0]
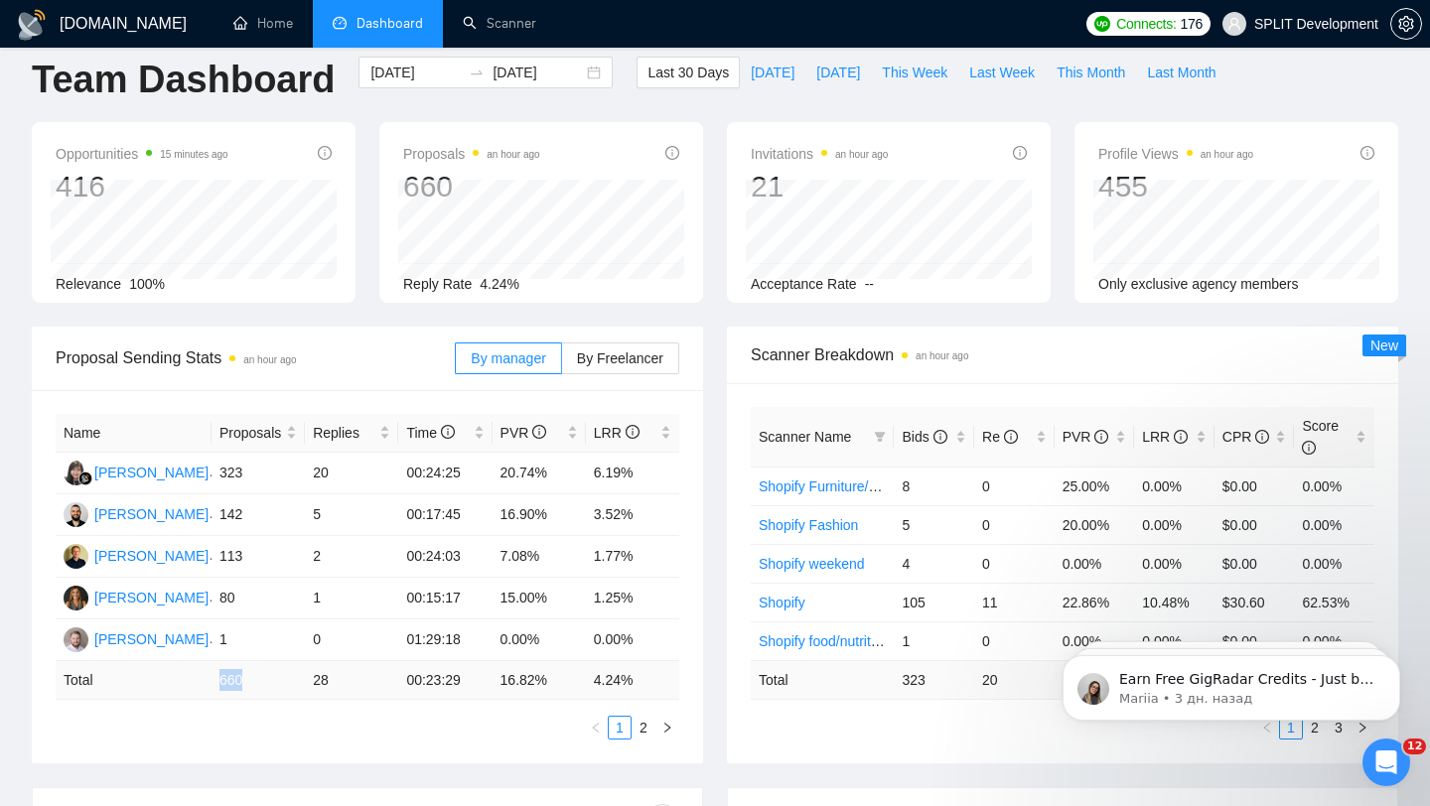
drag, startPoint x: 213, startPoint y: 679, endPoint x: 257, endPoint y: 687, distance: 45.4
click at [257, 688] on td "660" at bounding box center [258, 680] width 93 height 39
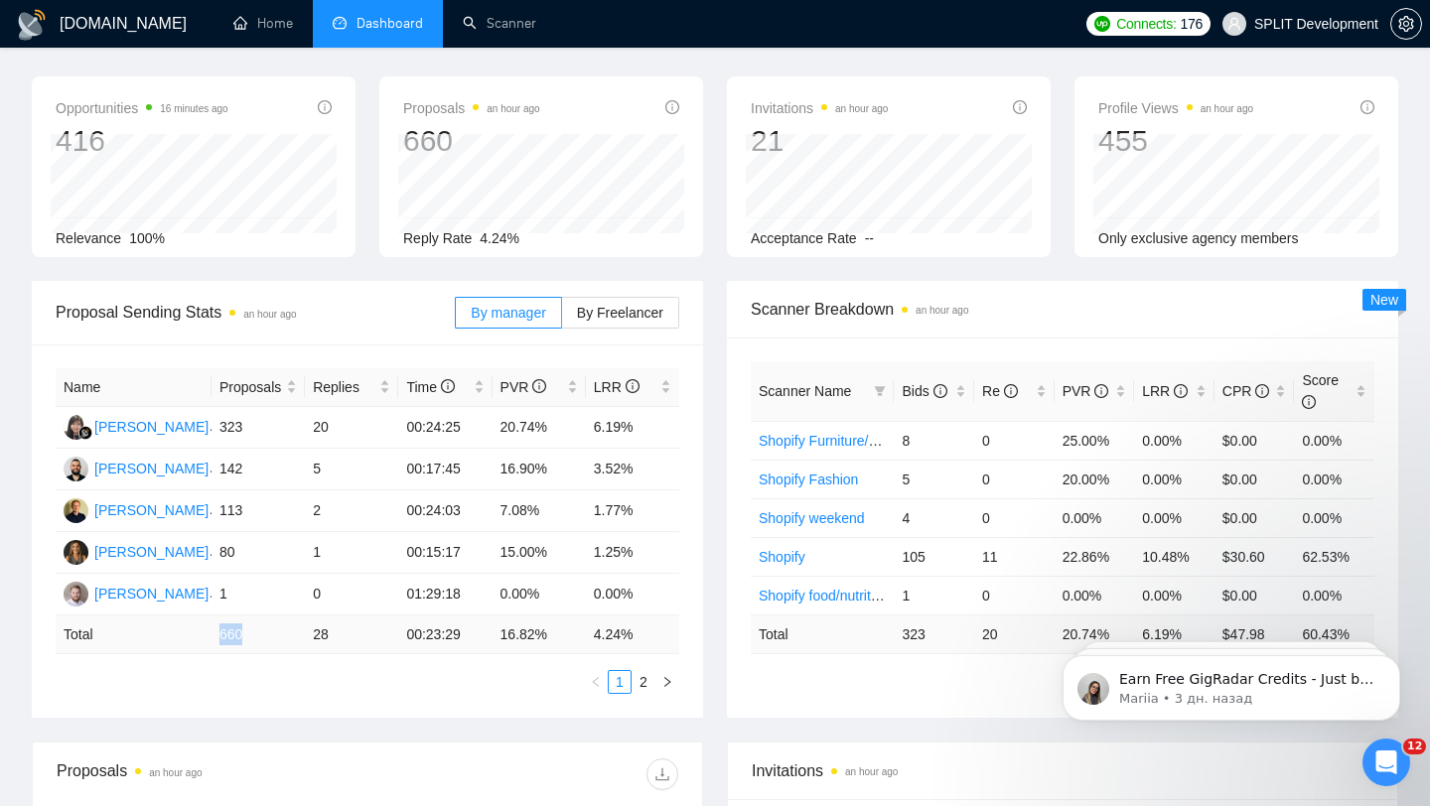
scroll to position [77, 0]
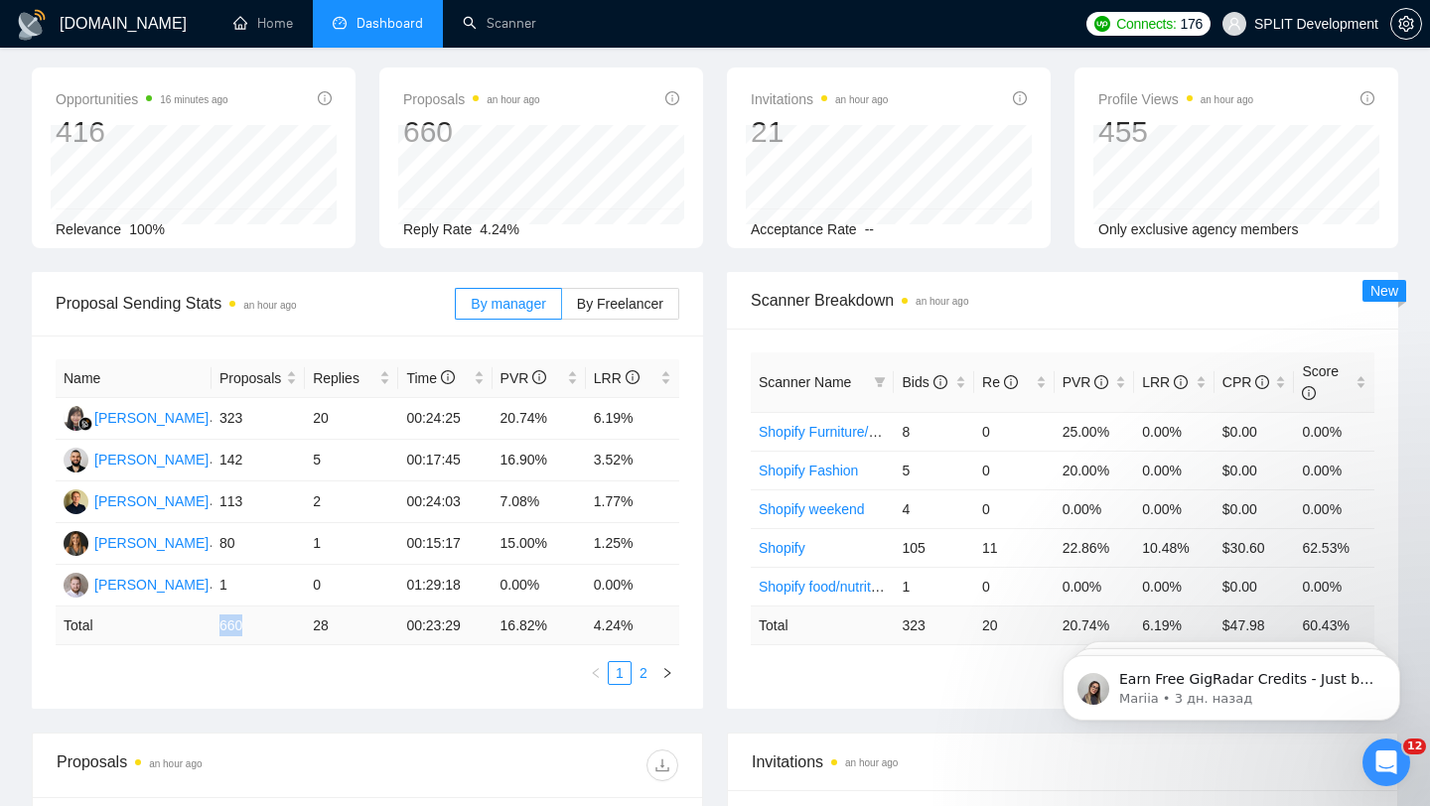
click at [641, 674] on link "2" at bounding box center [644, 673] width 22 height 22
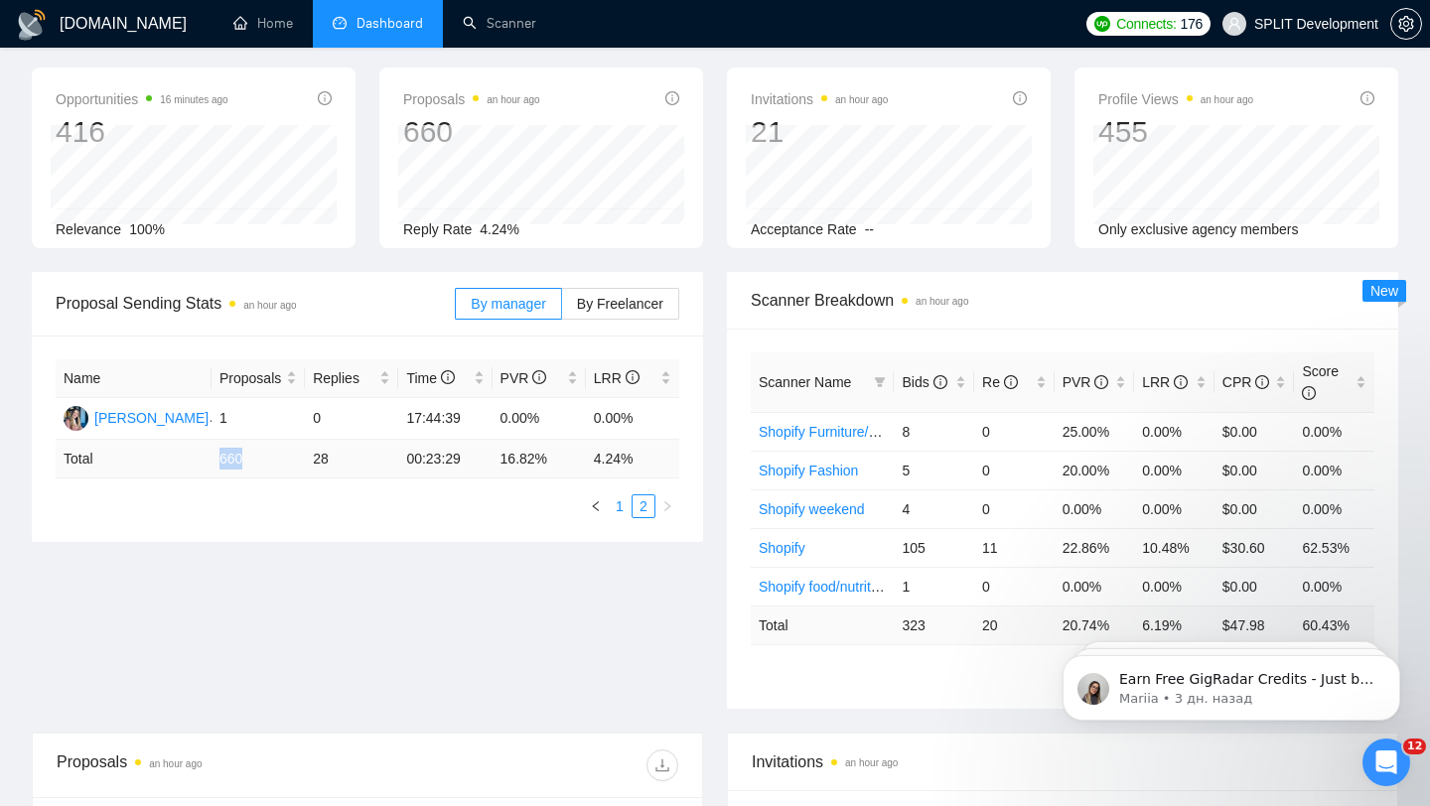
click at [619, 501] on link "1" at bounding box center [620, 507] width 22 height 22
